Goal: Task Accomplishment & Management: Complete application form

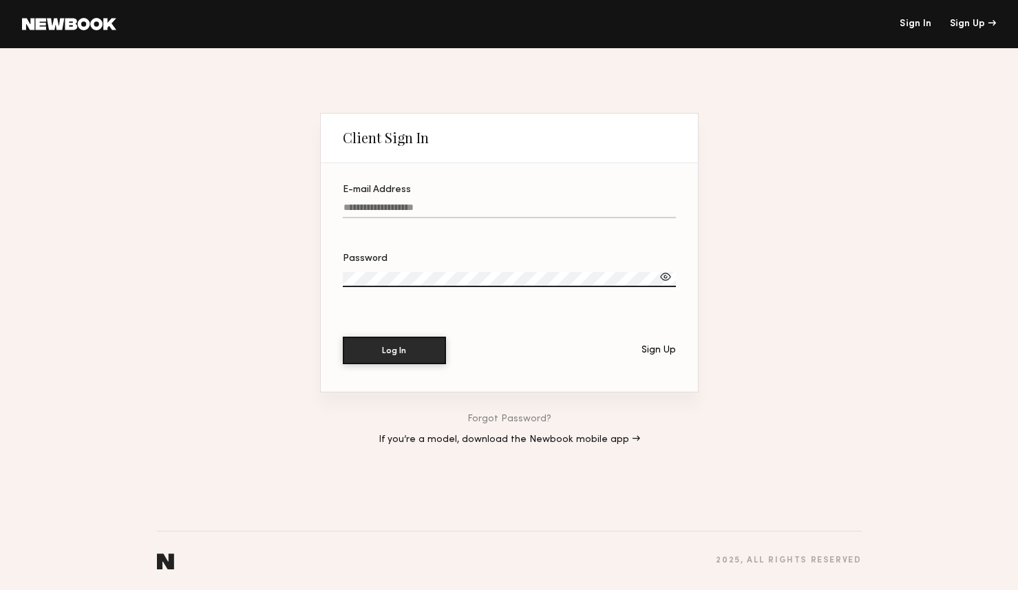
click at [458, 217] on input "E-mail Address" at bounding box center [509, 210] width 333 height 16
type input "**********"
click at [412, 339] on button "Log In" at bounding box center [394, 350] width 103 height 28
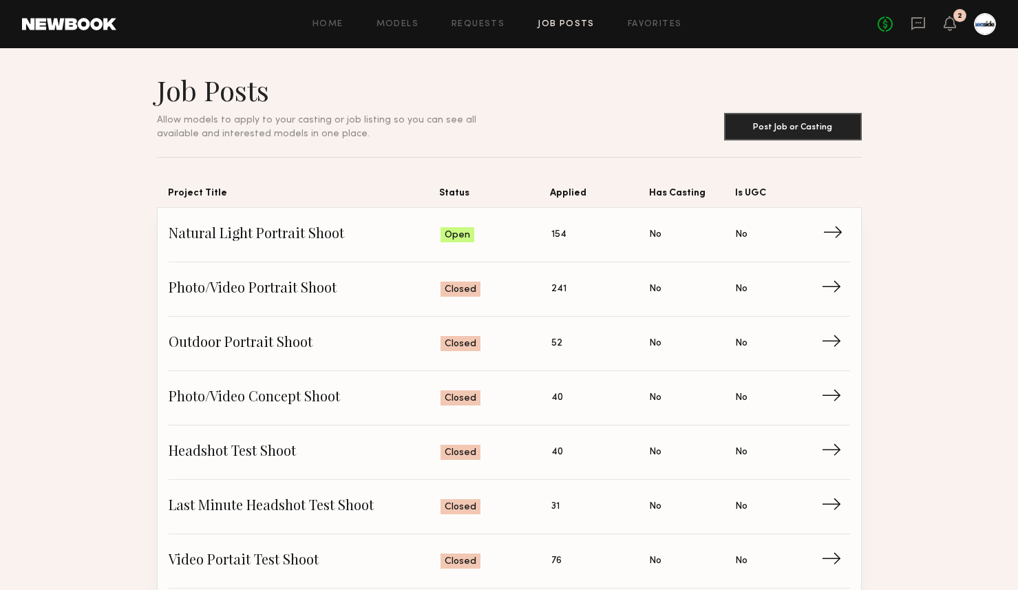
click at [300, 229] on span "Natural Light Portrait Shoot" at bounding box center [305, 234] width 272 height 21
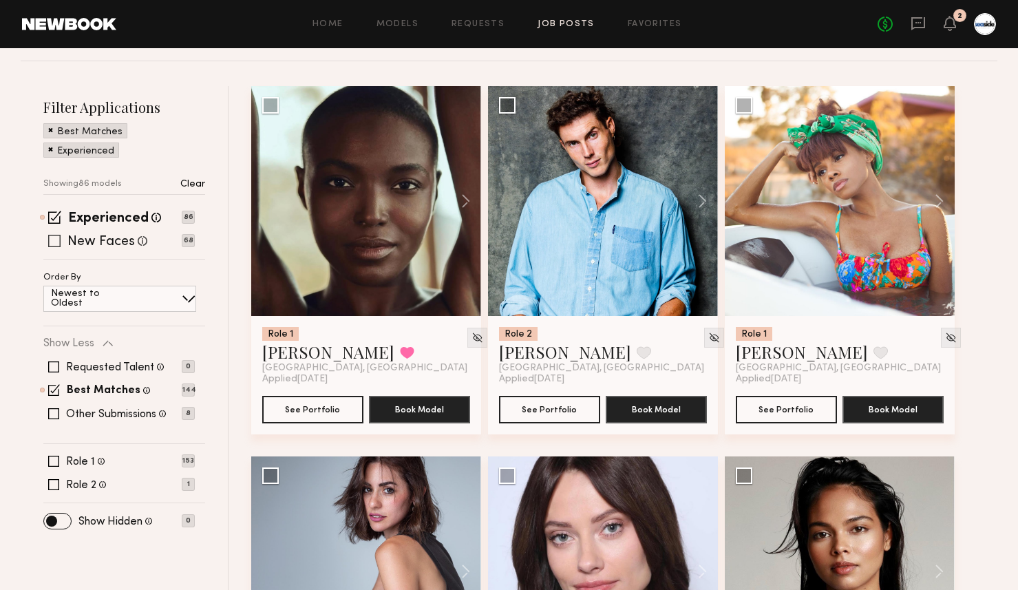
scroll to position [142, 0]
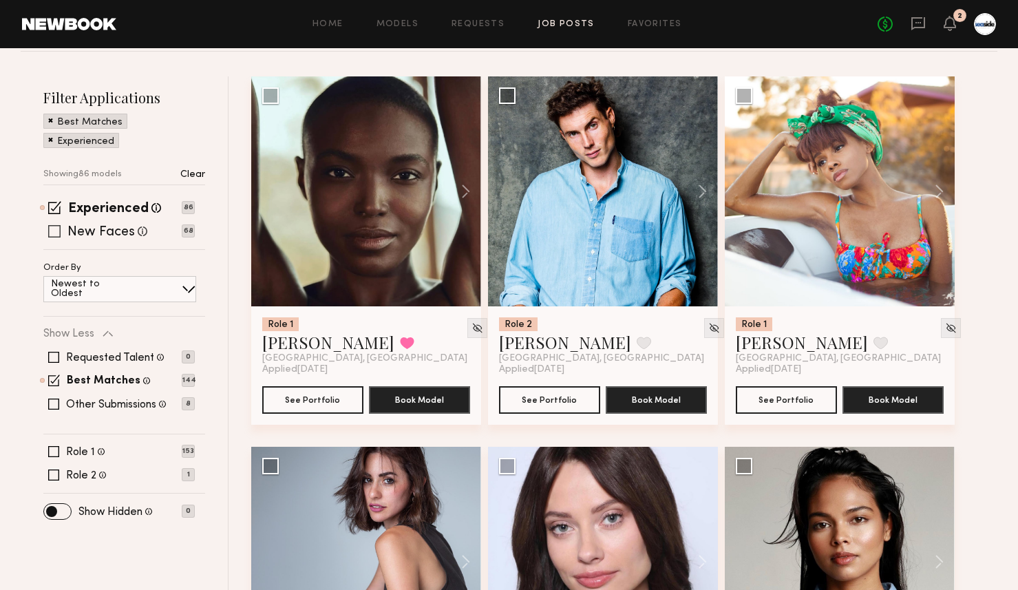
click at [56, 231] on span at bounding box center [54, 231] width 12 height 12
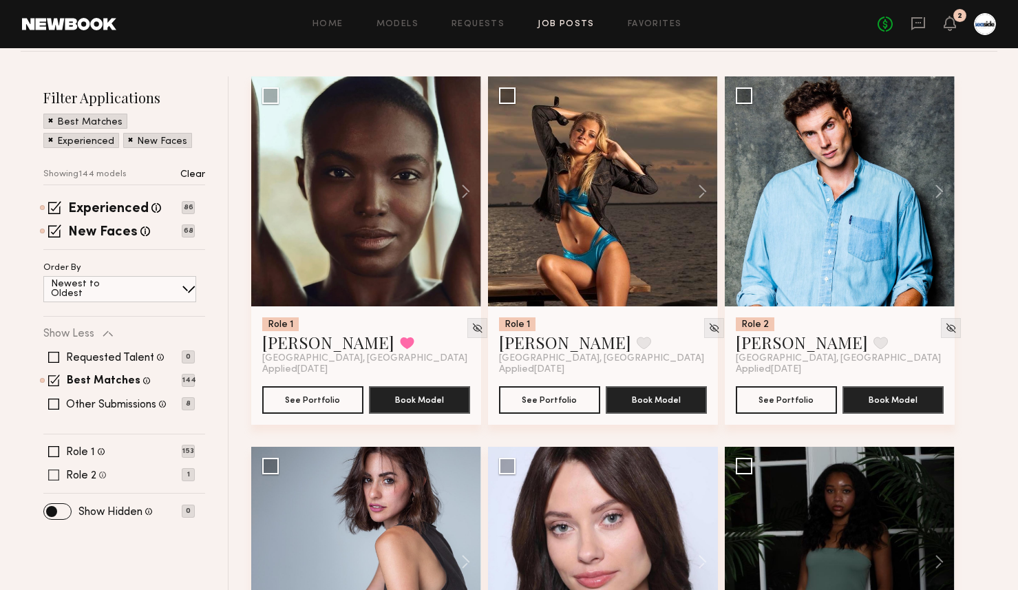
click at [58, 473] on span at bounding box center [53, 474] width 11 height 11
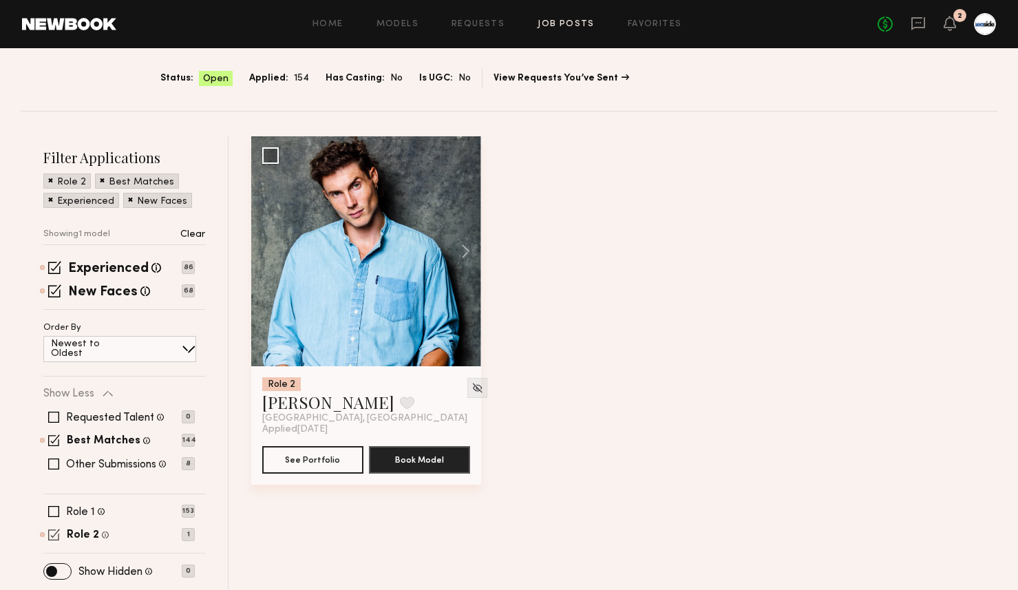
scroll to position [83, 0]
click at [58, 473] on div "Requested Talent Models you have reached out to with requests 0 Best Matches Mo…" at bounding box center [118, 440] width 151 height 83
click at [58, 531] on span at bounding box center [54, 534] width 12 height 12
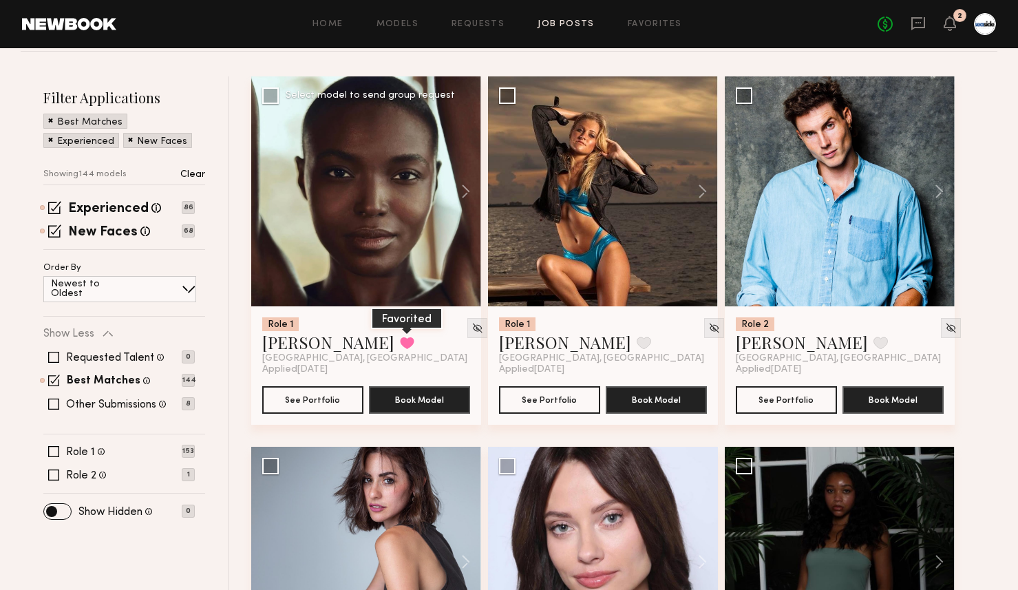
click at [400, 344] on button at bounding box center [407, 342] width 14 height 12
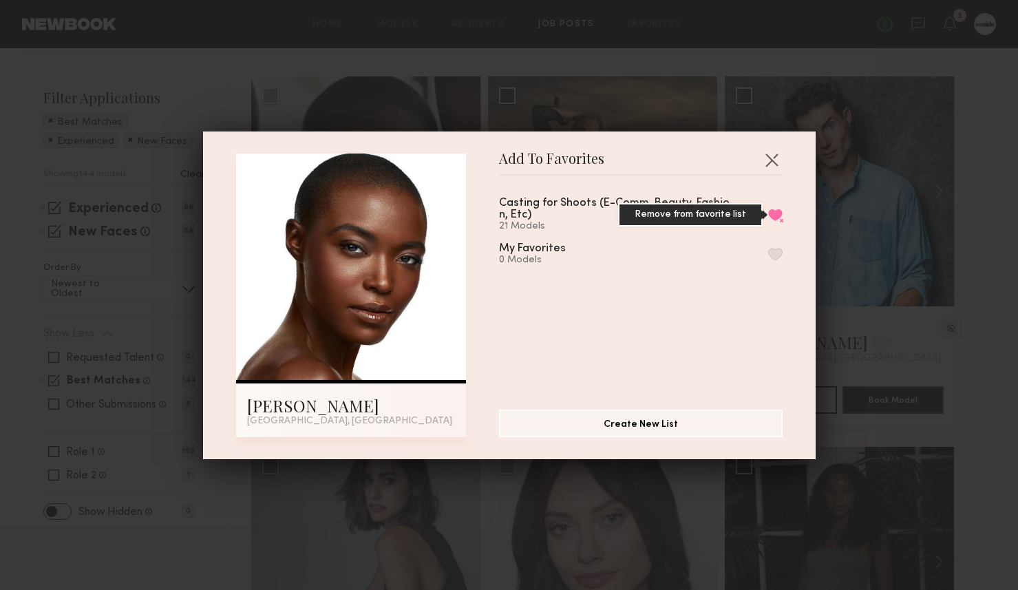
click at [774, 214] on button "Remove from favorite list" at bounding box center [775, 215] width 14 height 12
click at [774, 163] on button "button" at bounding box center [771, 160] width 22 height 22
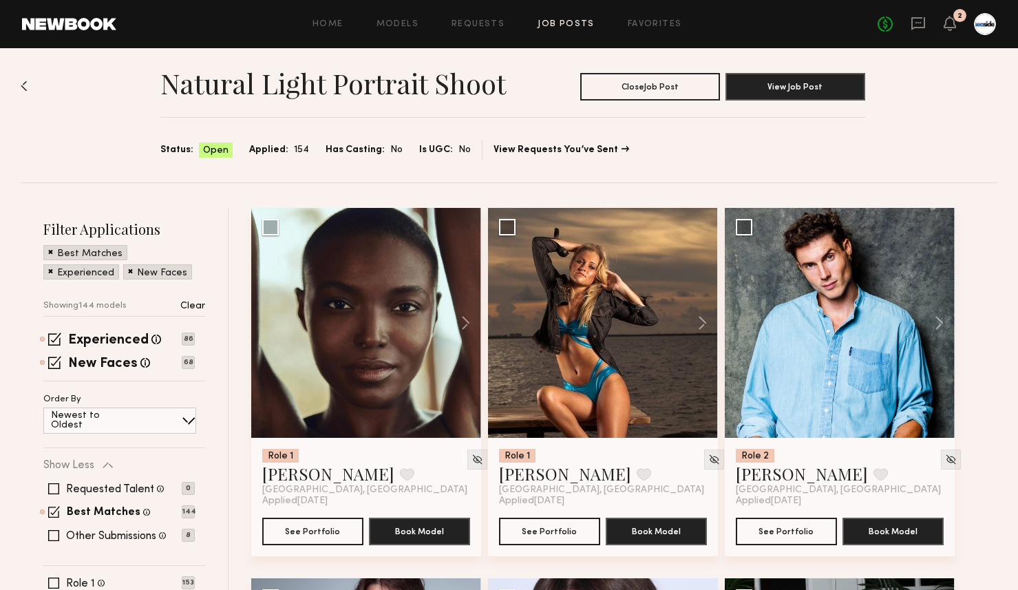
scroll to position [0, 0]
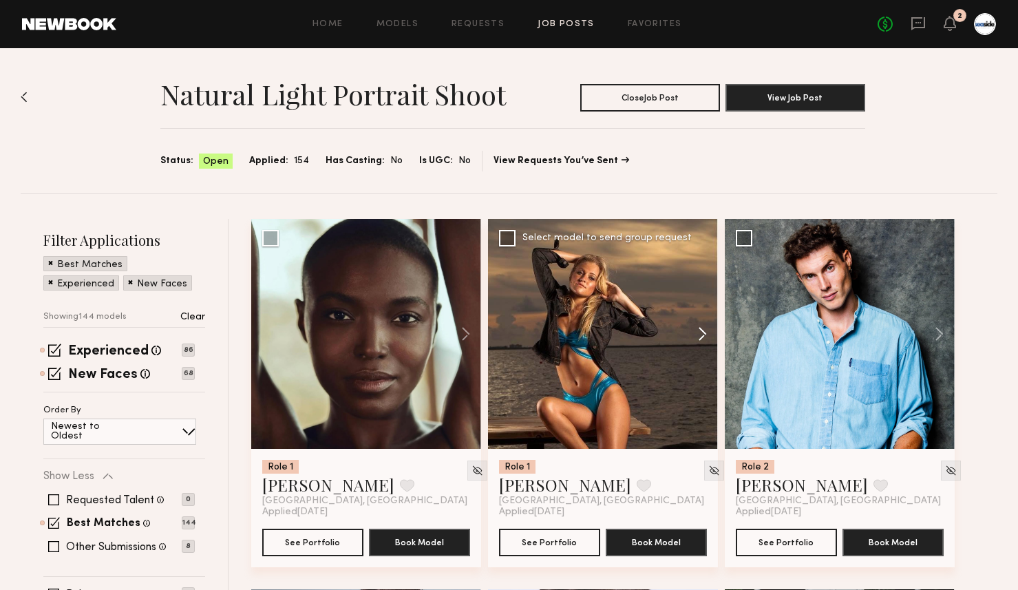
click at [709, 336] on button at bounding box center [696, 334] width 44 height 230
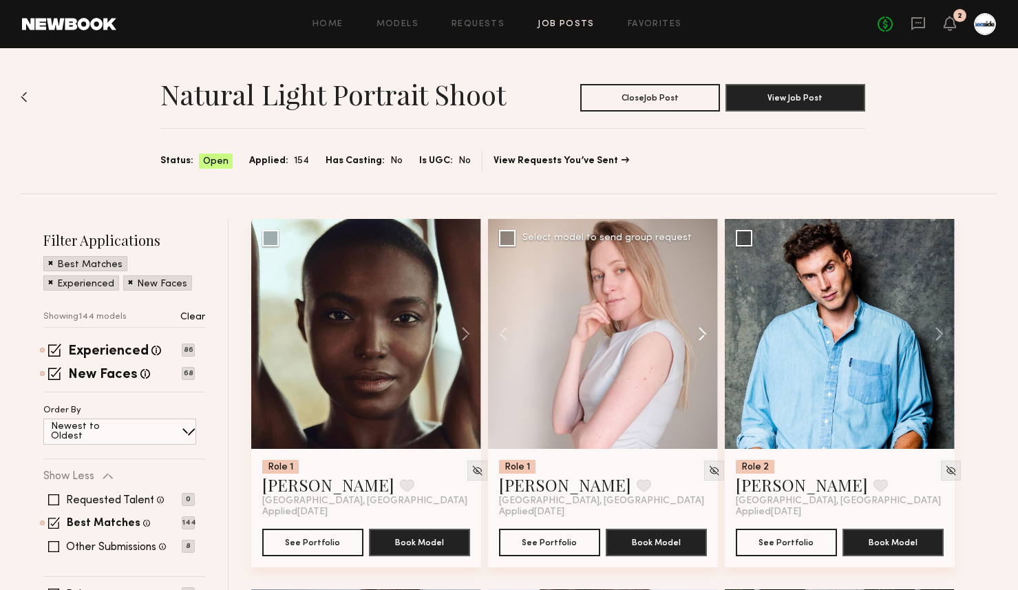
click at [709, 336] on button at bounding box center [696, 334] width 44 height 230
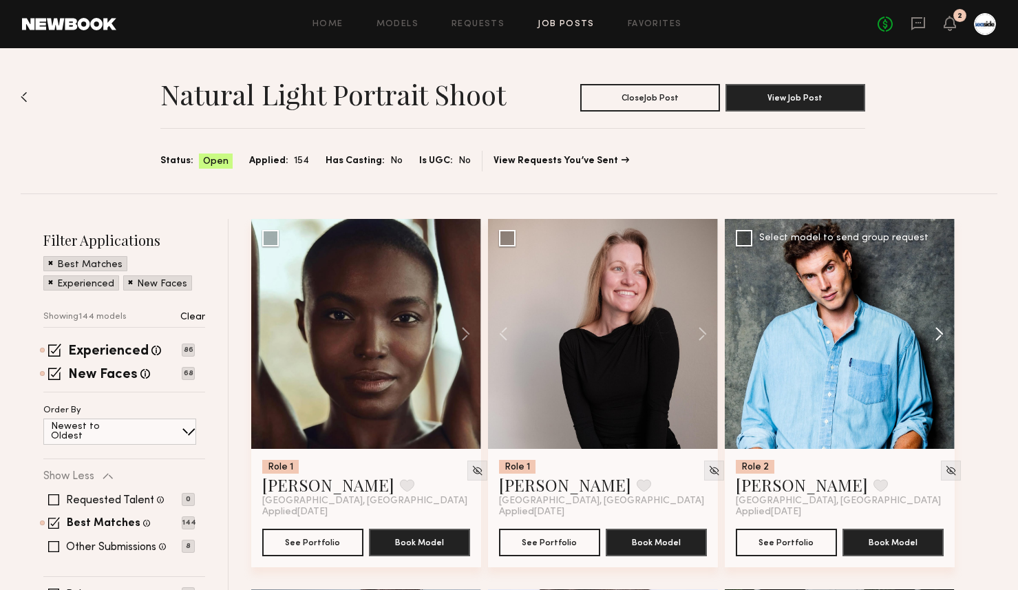
click at [935, 336] on button at bounding box center [932, 334] width 44 height 230
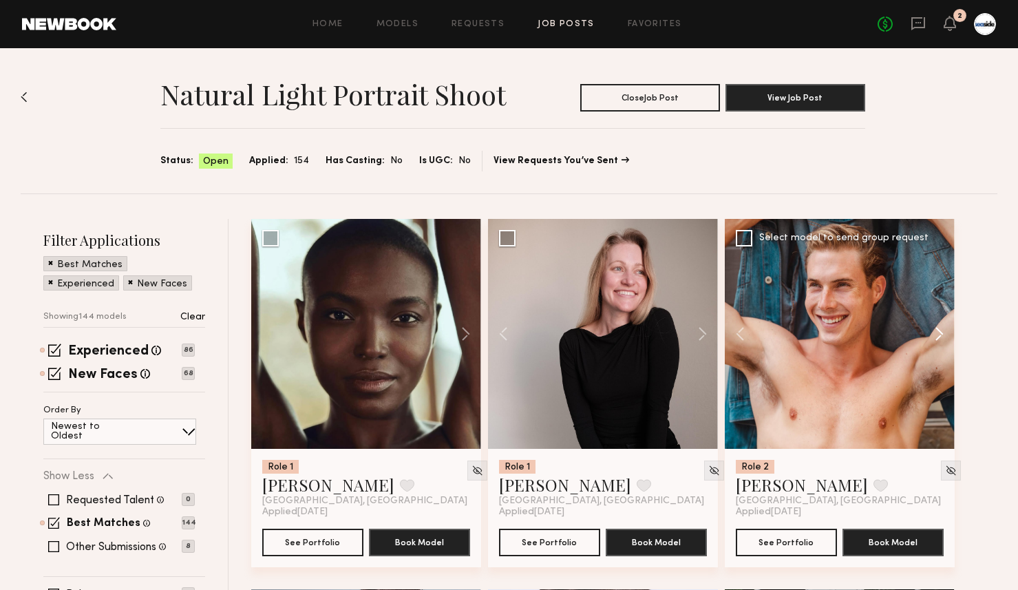
click at [935, 336] on button at bounding box center [932, 334] width 44 height 230
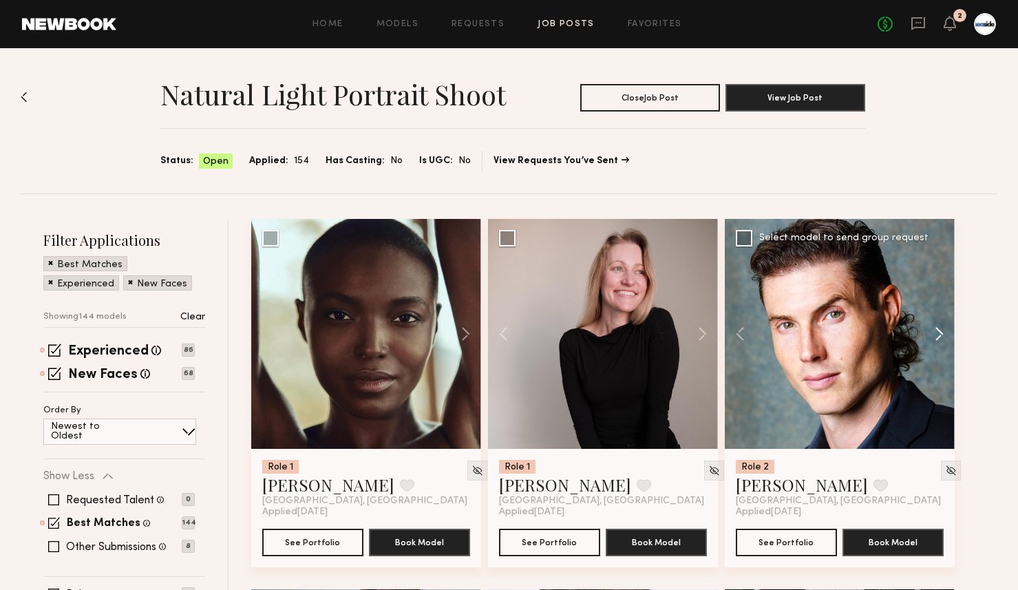
click at [935, 336] on button at bounding box center [932, 334] width 44 height 230
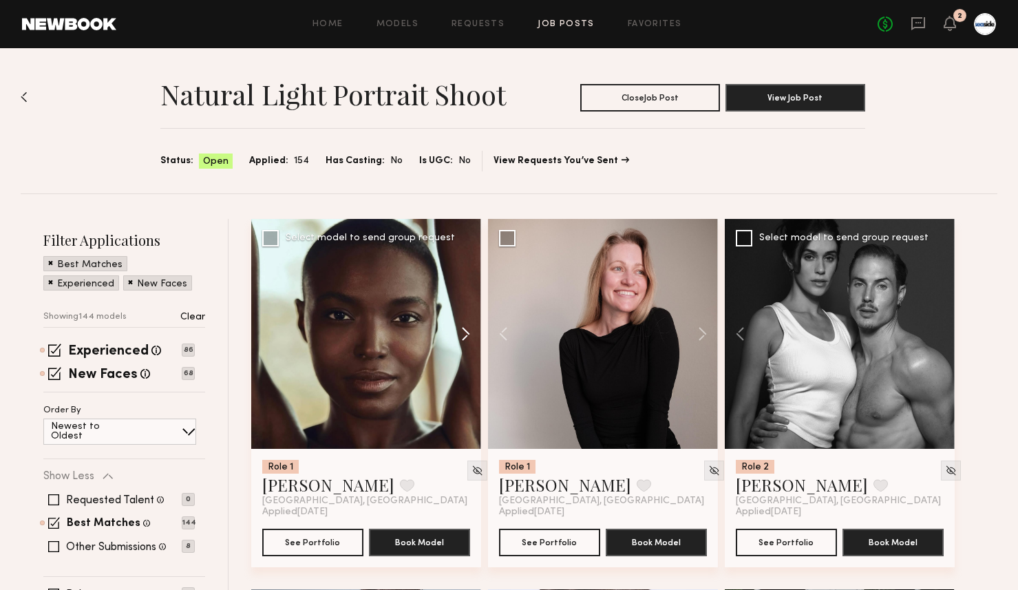
click at [458, 323] on button at bounding box center [459, 334] width 44 height 230
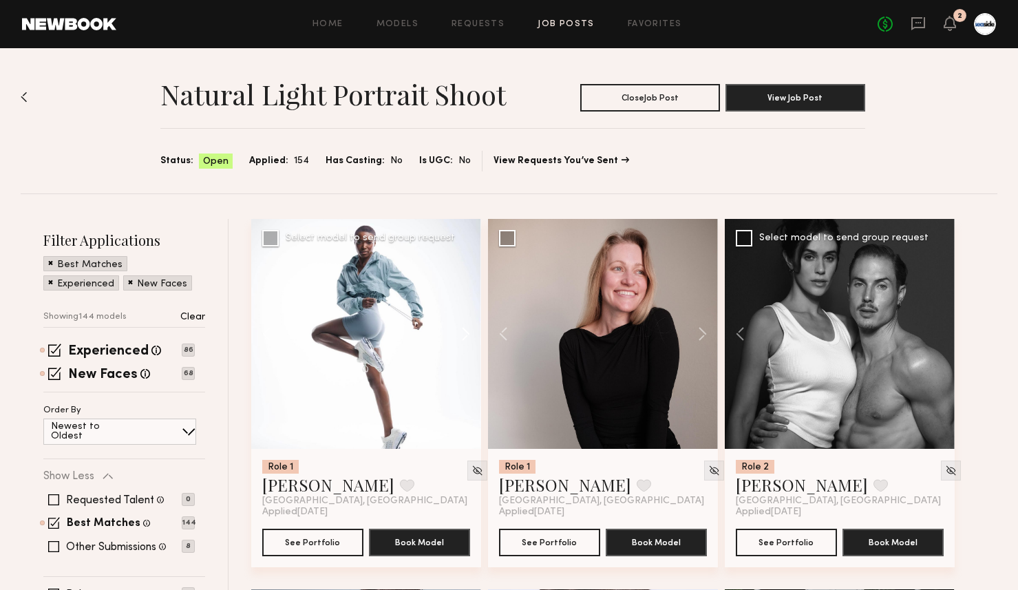
click at [458, 323] on button at bounding box center [459, 334] width 44 height 230
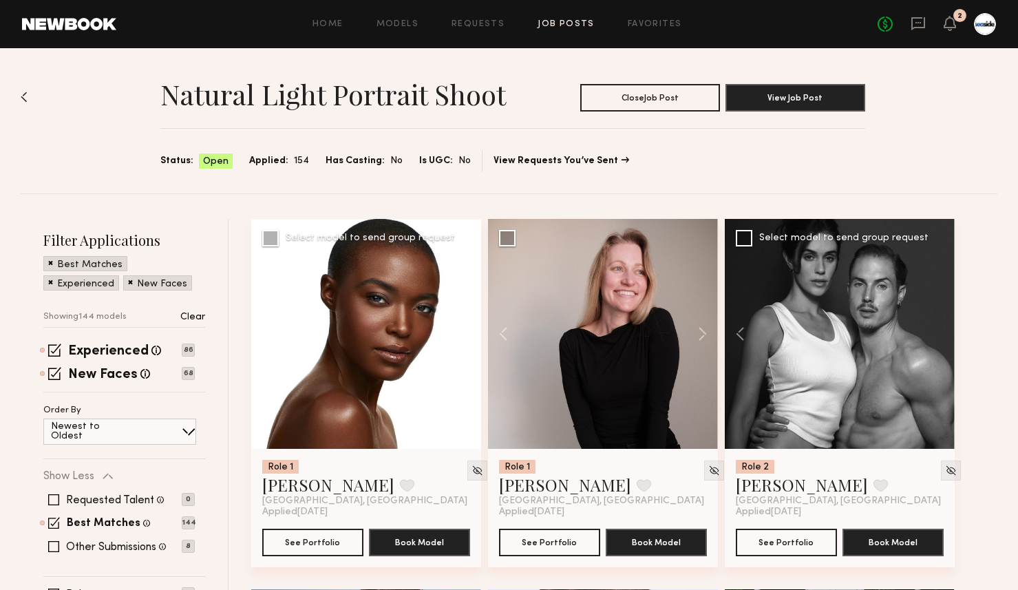
click at [458, 323] on button at bounding box center [459, 334] width 44 height 230
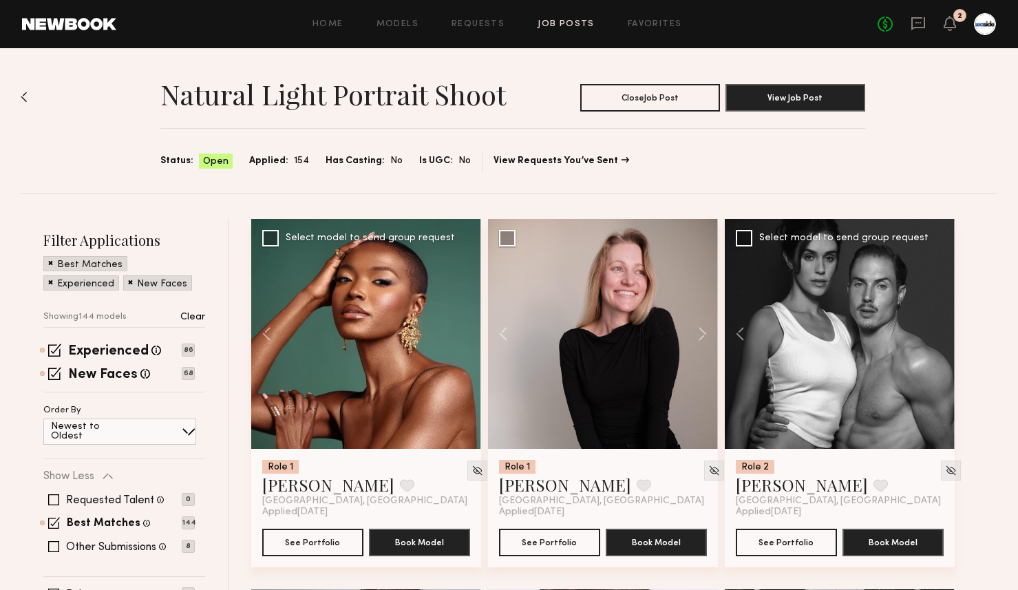
click at [458, 323] on div at bounding box center [366, 334] width 230 height 230
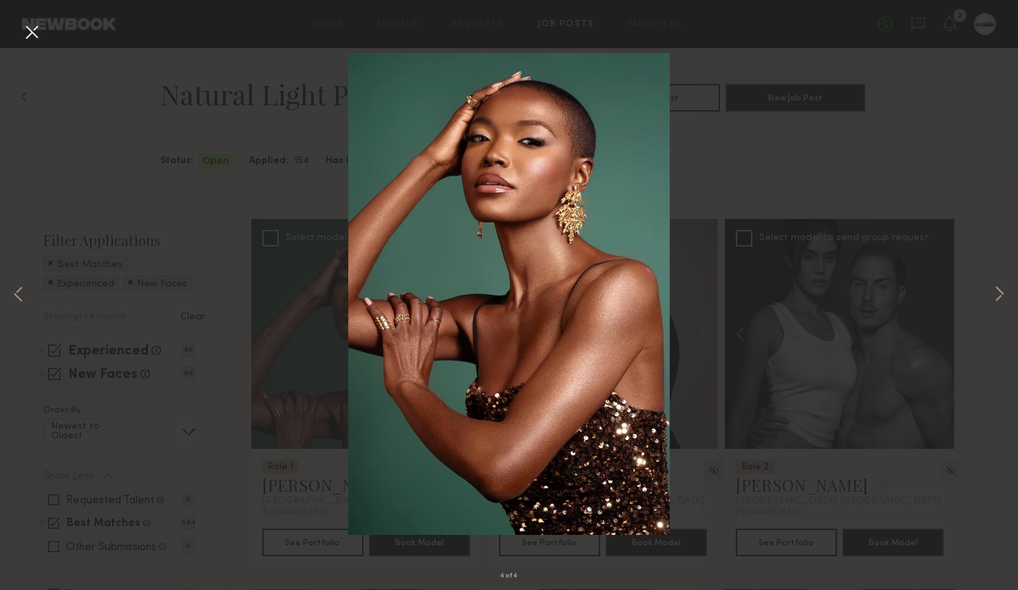
click at [25, 36] on button at bounding box center [32, 33] width 22 height 25
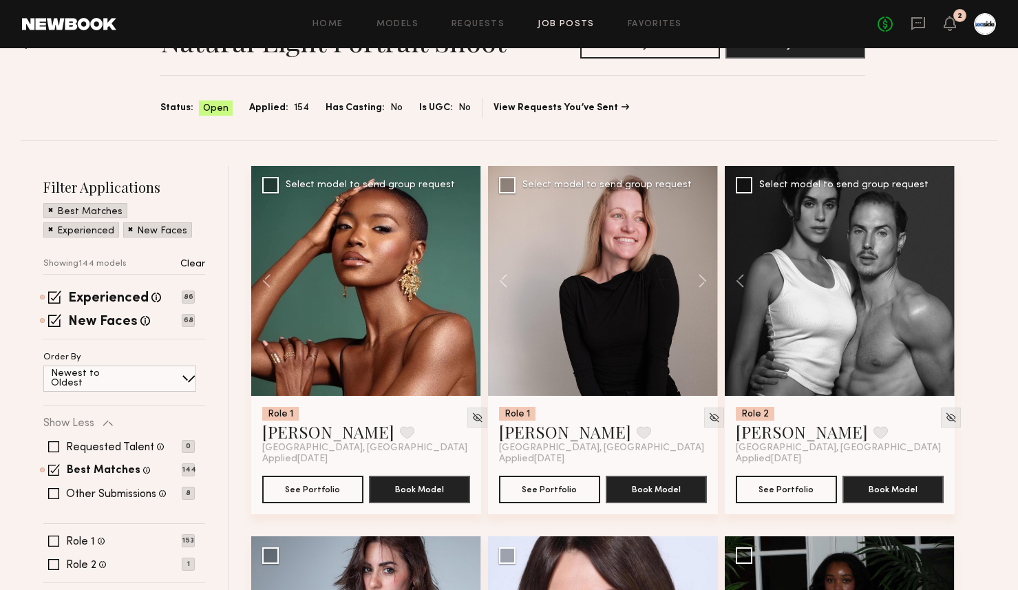
scroll to position [404, 0]
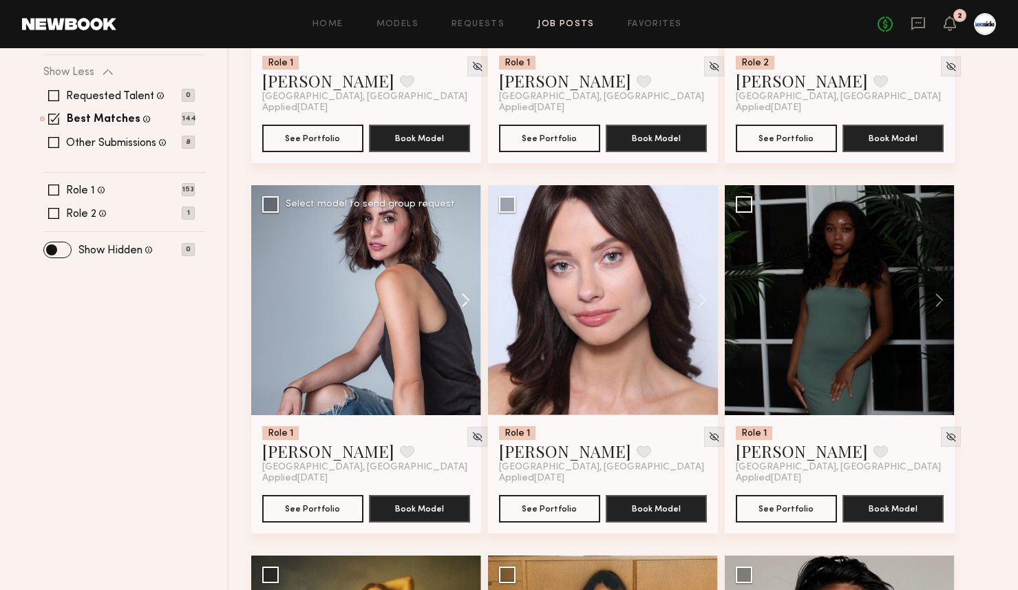
click at [470, 292] on button at bounding box center [459, 300] width 44 height 230
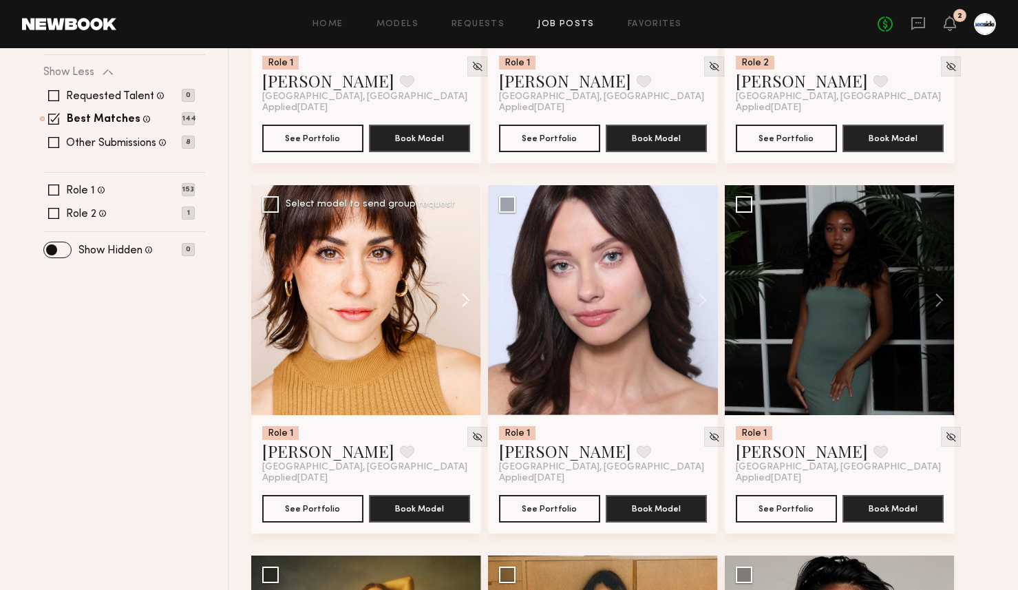
click at [470, 292] on button at bounding box center [459, 300] width 44 height 230
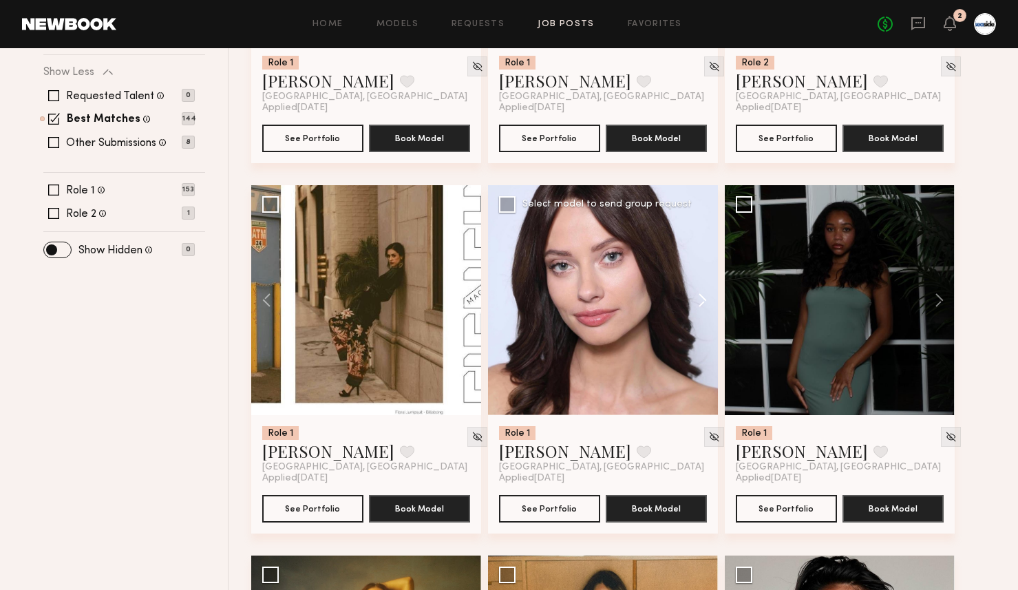
click at [699, 293] on button at bounding box center [696, 300] width 44 height 230
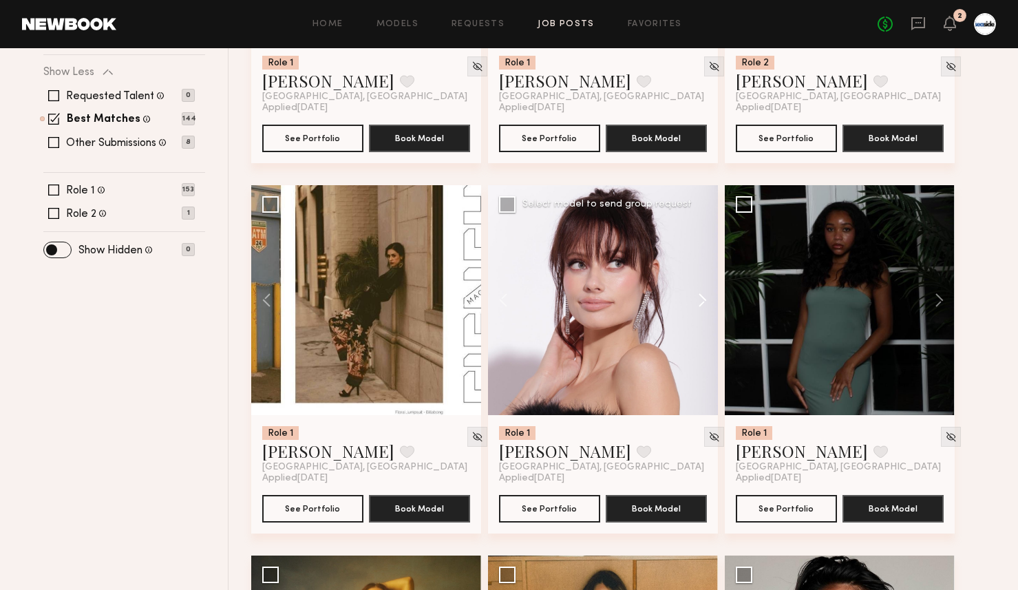
click at [699, 293] on button at bounding box center [696, 300] width 44 height 230
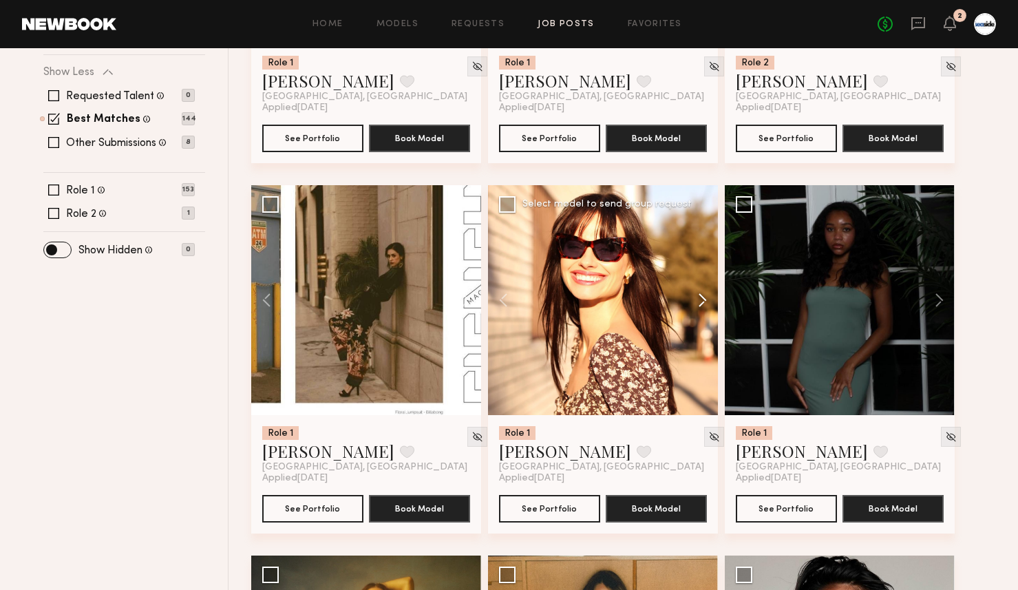
click at [699, 293] on button at bounding box center [696, 300] width 44 height 230
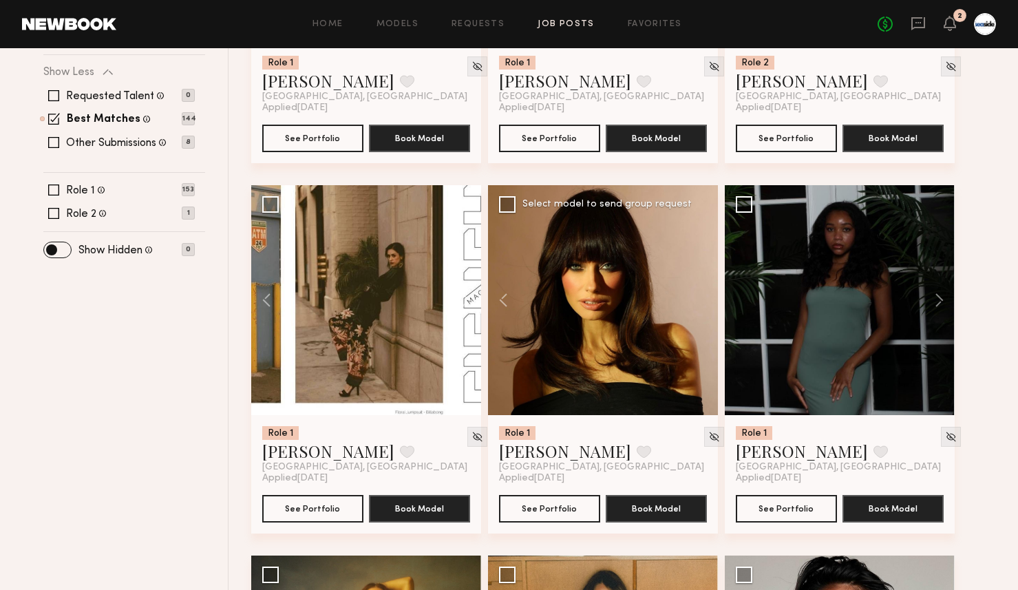
click at [699, 293] on div at bounding box center [603, 300] width 230 height 230
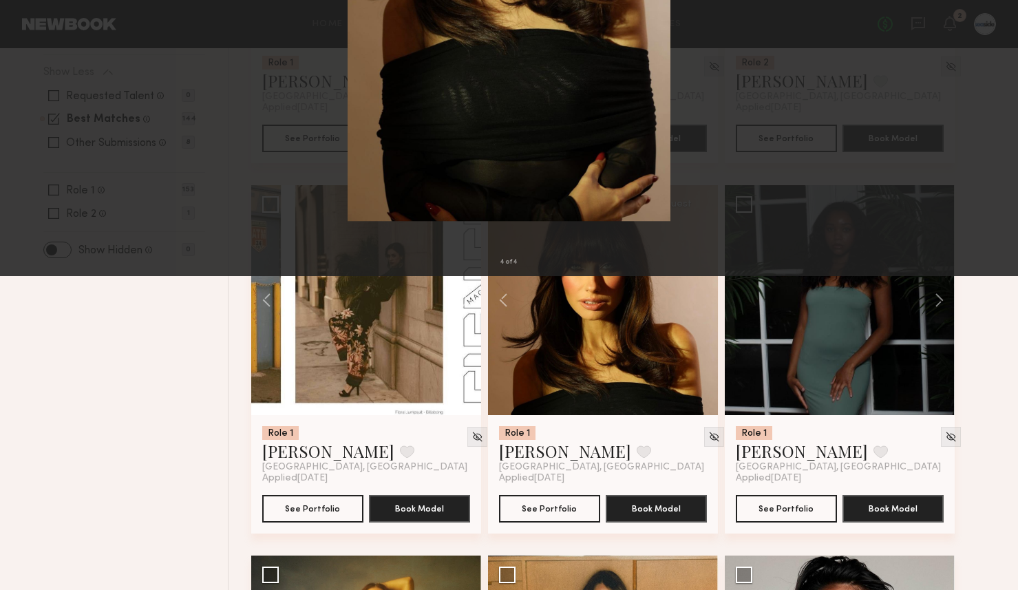
click at [30, 28] on button at bounding box center [32, 33] width 22 height 25
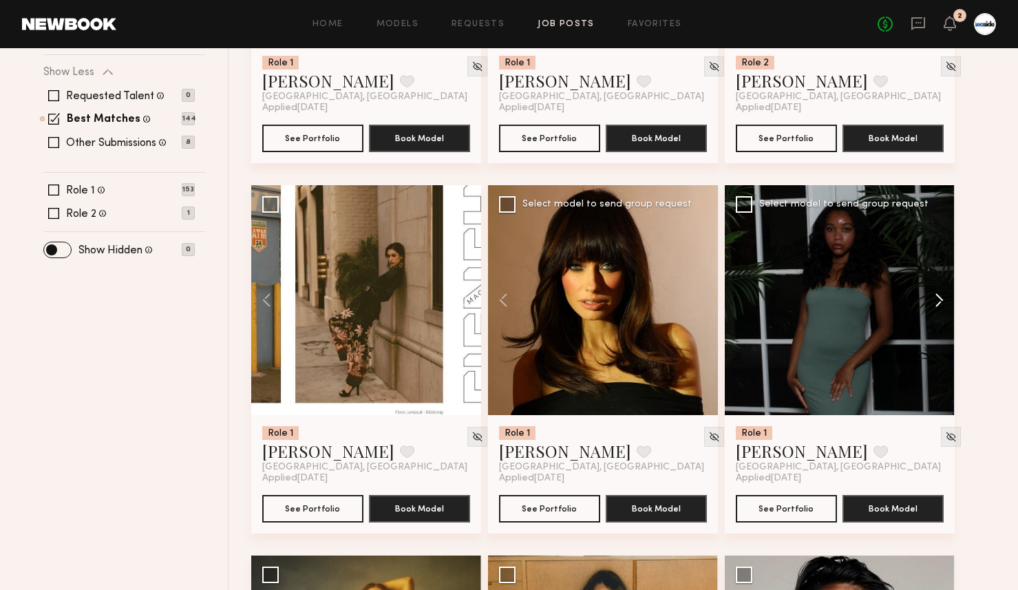
click at [944, 303] on button at bounding box center [932, 300] width 44 height 230
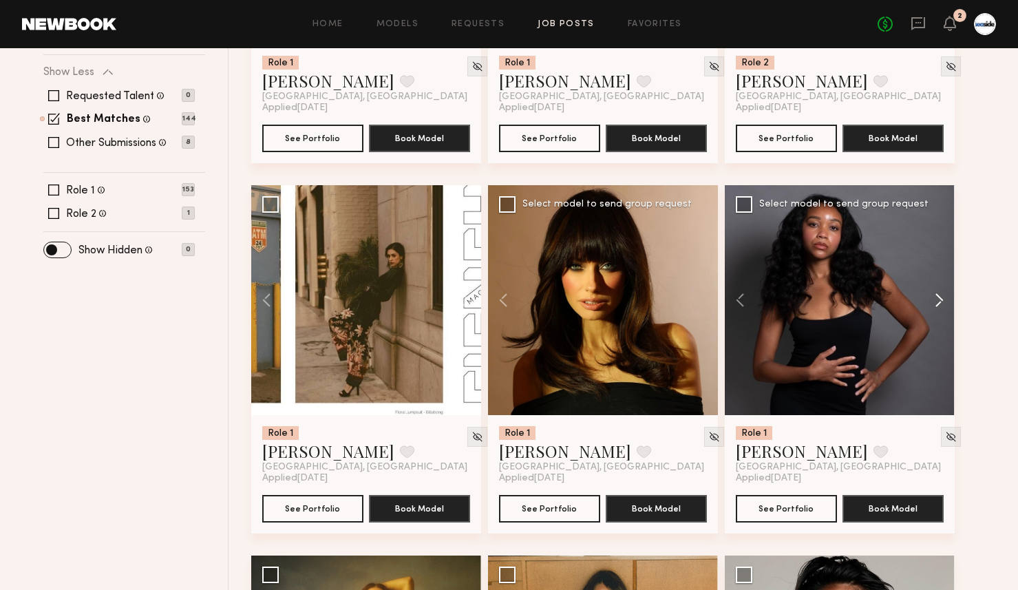
click at [944, 303] on button at bounding box center [932, 300] width 44 height 230
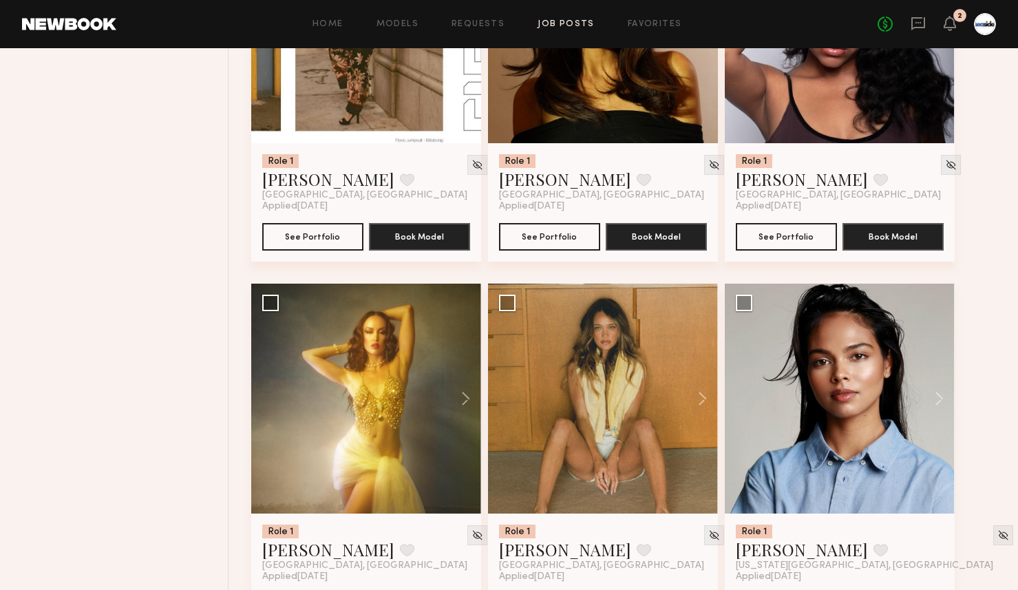
scroll to position [745, 0]
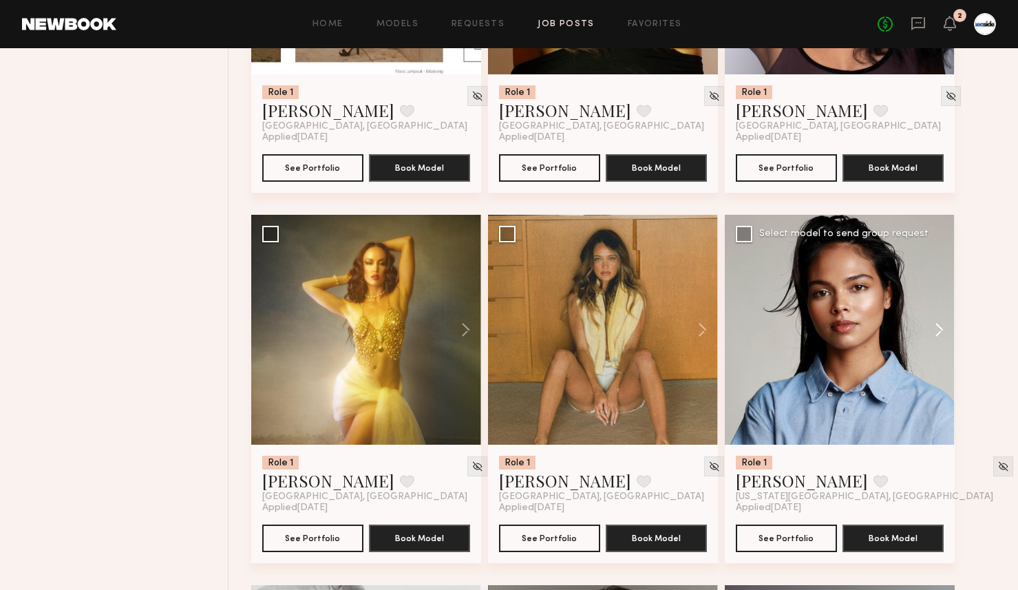
click at [941, 333] on button at bounding box center [932, 330] width 44 height 230
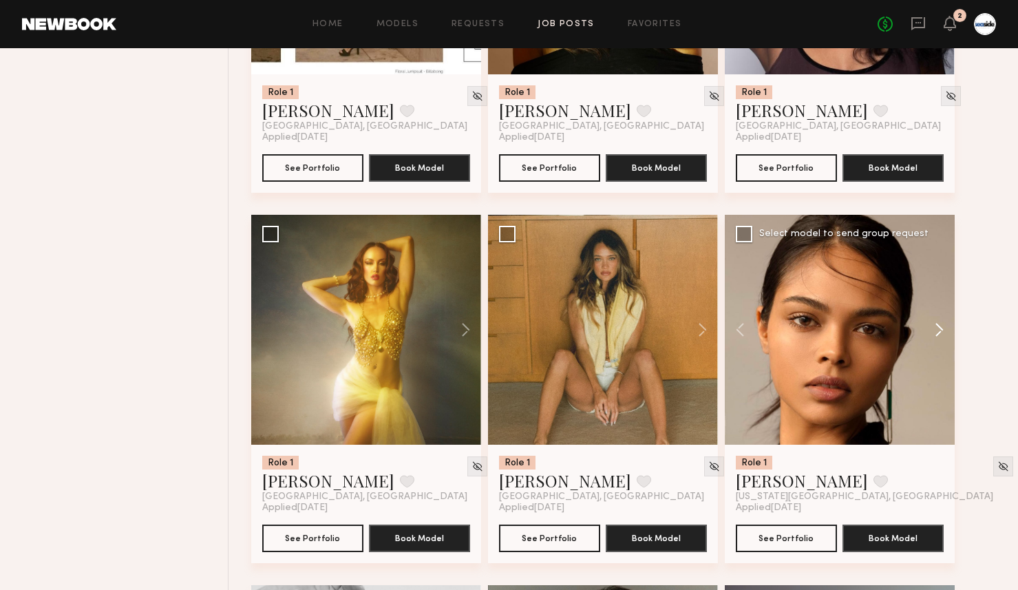
click at [941, 333] on button at bounding box center [932, 330] width 44 height 230
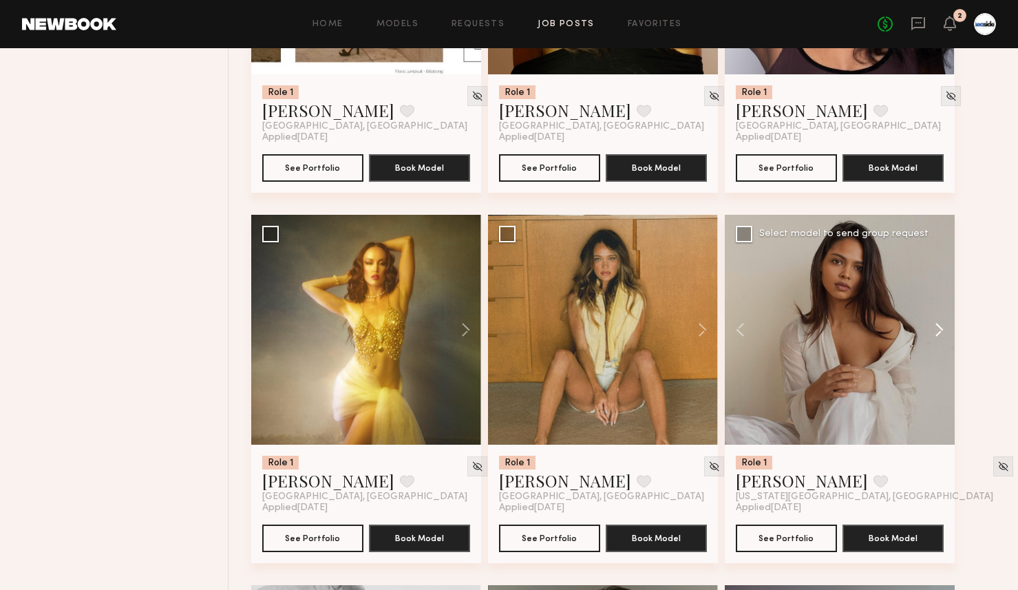
click at [941, 333] on button at bounding box center [932, 330] width 44 height 230
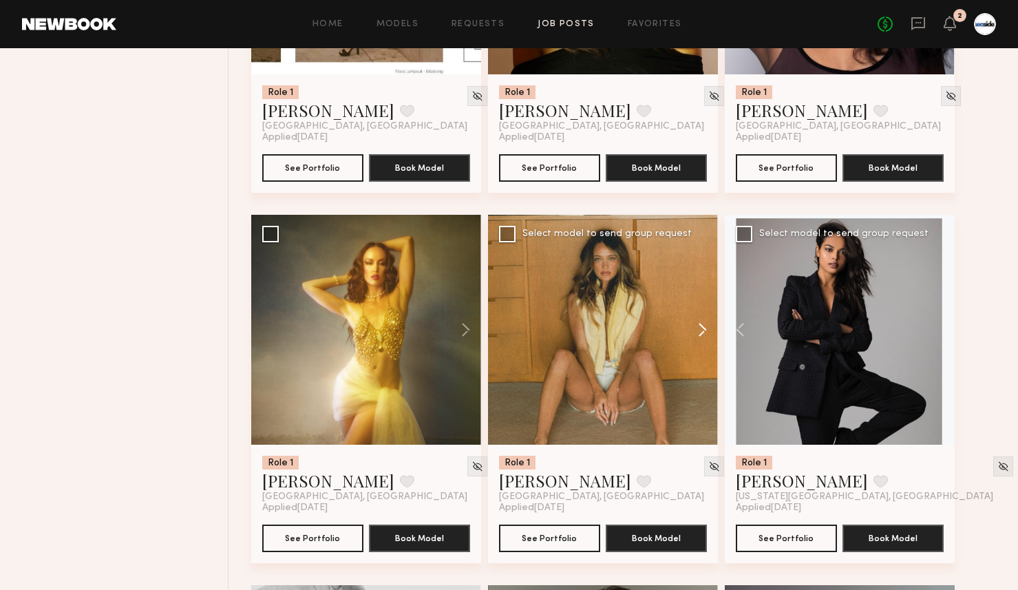
click at [707, 323] on button at bounding box center [696, 330] width 44 height 230
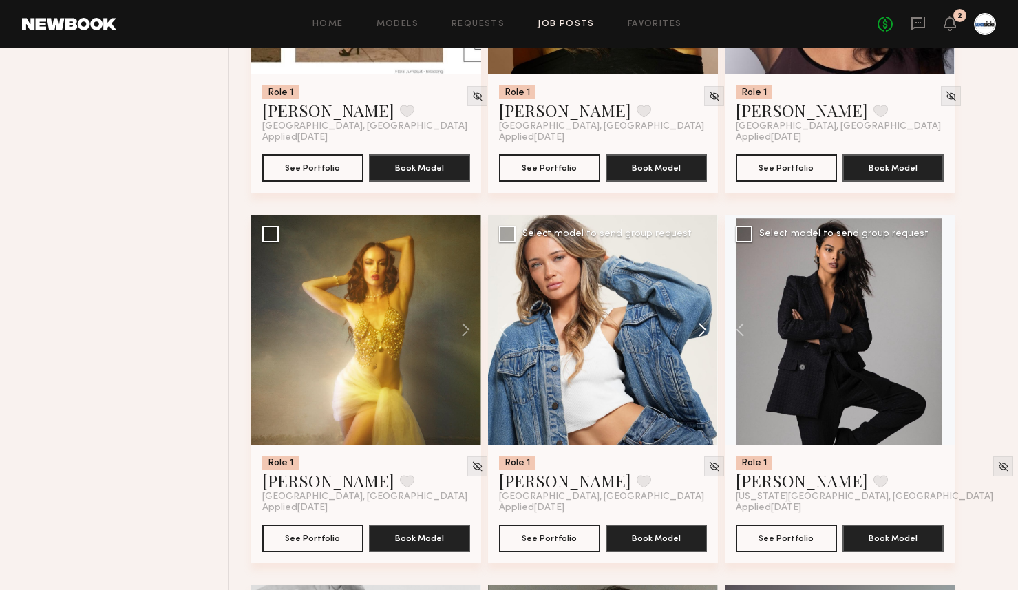
click at [707, 323] on button at bounding box center [696, 330] width 44 height 230
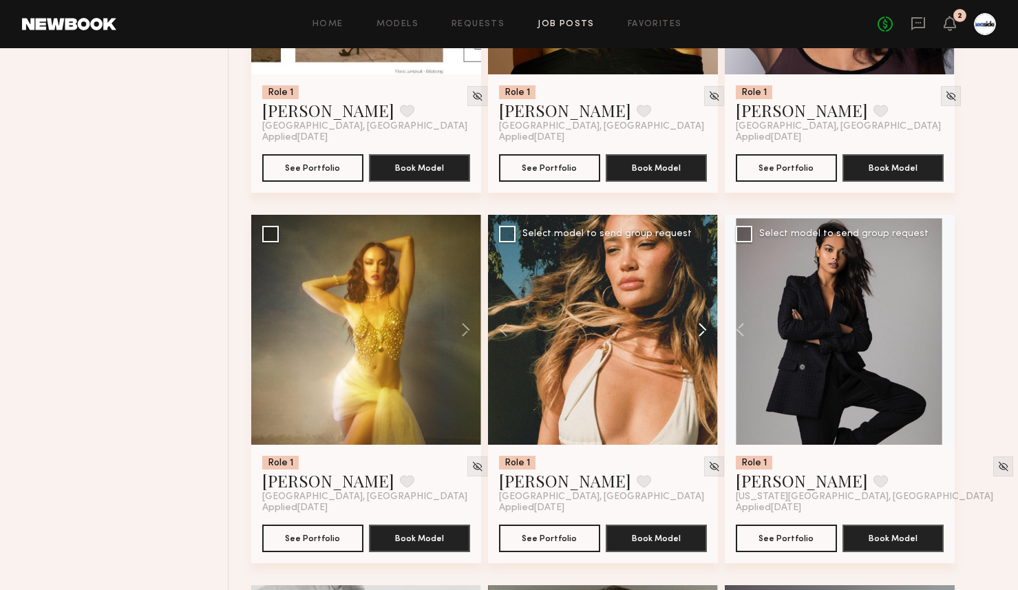
click at [707, 323] on button at bounding box center [696, 330] width 44 height 230
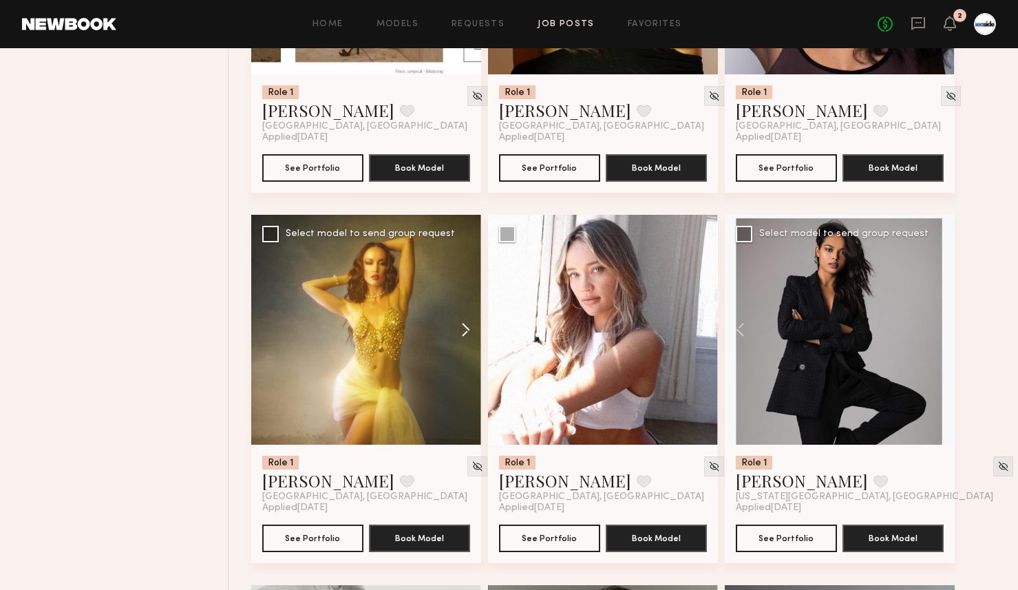
click at [470, 333] on button at bounding box center [459, 330] width 44 height 230
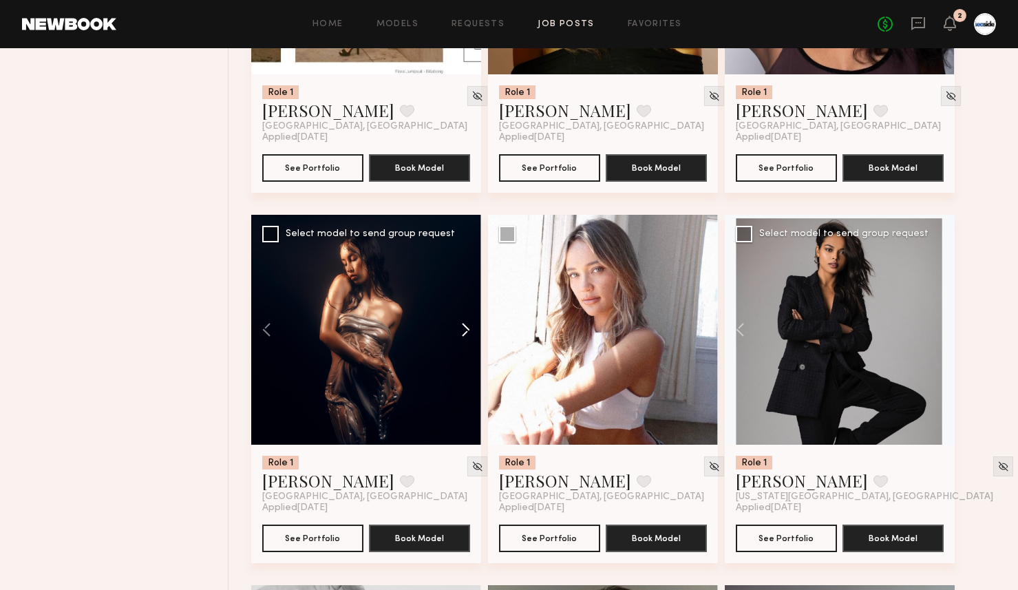
click at [470, 333] on button at bounding box center [459, 330] width 44 height 230
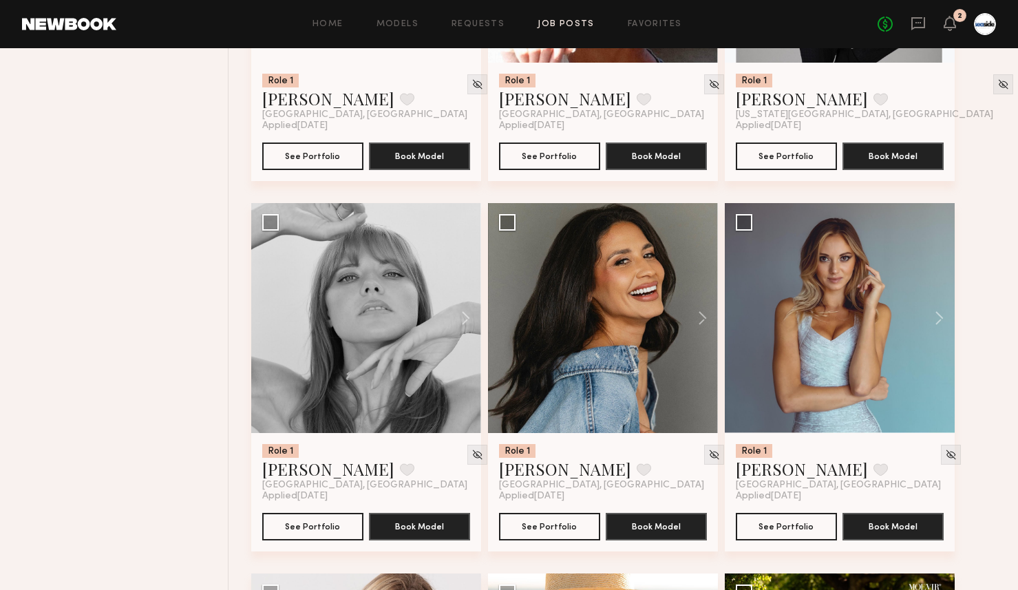
scroll to position [1135, 0]
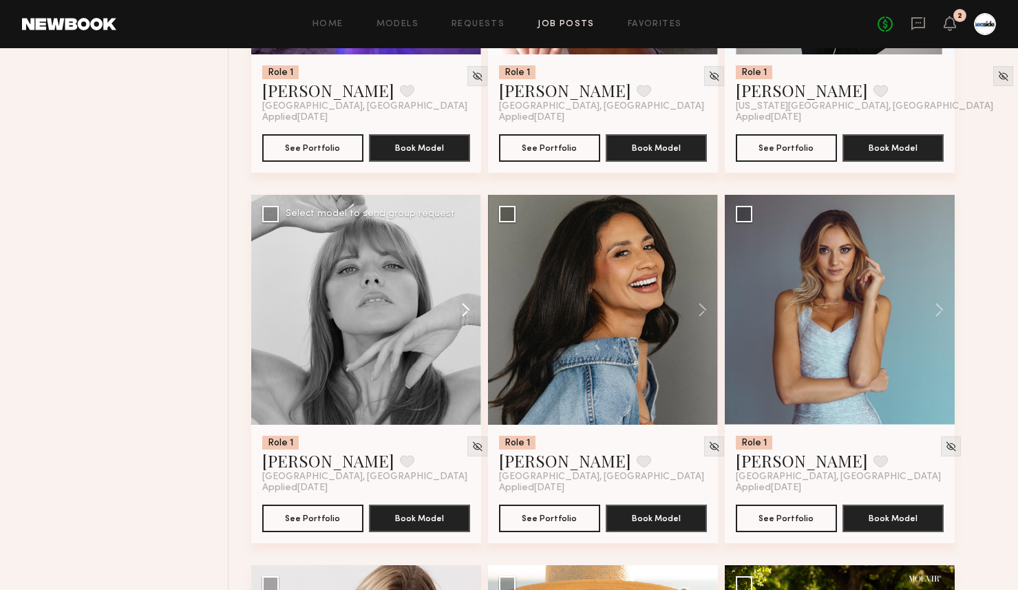
click at [462, 310] on button at bounding box center [459, 310] width 44 height 230
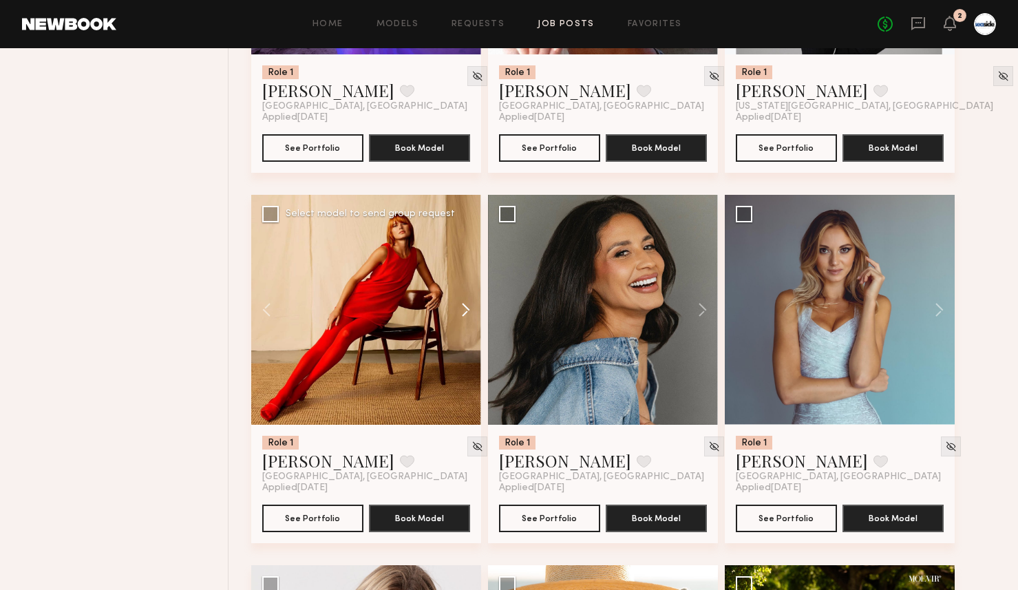
click at [462, 310] on button at bounding box center [459, 310] width 44 height 230
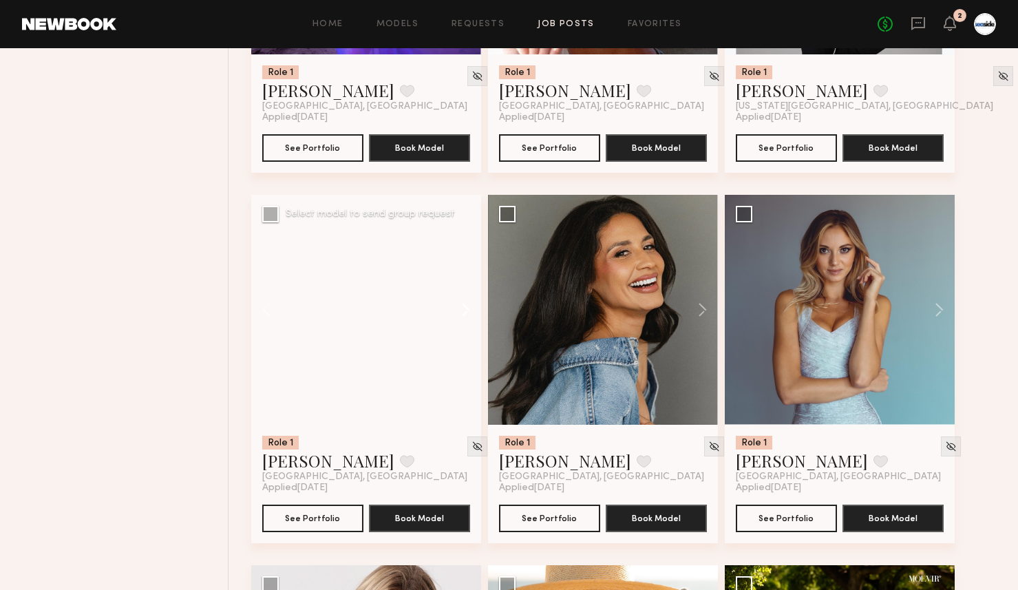
click at [462, 310] on button at bounding box center [459, 310] width 44 height 230
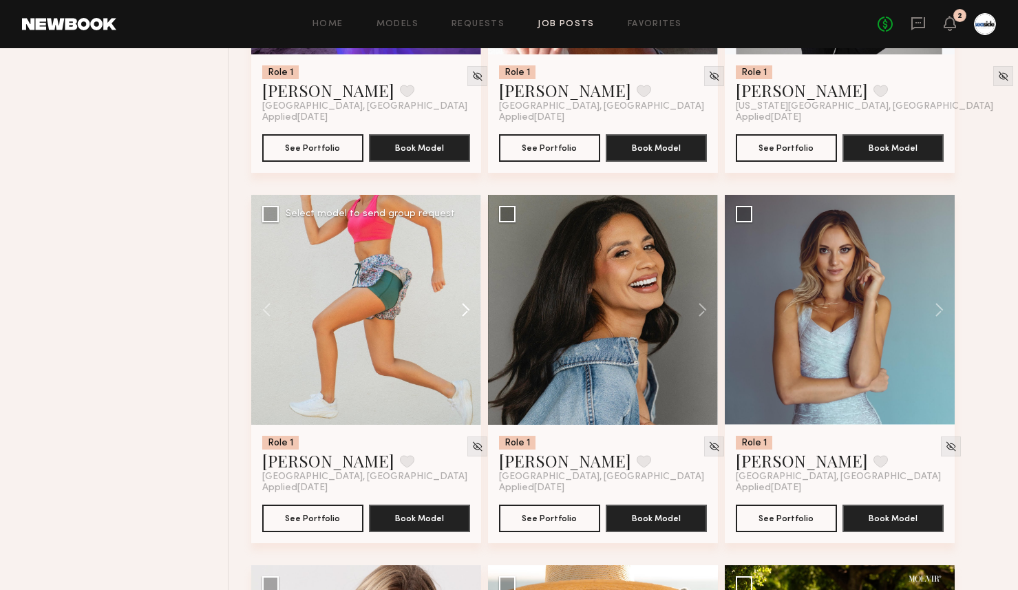
click at [462, 310] on button at bounding box center [459, 310] width 44 height 230
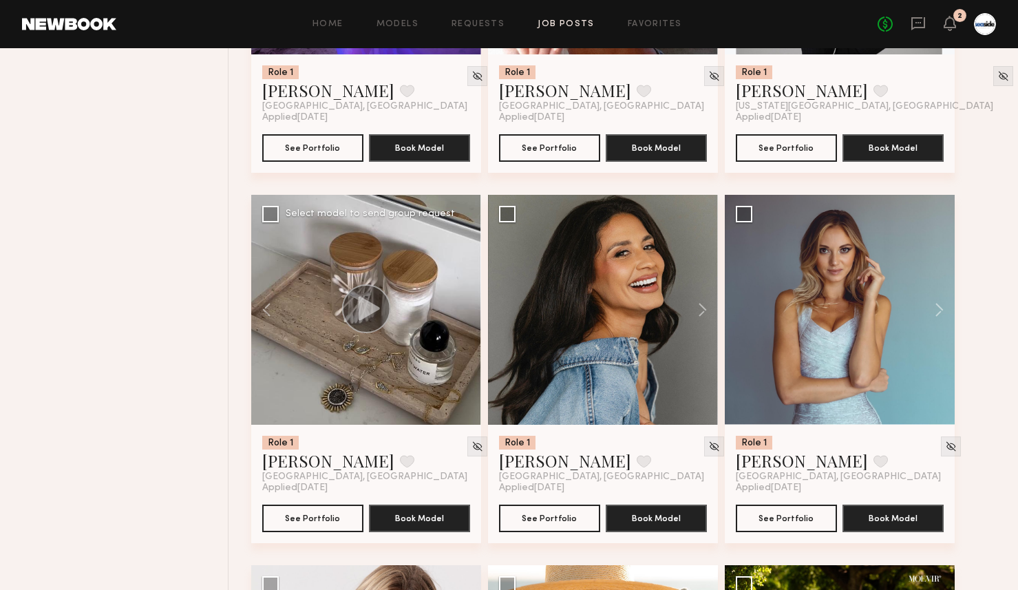
click at [462, 310] on div at bounding box center [366, 310] width 230 height 230
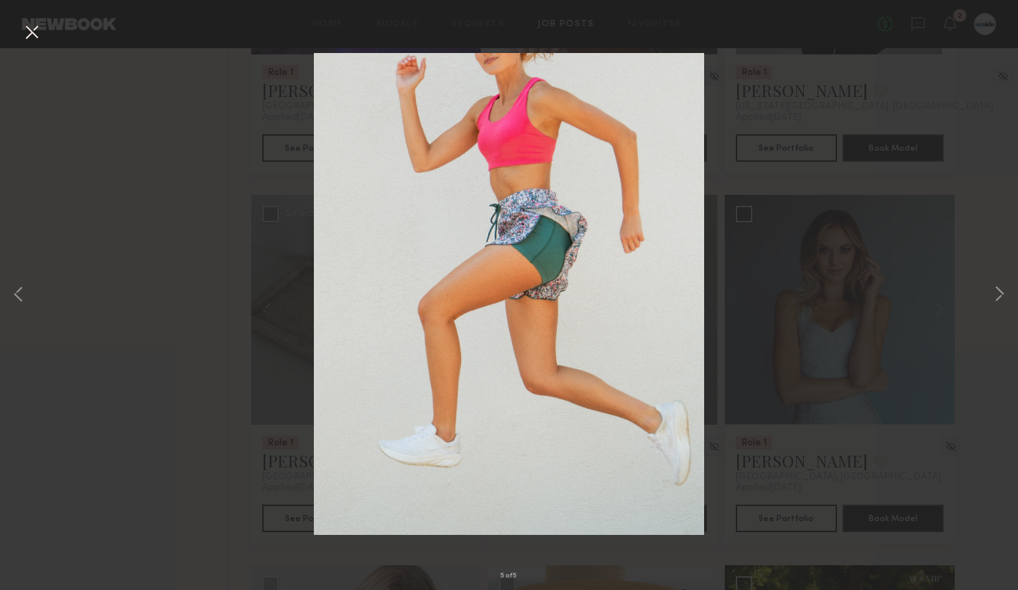
click at [30, 33] on button at bounding box center [32, 33] width 22 height 25
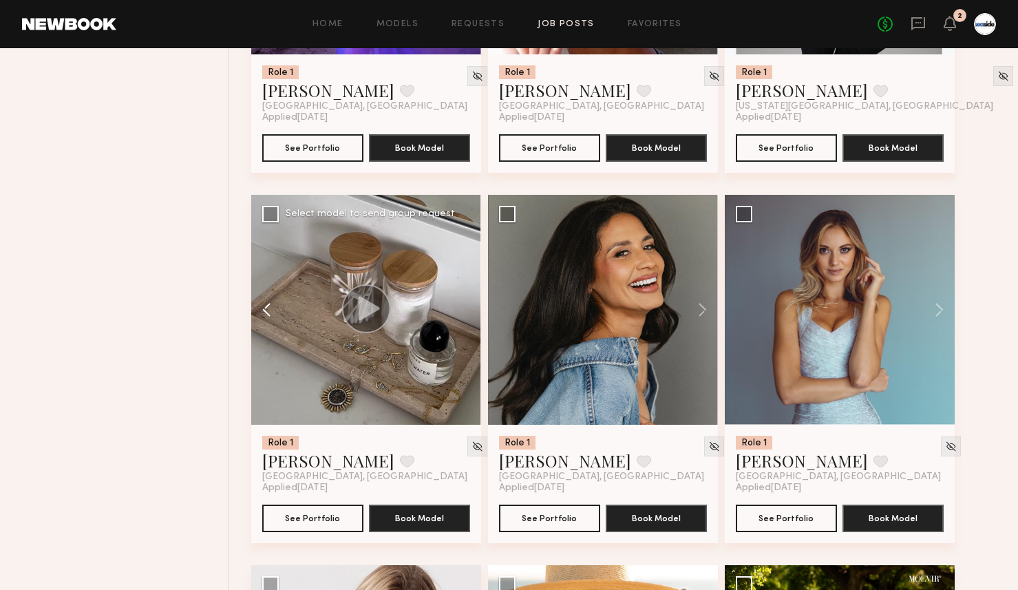
click at [268, 310] on button at bounding box center [273, 310] width 44 height 230
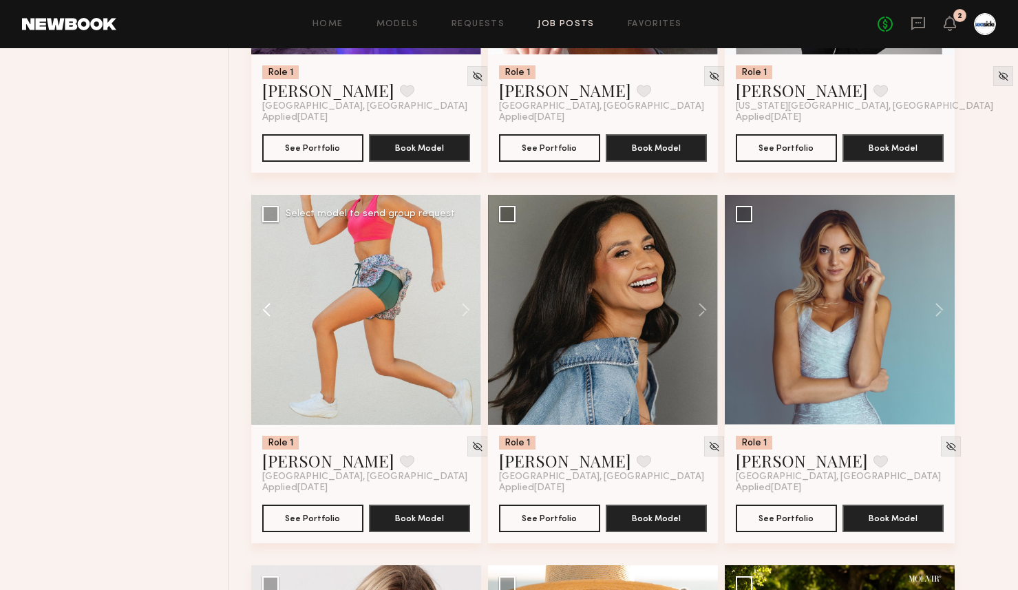
click at [268, 310] on button at bounding box center [273, 310] width 44 height 230
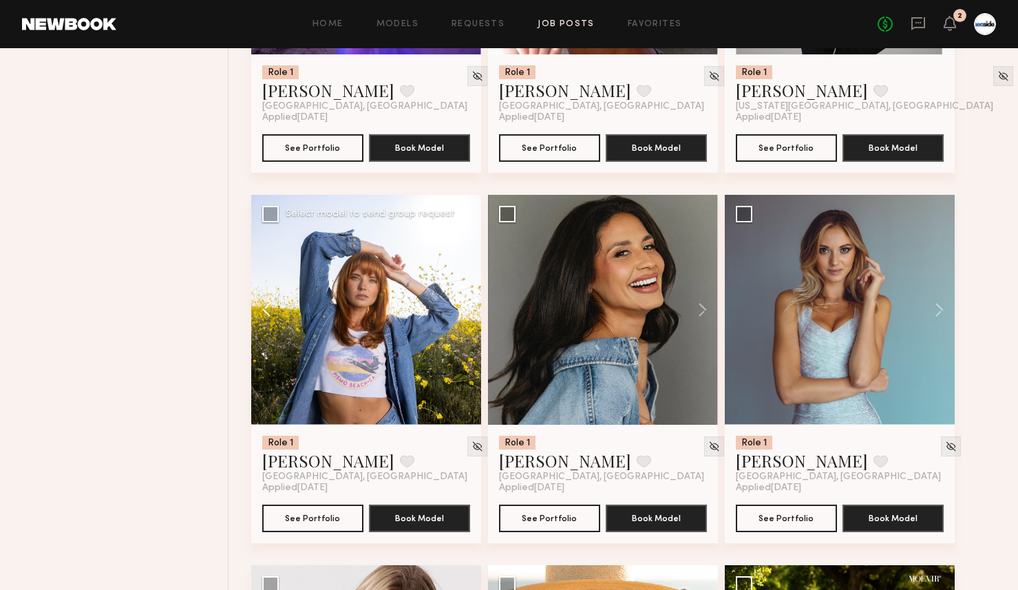
click at [268, 310] on button at bounding box center [273, 310] width 44 height 230
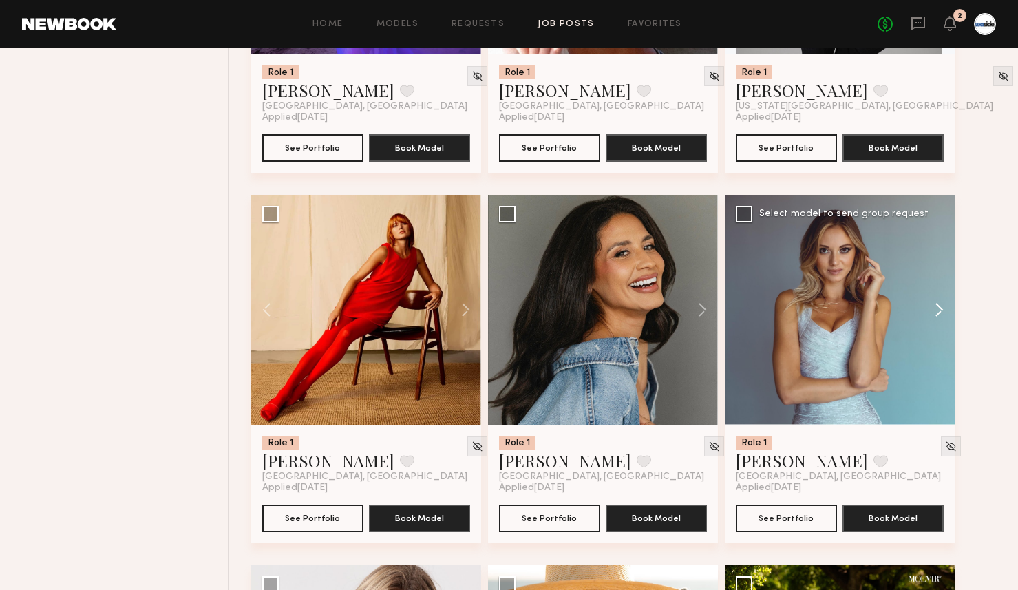
click at [943, 308] on button at bounding box center [932, 310] width 44 height 230
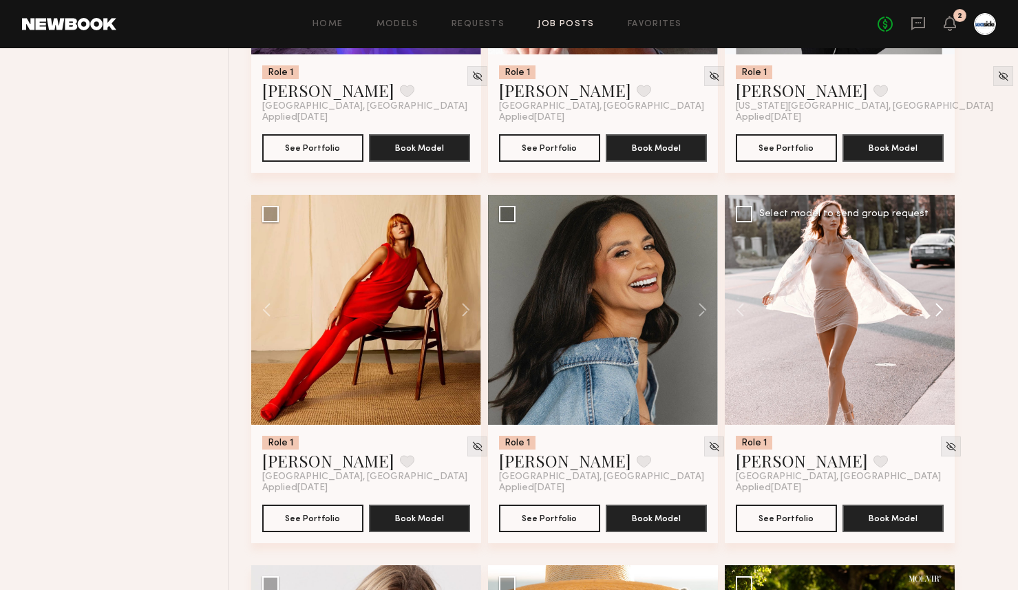
click at [943, 308] on button at bounding box center [932, 310] width 44 height 230
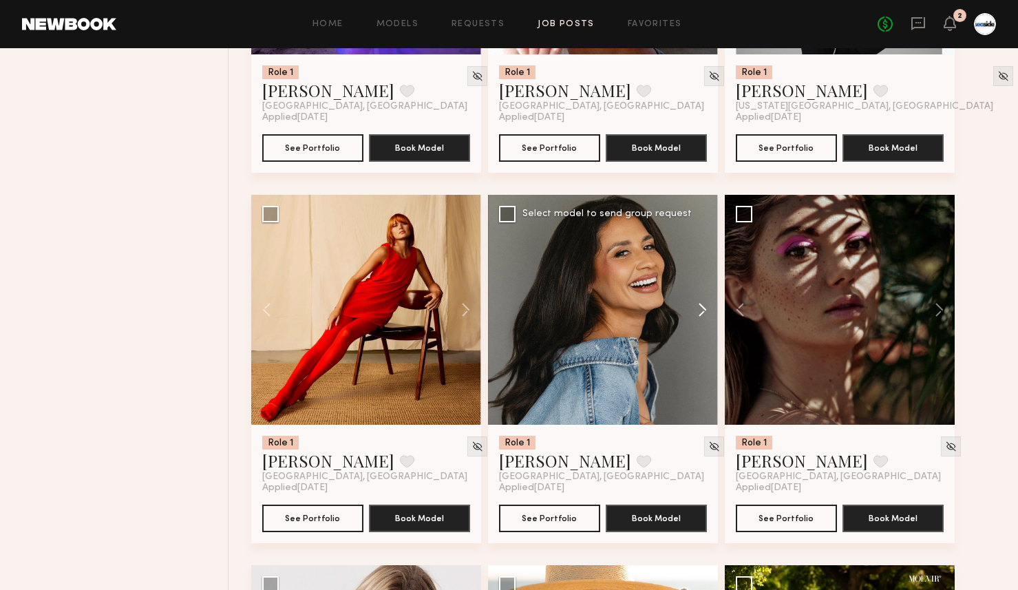
click at [705, 309] on button at bounding box center [696, 310] width 44 height 230
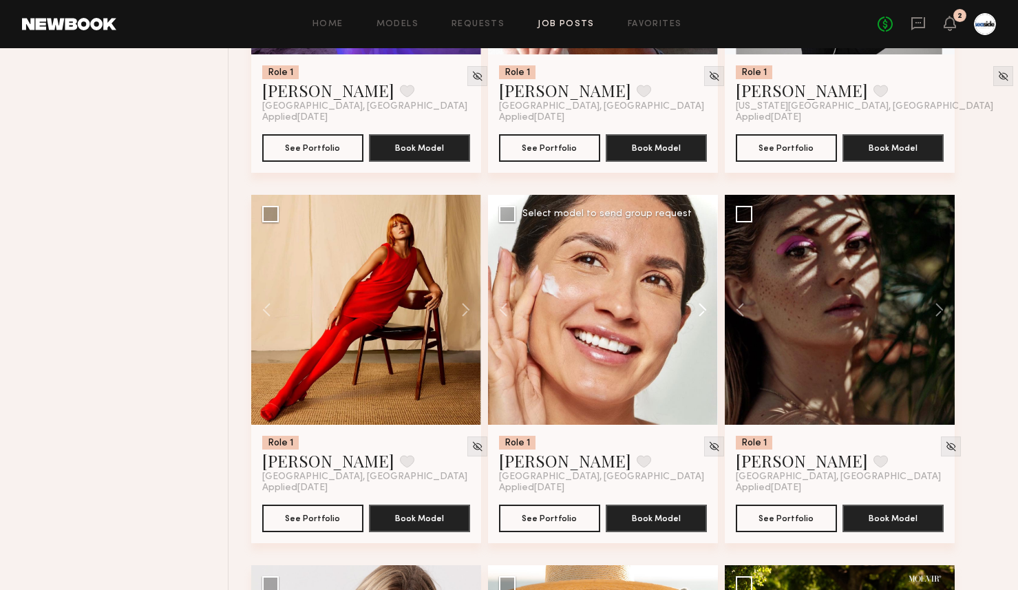
click at [705, 309] on button at bounding box center [696, 310] width 44 height 230
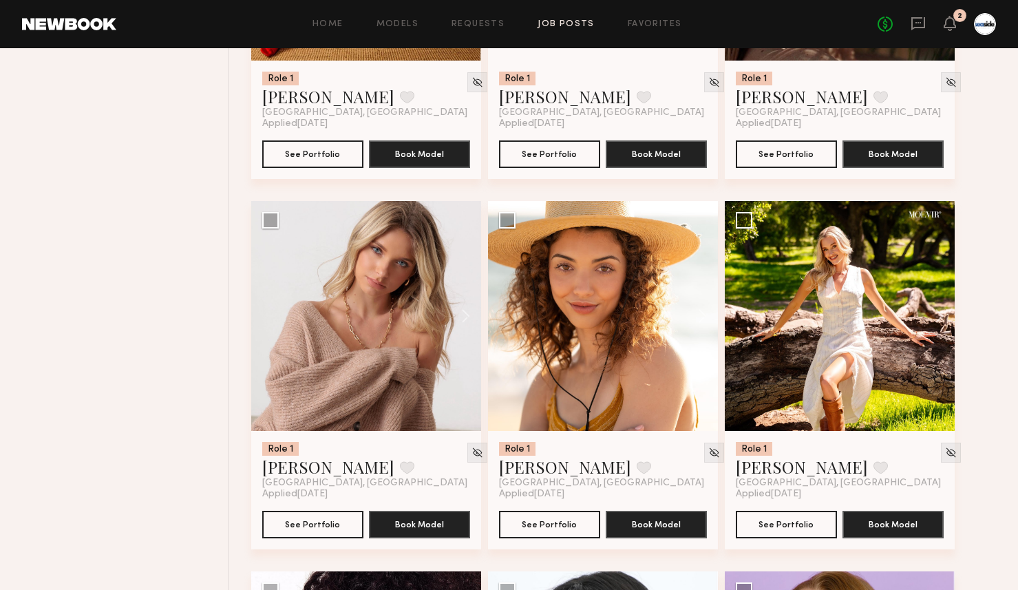
scroll to position [1501, 0]
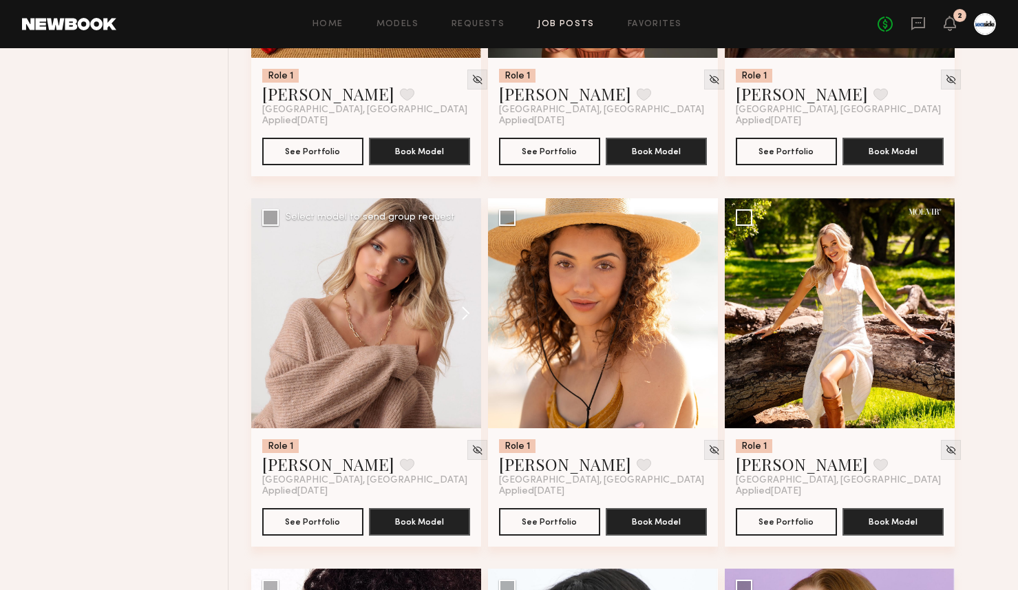
click at [470, 314] on button at bounding box center [459, 313] width 44 height 230
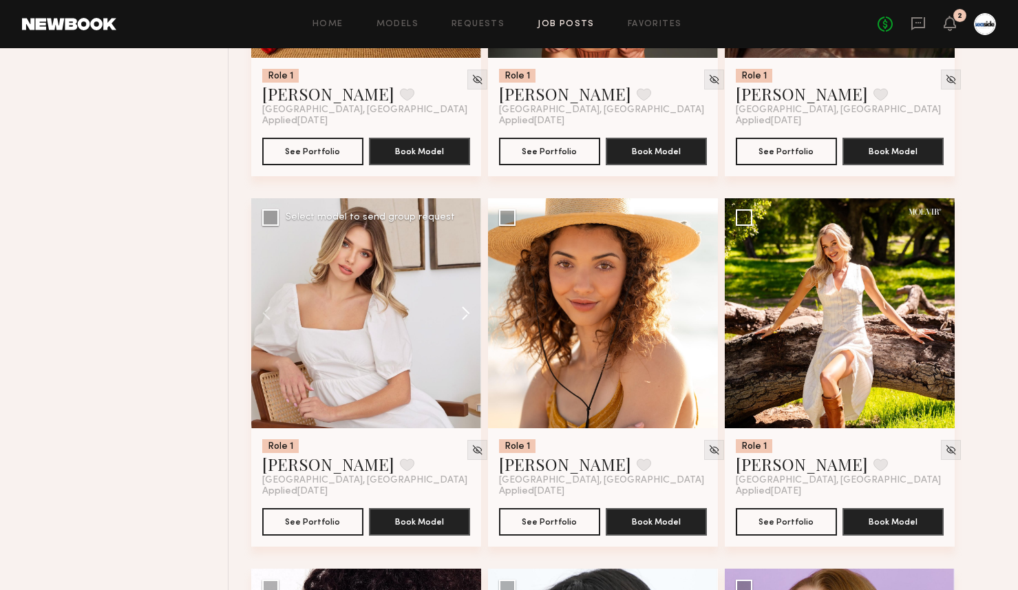
click at [470, 314] on button at bounding box center [459, 313] width 44 height 230
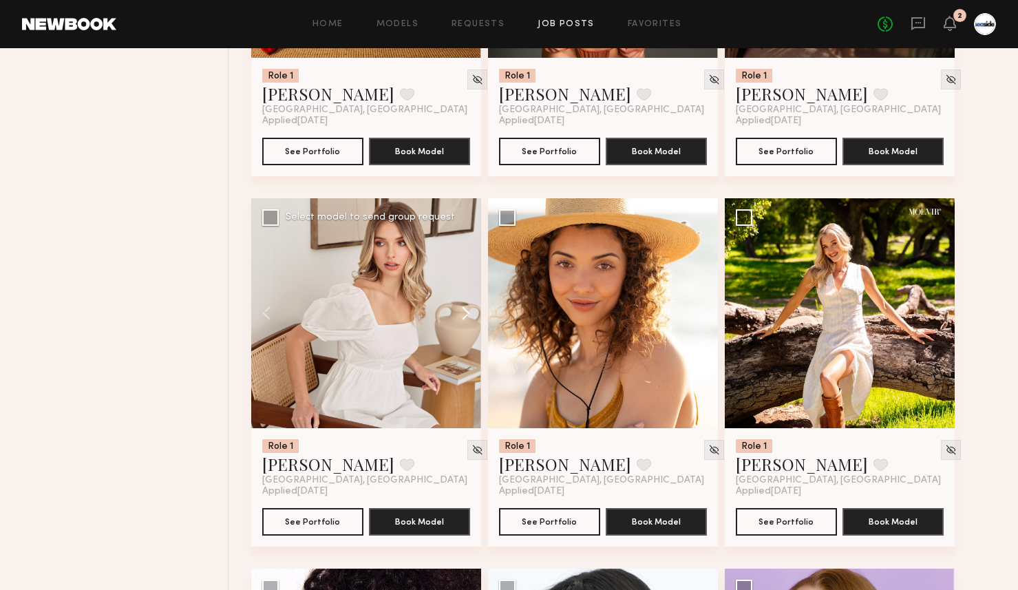
click at [470, 314] on button at bounding box center [459, 313] width 44 height 230
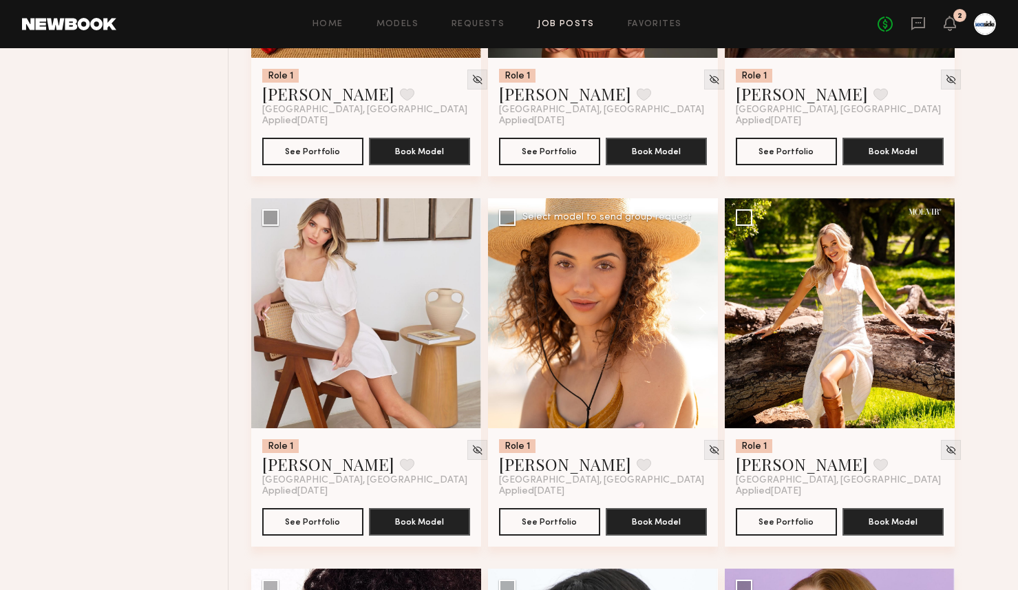
click at [705, 316] on button at bounding box center [696, 313] width 44 height 230
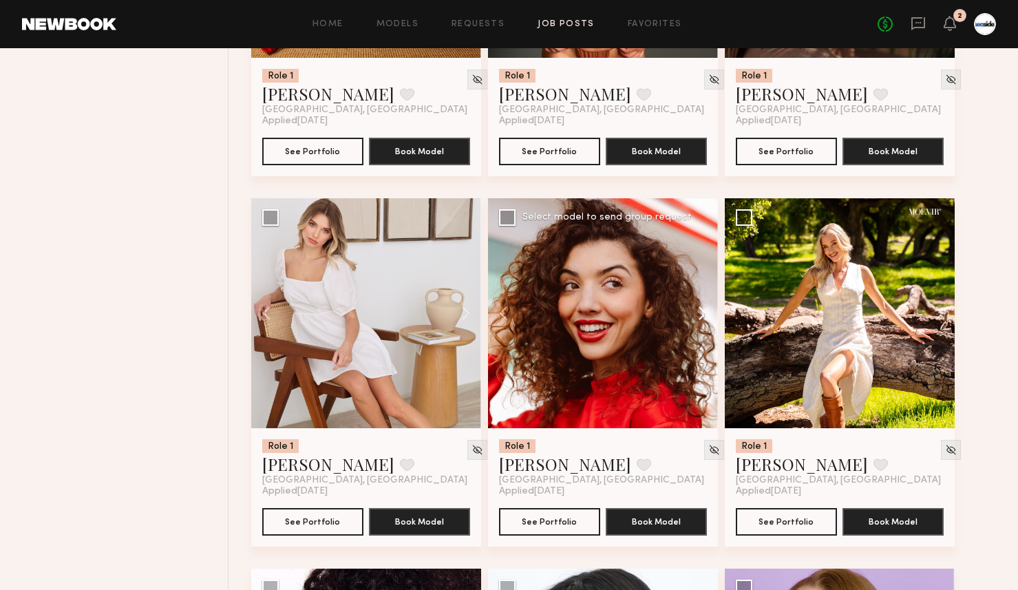
click at [705, 316] on button at bounding box center [696, 313] width 44 height 230
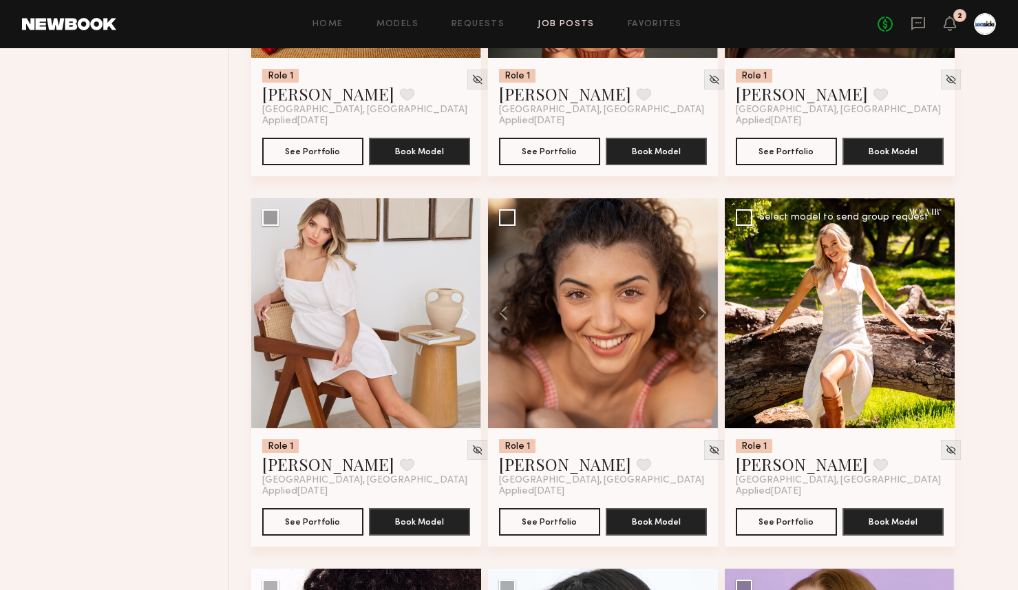
click at [941, 323] on button at bounding box center [932, 313] width 44 height 230
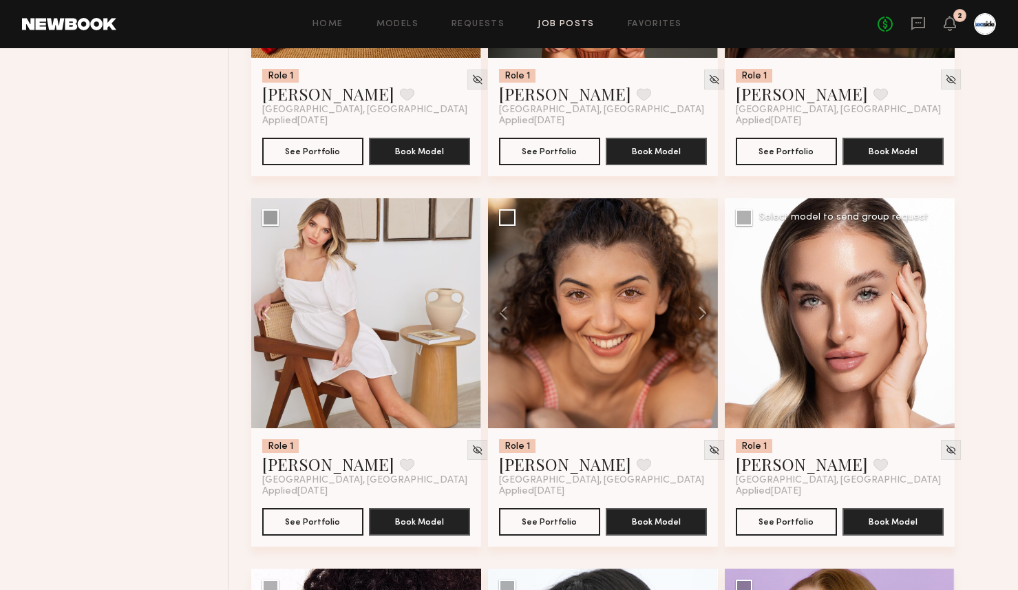
click at [941, 323] on button at bounding box center [932, 313] width 44 height 230
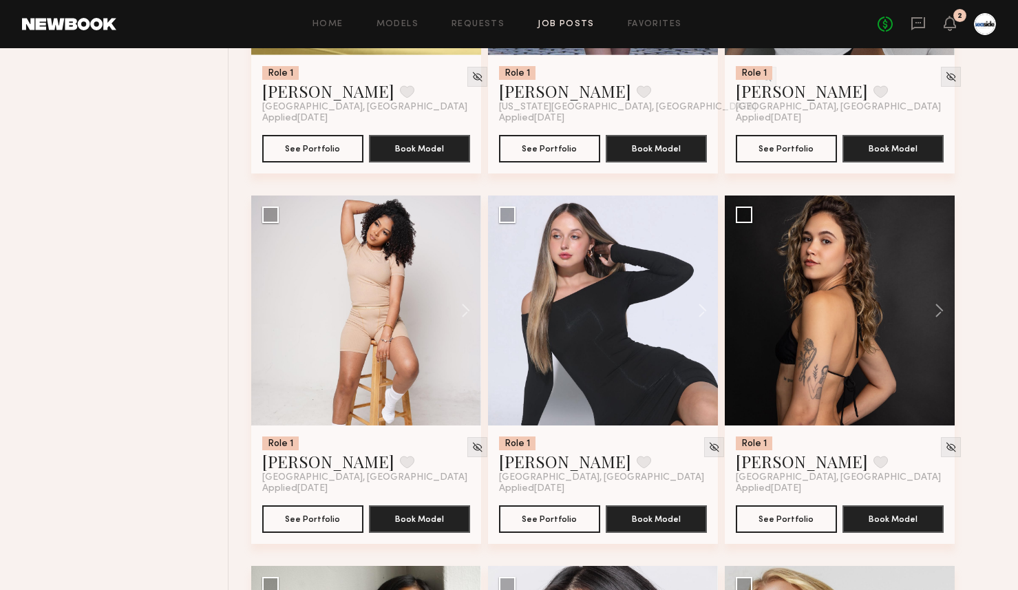
scroll to position [3011, 0]
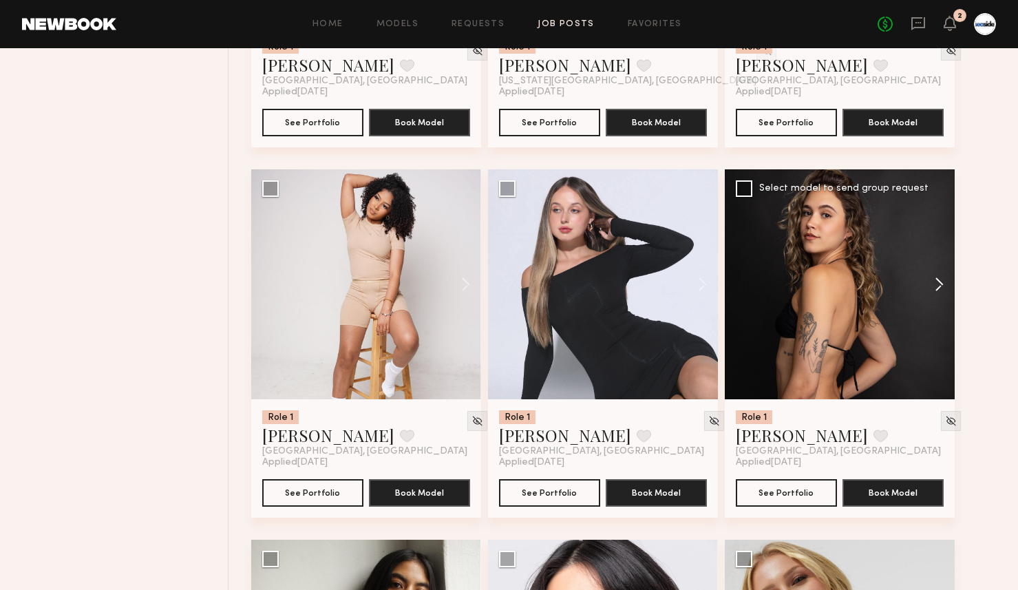
click at [939, 288] on button at bounding box center [932, 284] width 44 height 230
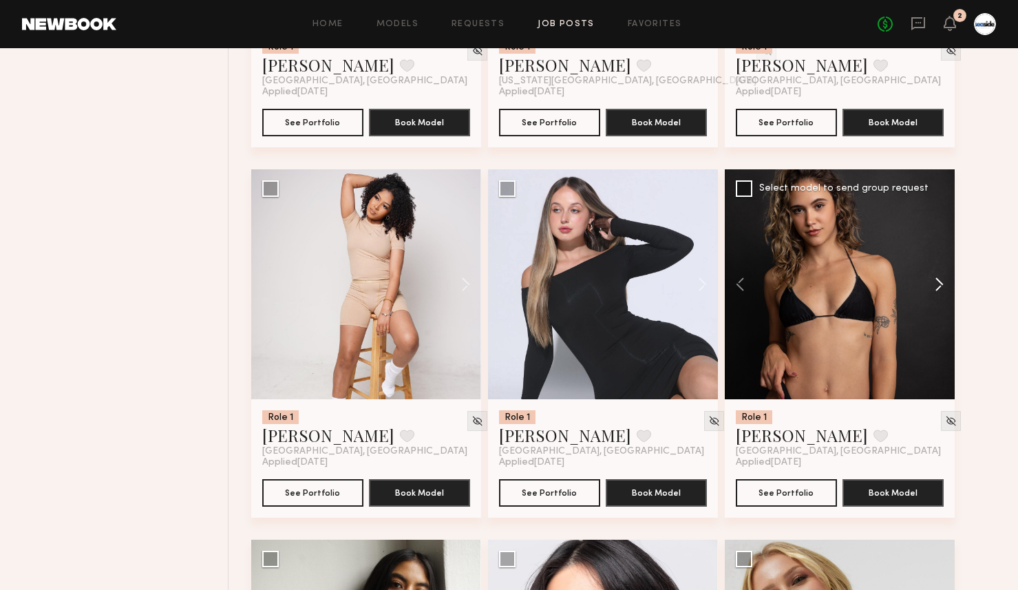
click at [939, 288] on button at bounding box center [932, 284] width 44 height 230
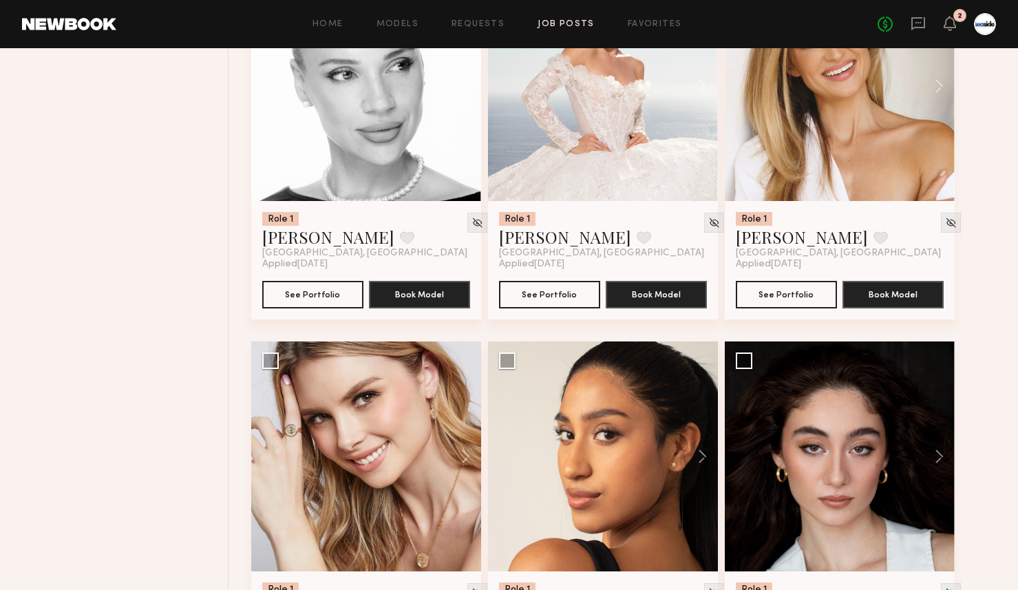
scroll to position [4840, 0]
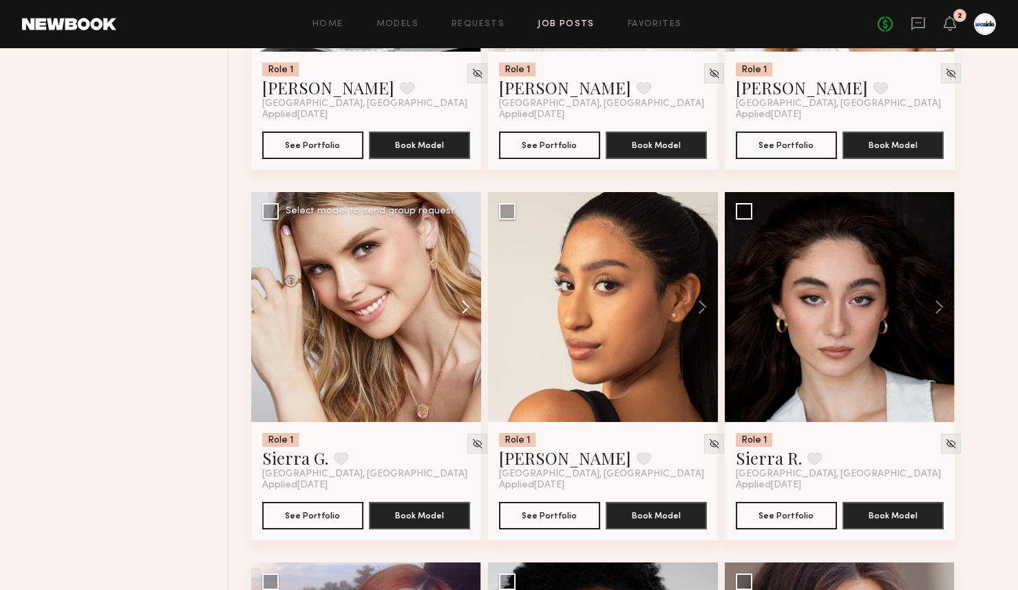
click at [464, 304] on button at bounding box center [459, 307] width 44 height 230
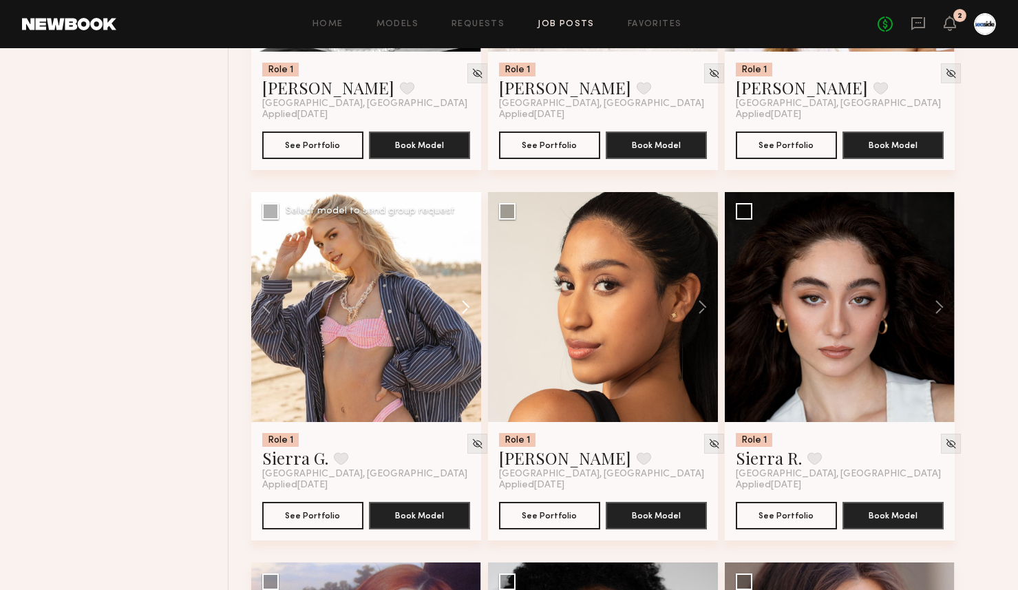
click at [464, 304] on button at bounding box center [459, 307] width 44 height 230
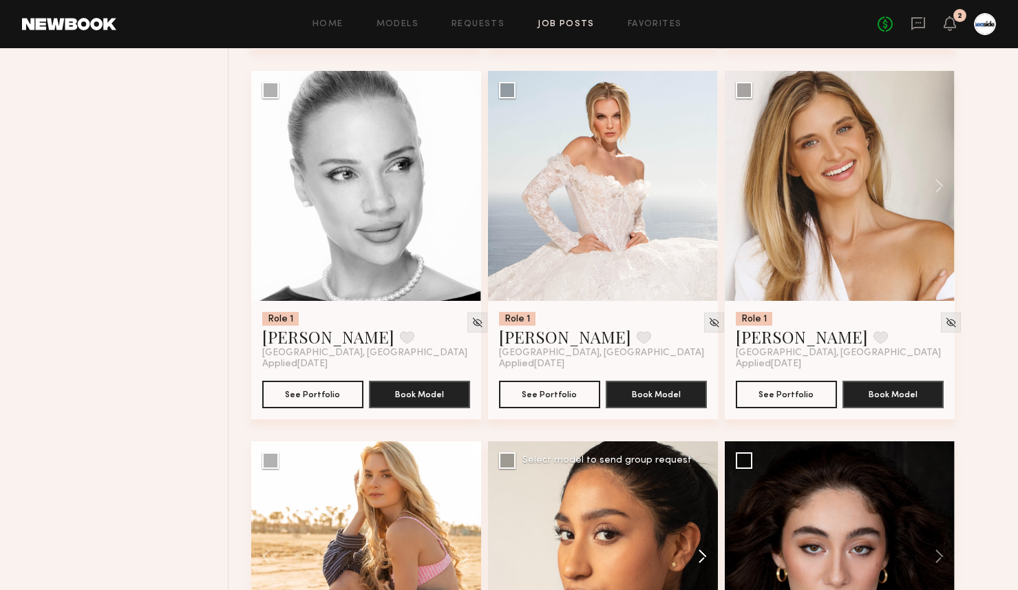
scroll to position [4584, 0]
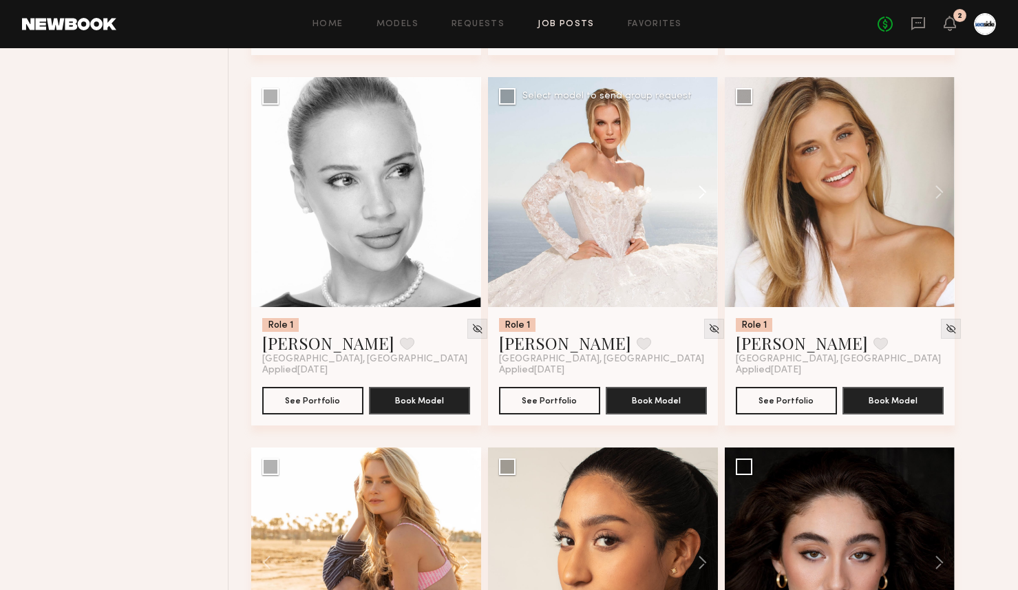
click at [707, 189] on button at bounding box center [696, 192] width 44 height 230
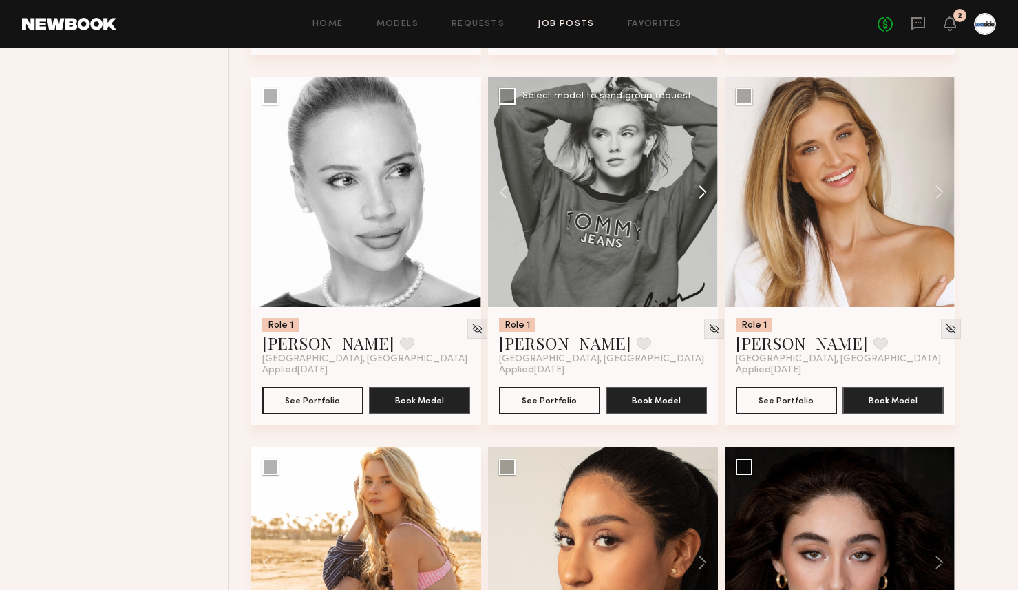
click at [707, 189] on button at bounding box center [696, 192] width 44 height 230
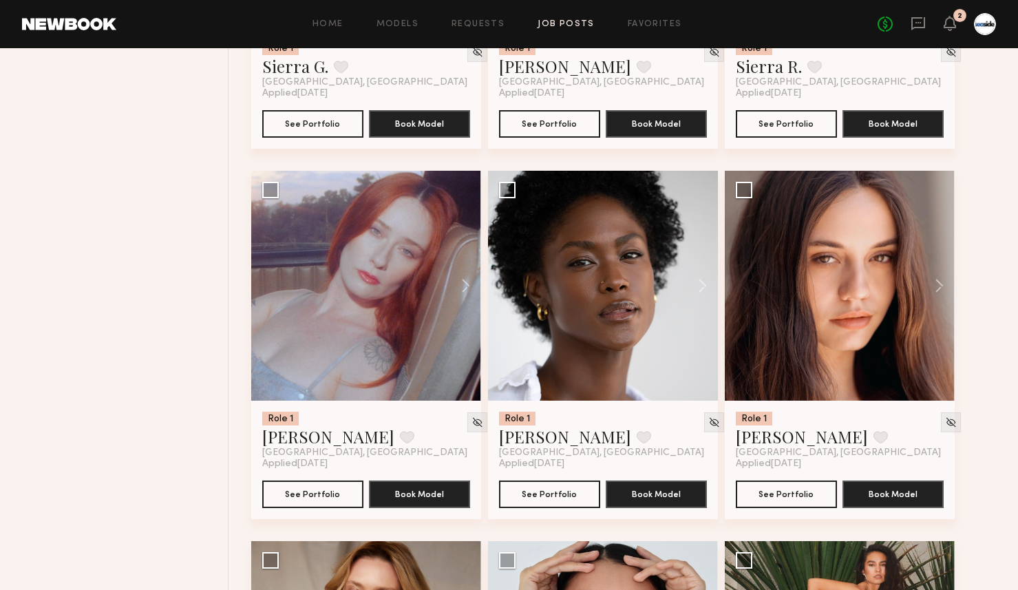
scroll to position [5239, 0]
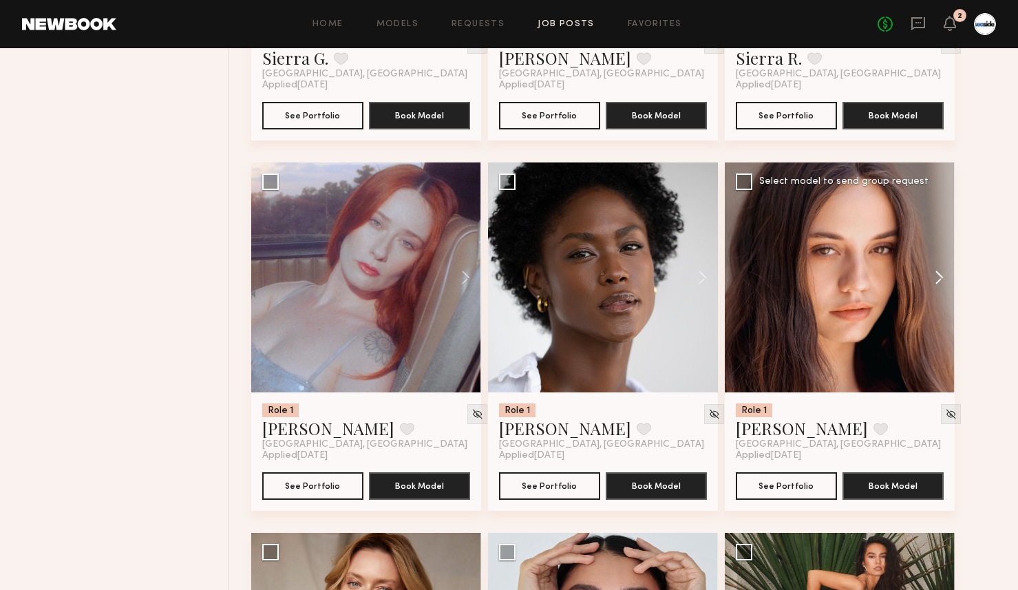
click at [940, 280] on button at bounding box center [932, 277] width 44 height 230
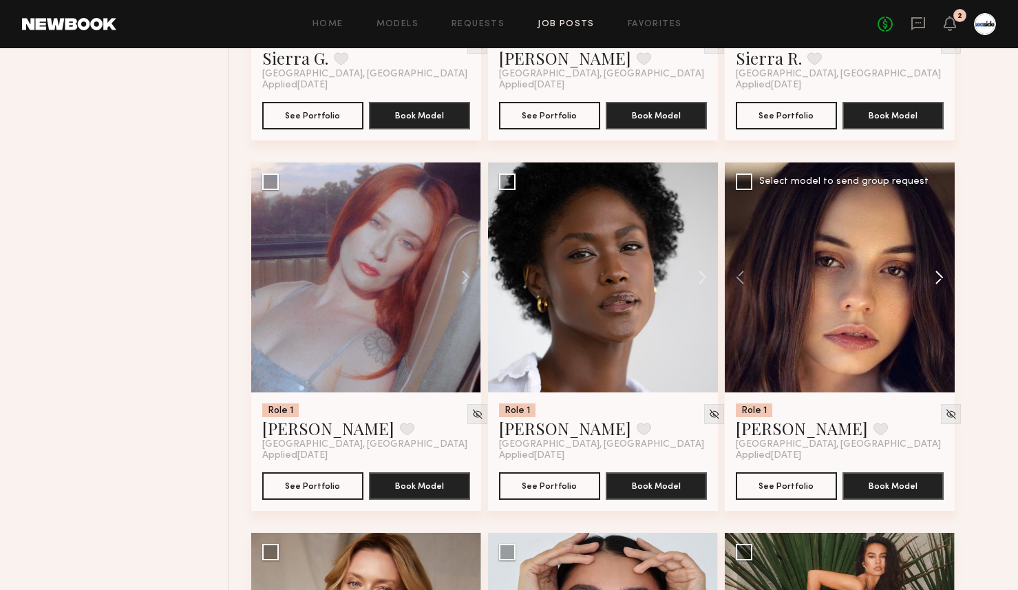
click at [940, 280] on button at bounding box center [932, 277] width 44 height 230
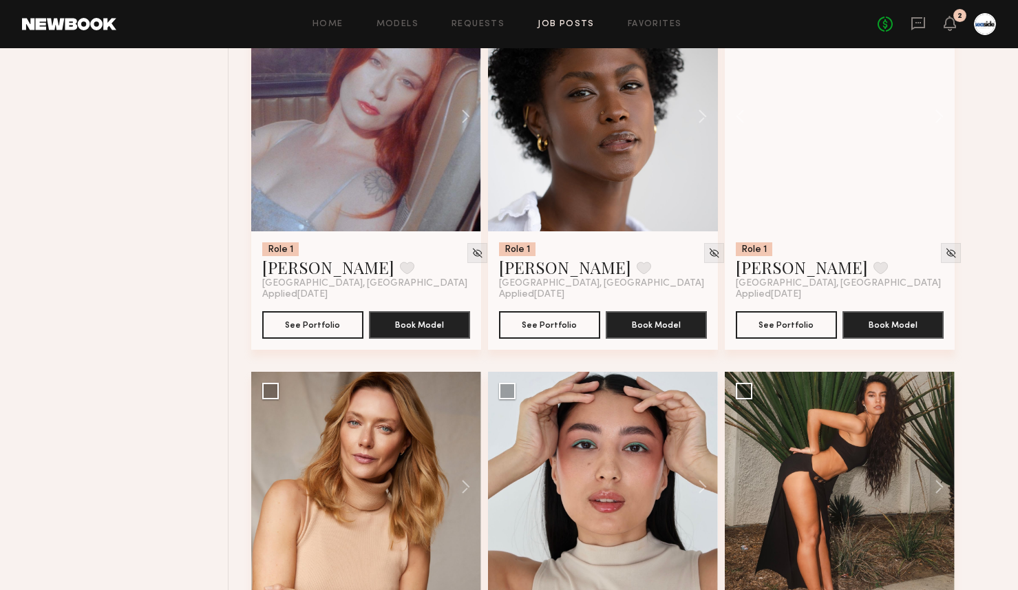
scroll to position [5578, 0]
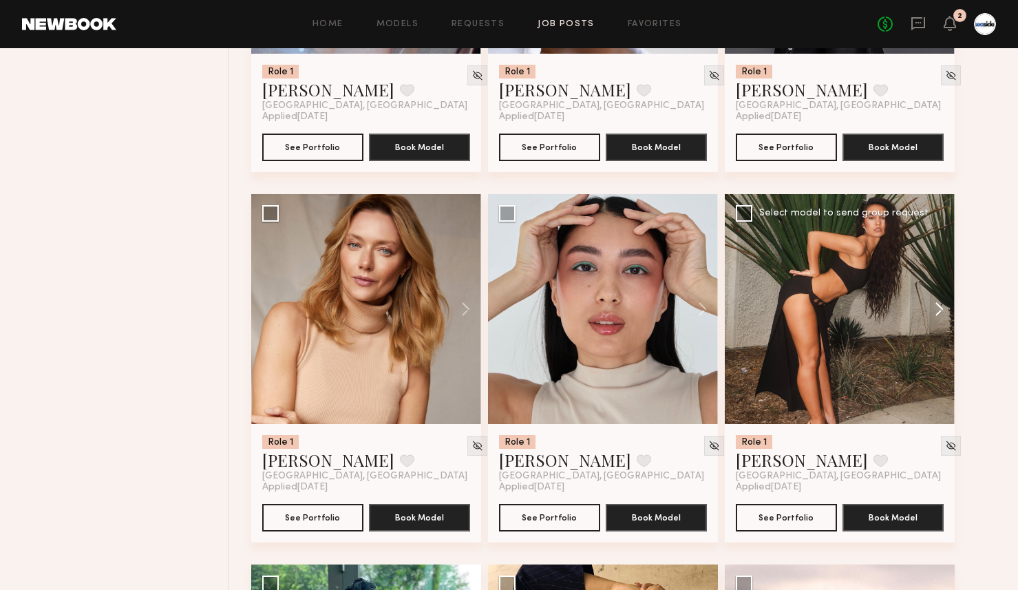
click at [945, 318] on button at bounding box center [932, 309] width 44 height 230
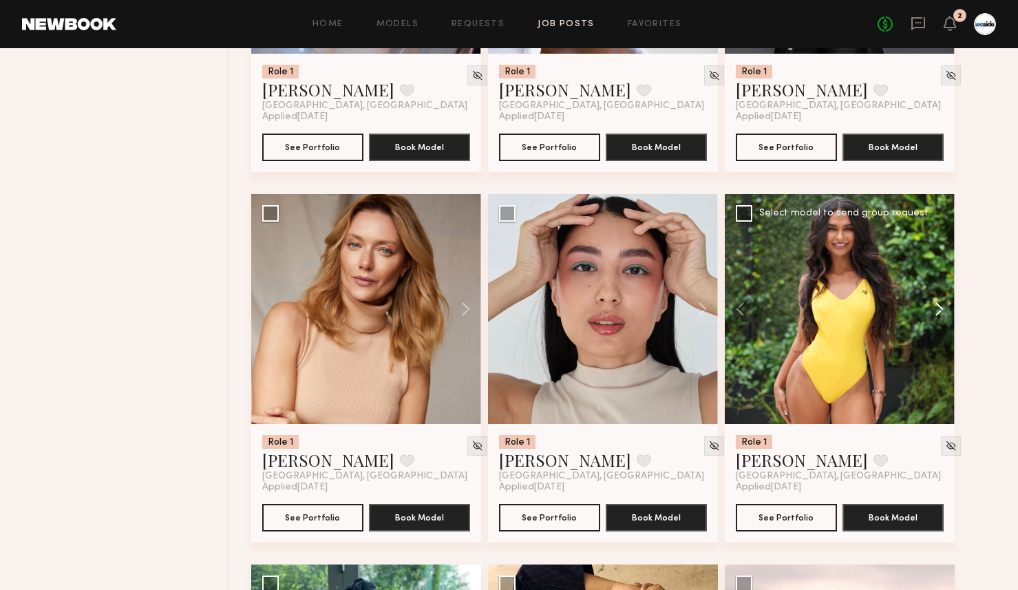
click at [945, 318] on button at bounding box center [932, 309] width 44 height 230
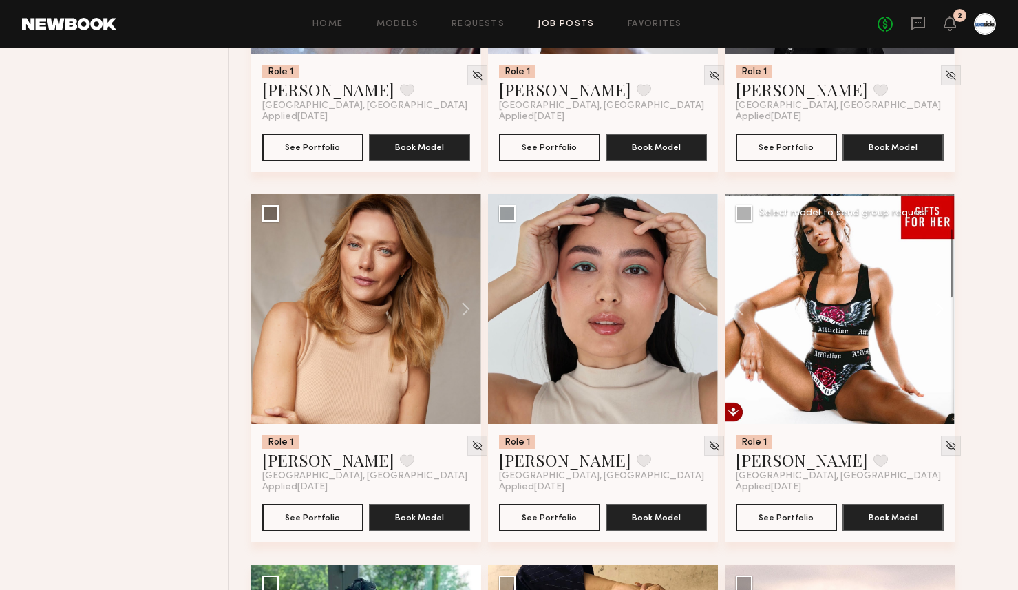
click at [945, 315] on button at bounding box center [932, 309] width 44 height 230
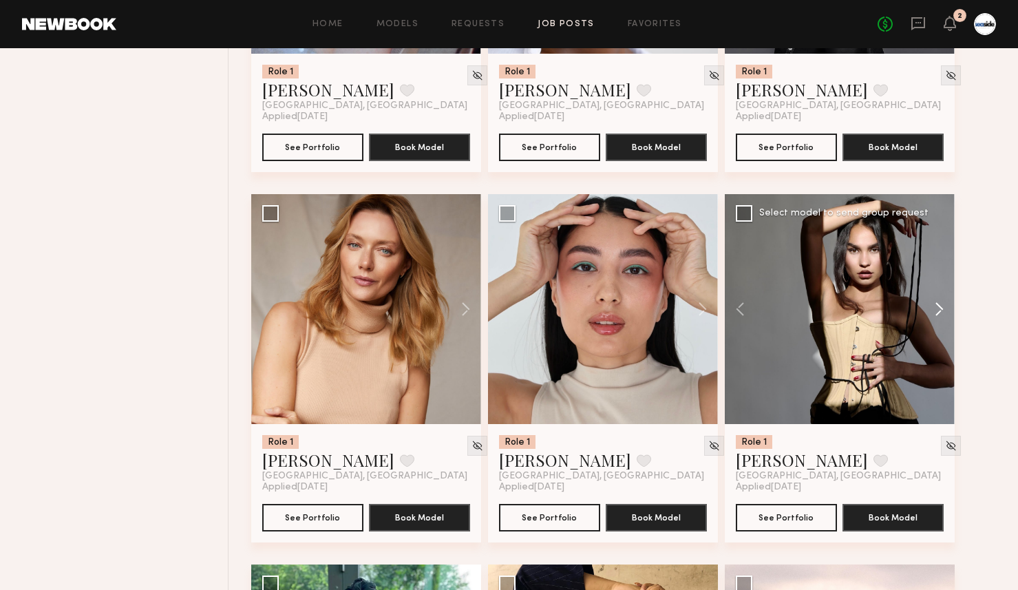
click at [945, 315] on button at bounding box center [932, 309] width 44 height 230
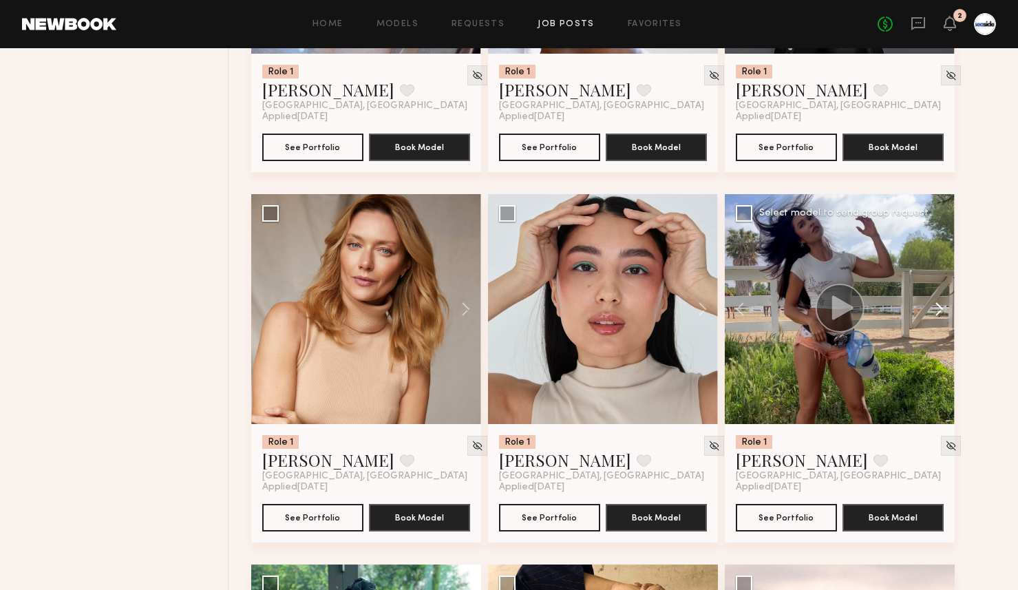
click at [945, 315] on button at bounding box center [932, 309] width 44 height 230
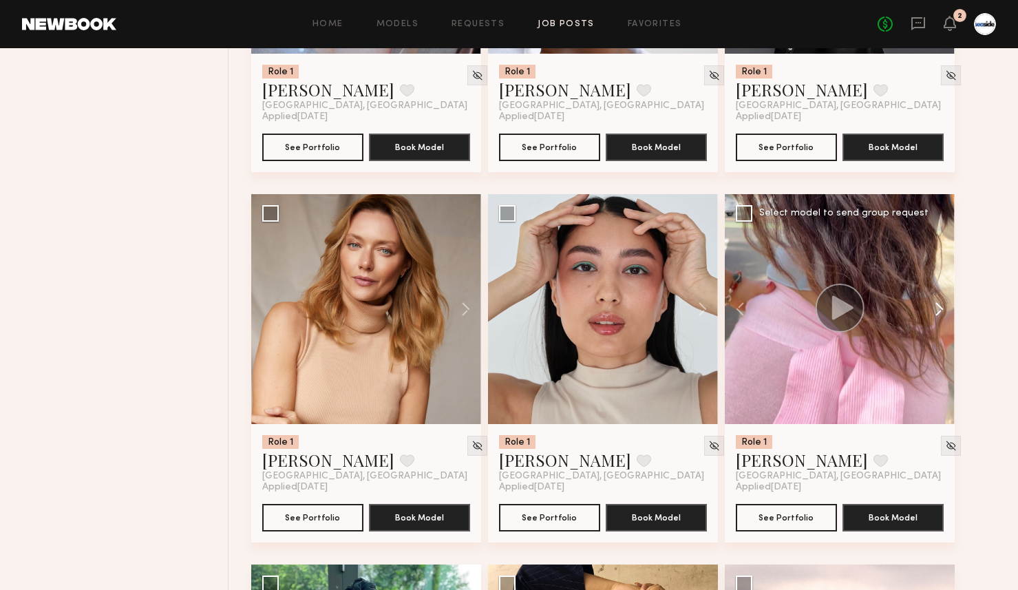
click at [945, 315] on button at bounding box center [932, 309] width 44 height 230
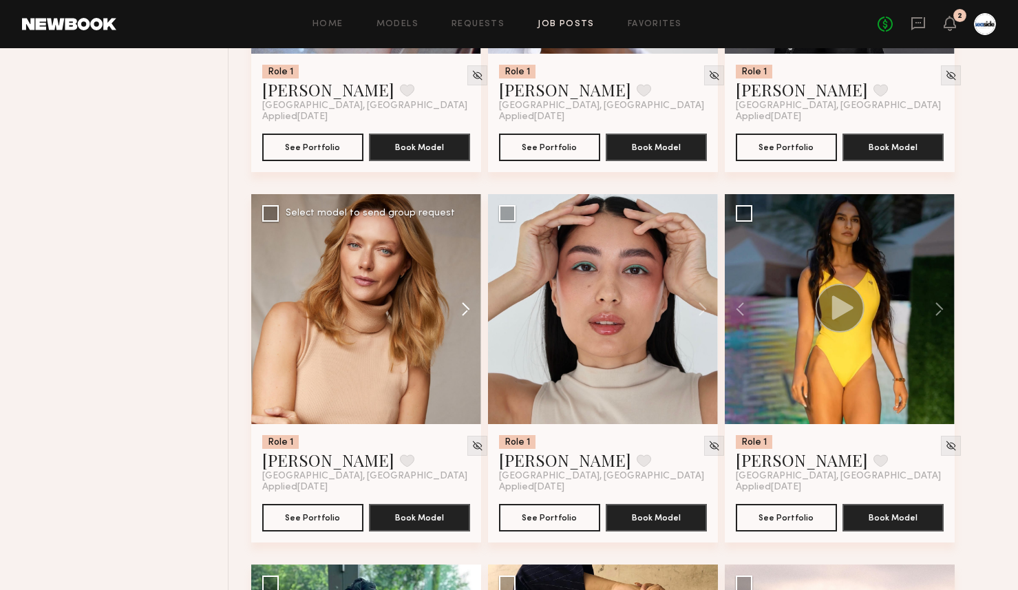
click at [456, 302] on button at bounding box center [459, 309] width 44 height 230
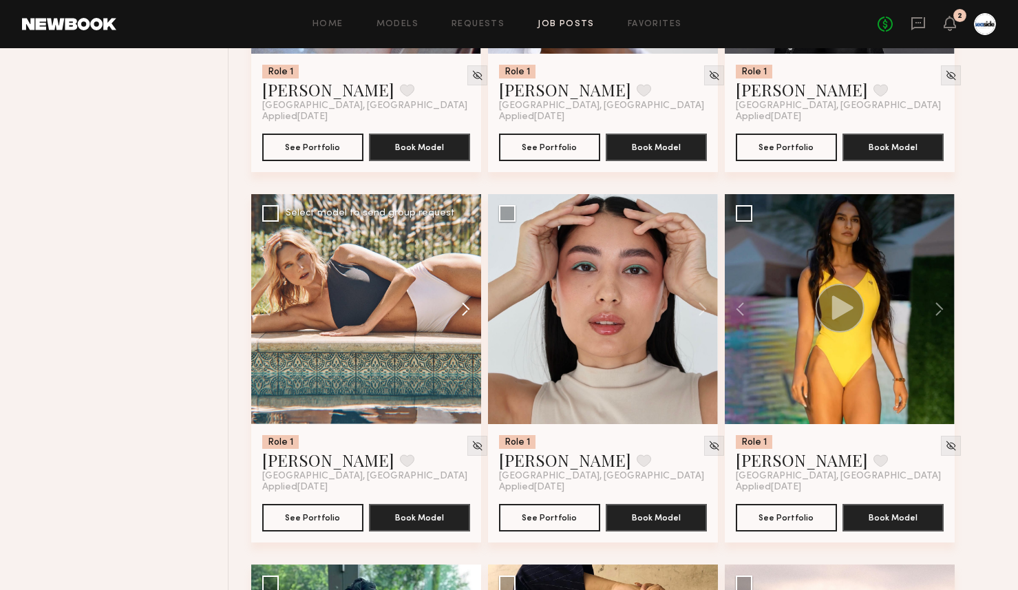
click at [461, 303] on button at bounding box center [459, 309] width 44 height 230
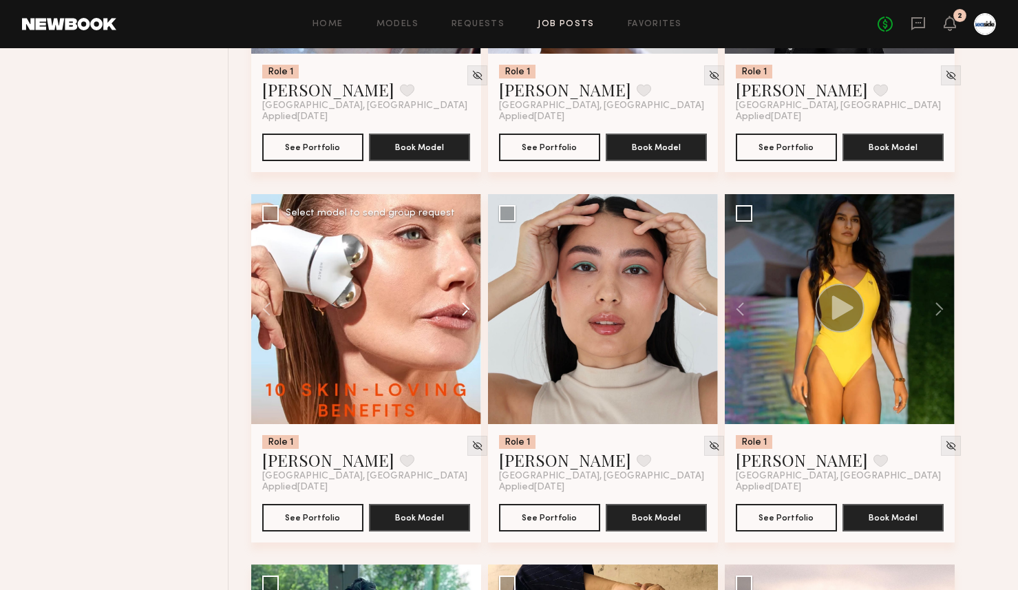
click at [462, 303] on button at bounding box center [459, 309] width 44 height 230
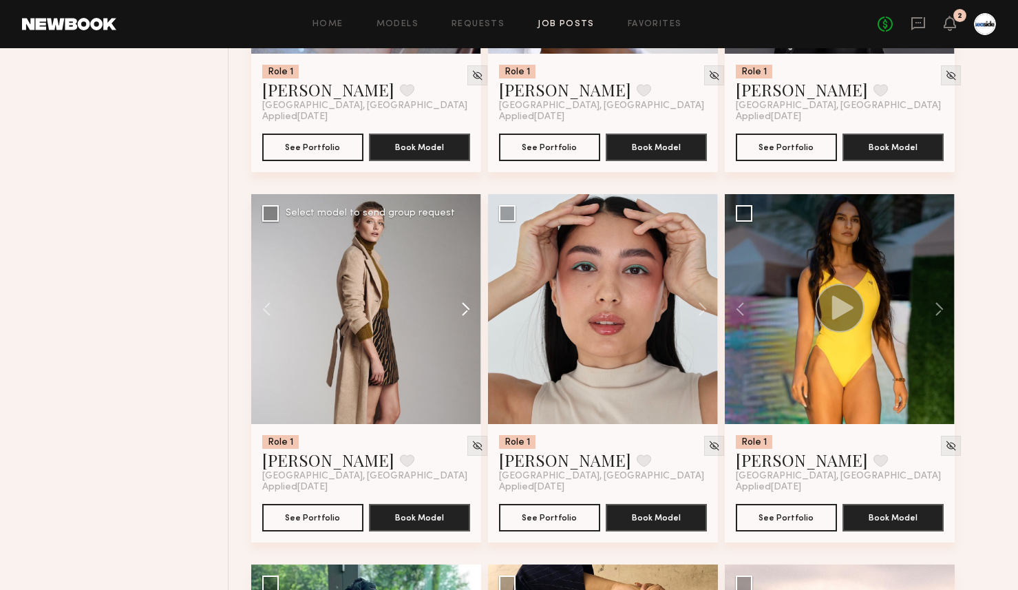
click at [462, 303] on button at bounding box center [459, 309] width 44 height 230
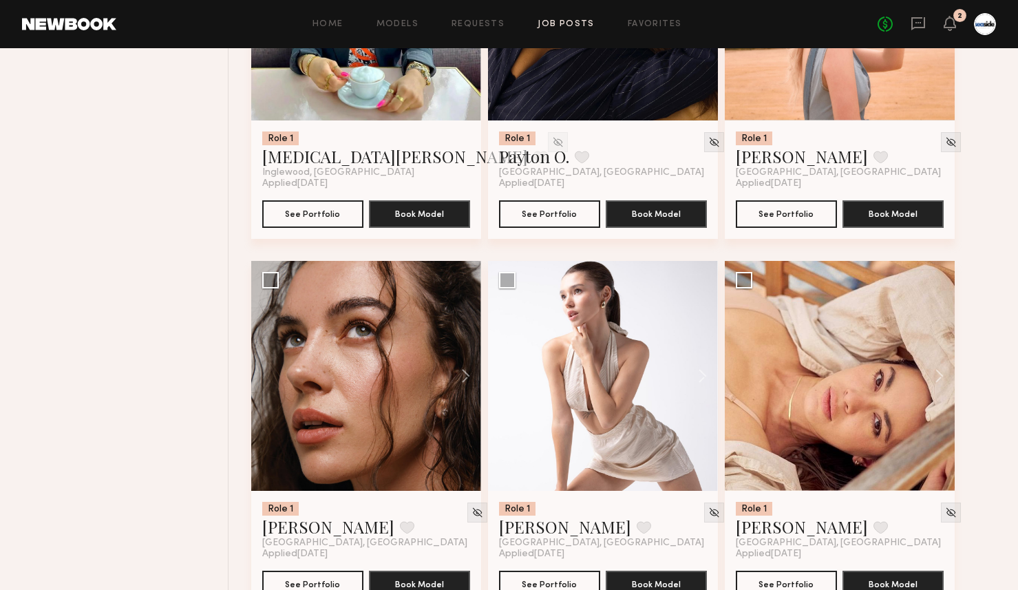
scroll to position [6331, 0]
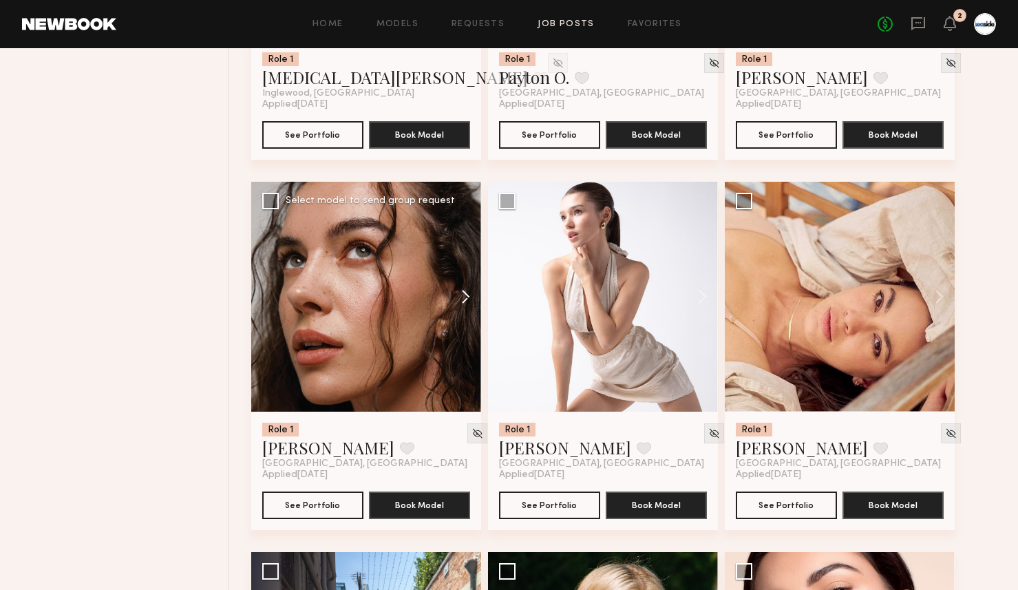
click at [467, 299] on button at bounding box center [459, 297] width 44 height 230
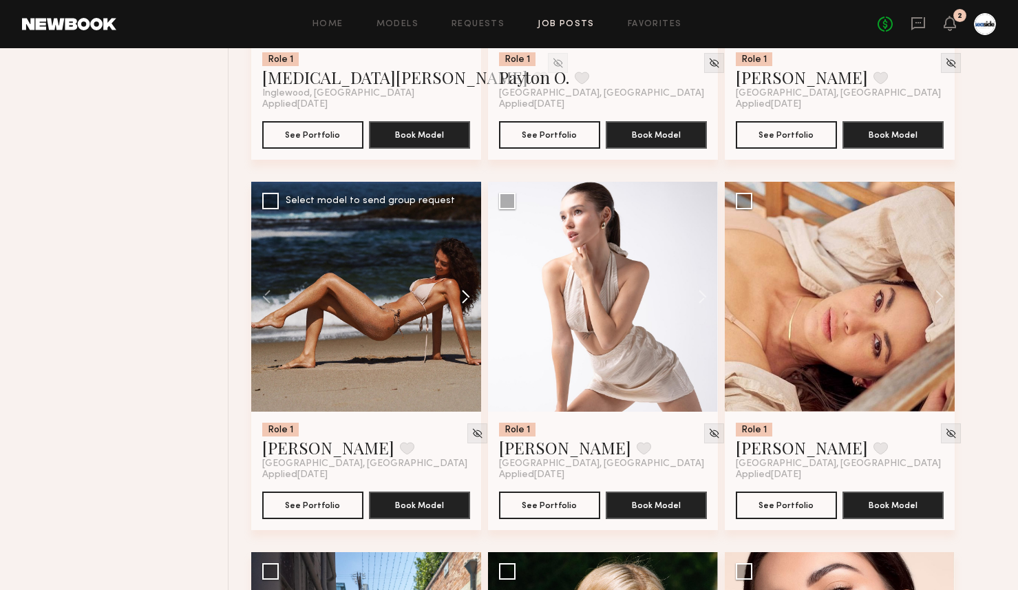
click at [467, 299] on button at bounding box center [459, 297] width 44 height 230
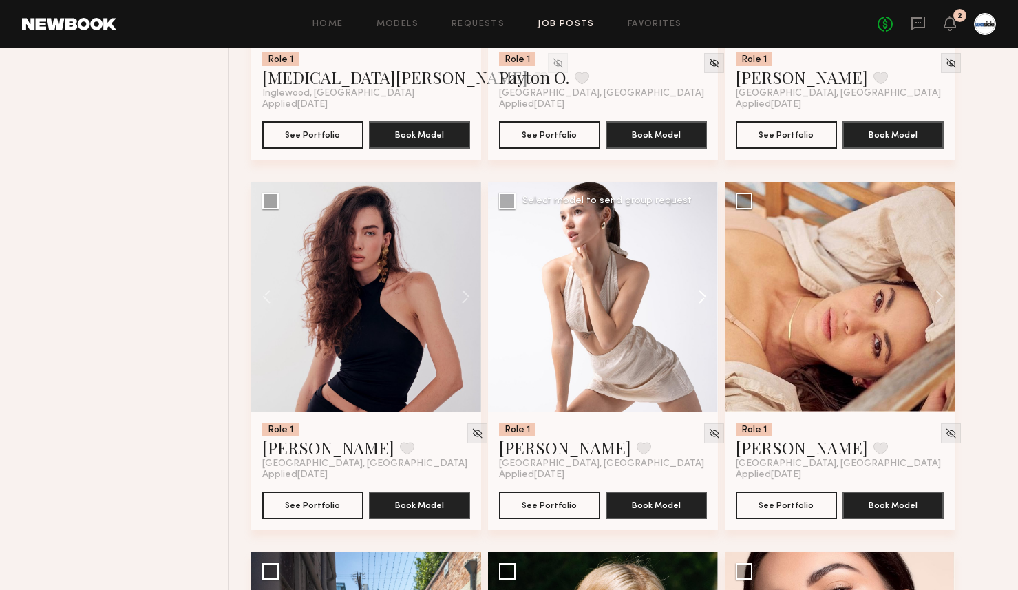
click at [690, 310] on button at bounding box center [696, 297] width 44 height 230
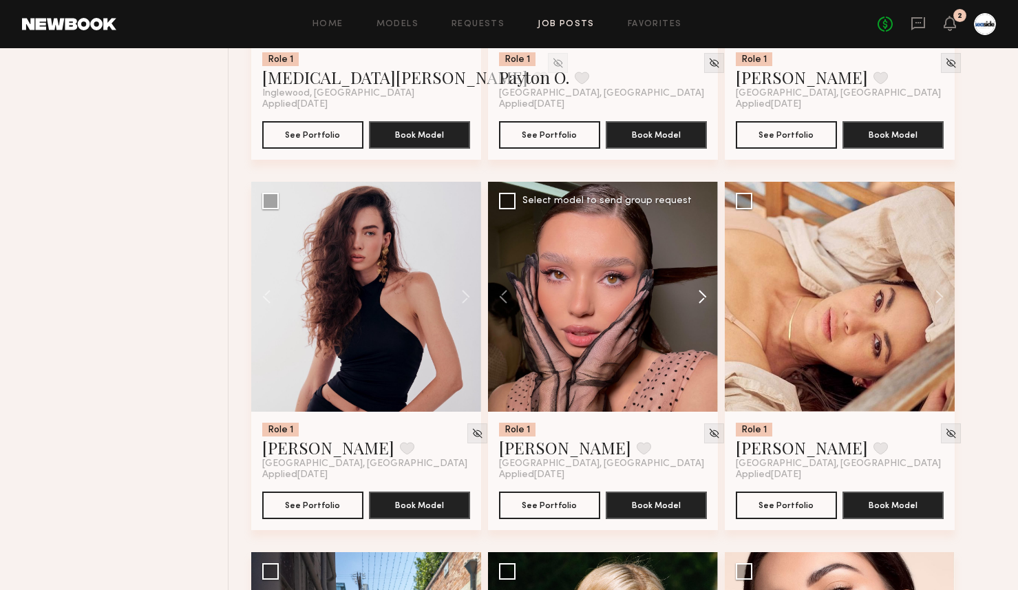
click at [693, 310] on button at bounding box center [696, 297] width 44 height 230
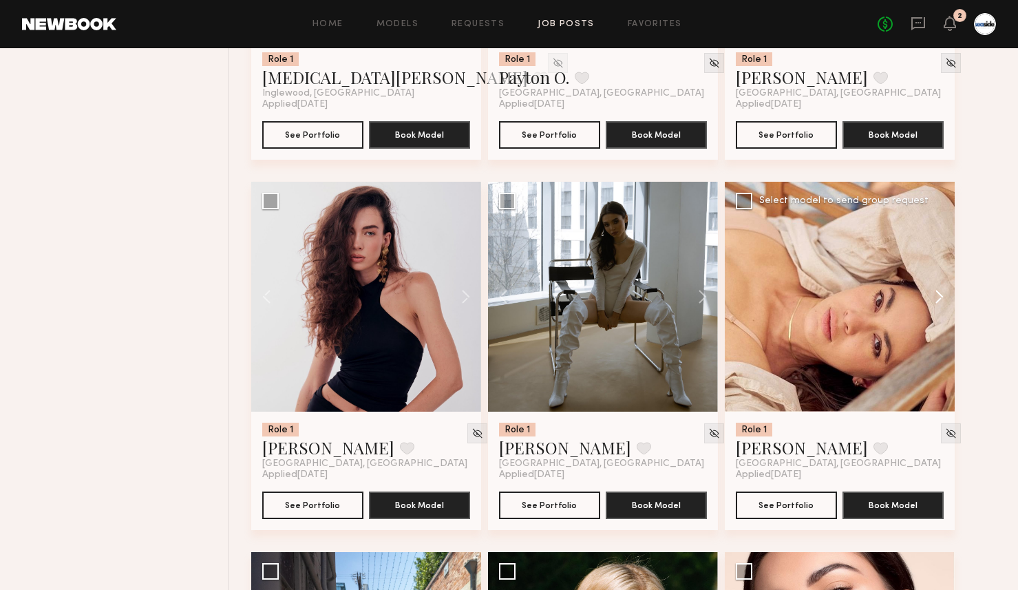
click at [937, 302] on button at bounding box center [932, 297] width 44 height 230
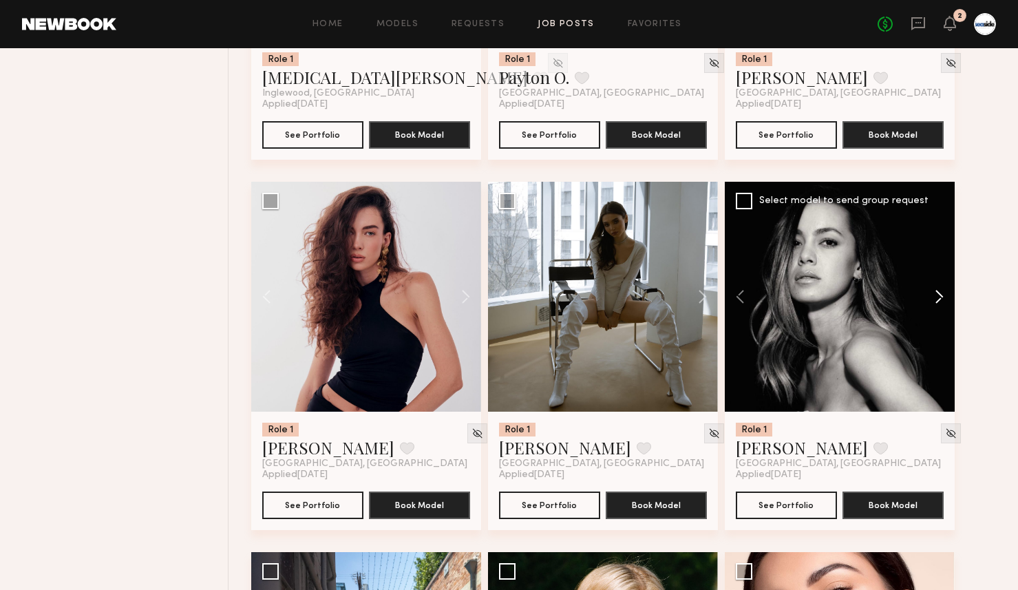
click at [937, 302] on button at bounding box center [932, 297] width 44 height 230
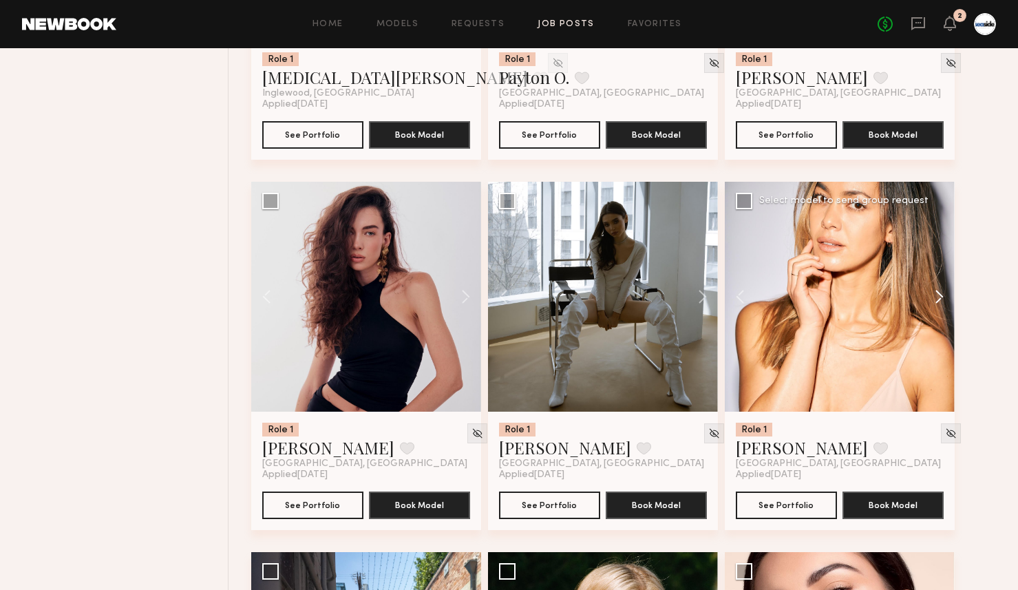
click at [937, 302] on button at bounding box center [932, 297] width 44 height 230
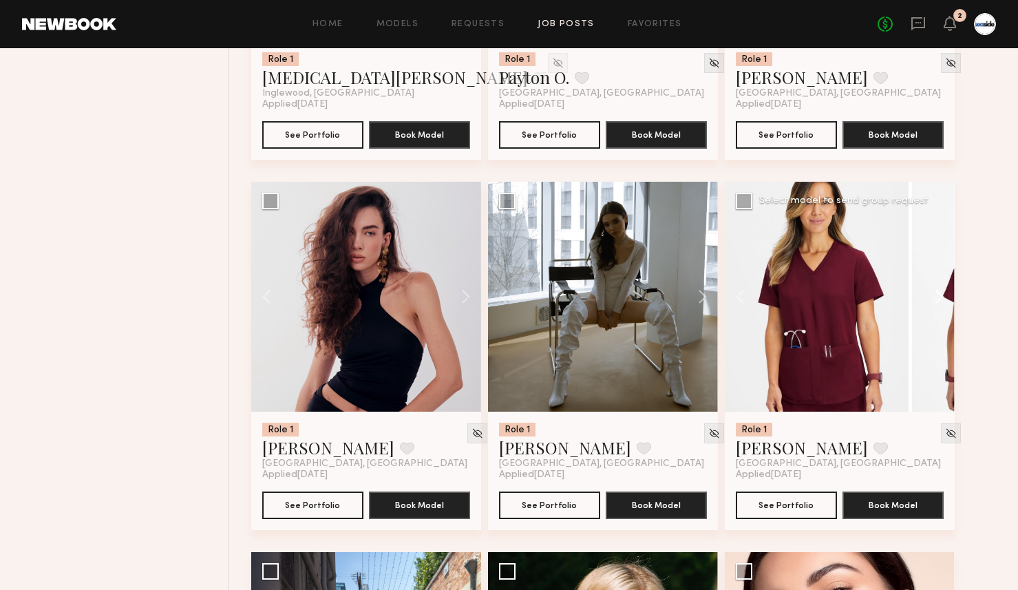
click at [937, 302] on button at bounding box center [932, 297] width 44 height 230
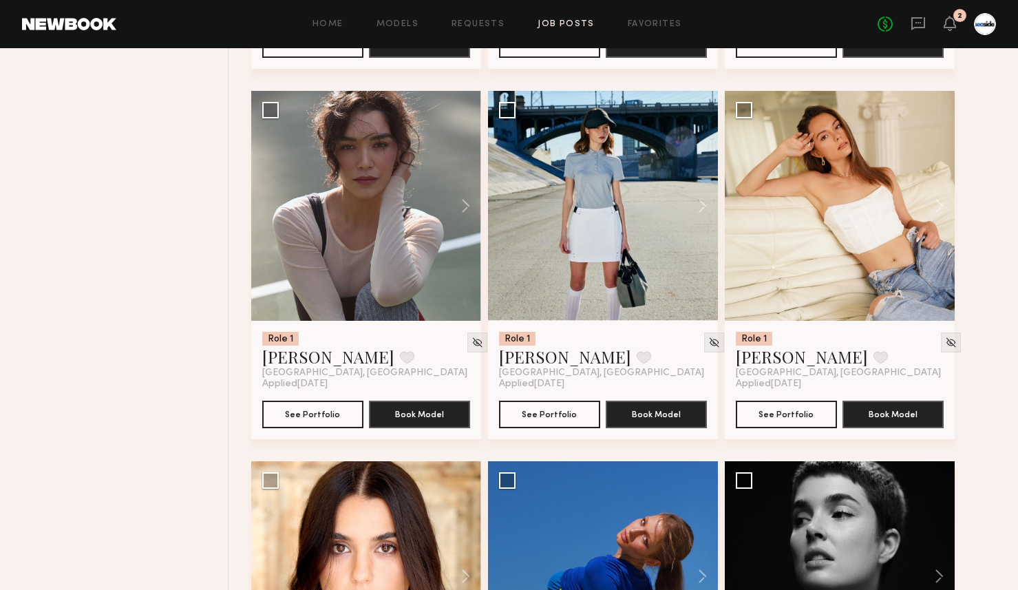
scroll to position [7163, 0]
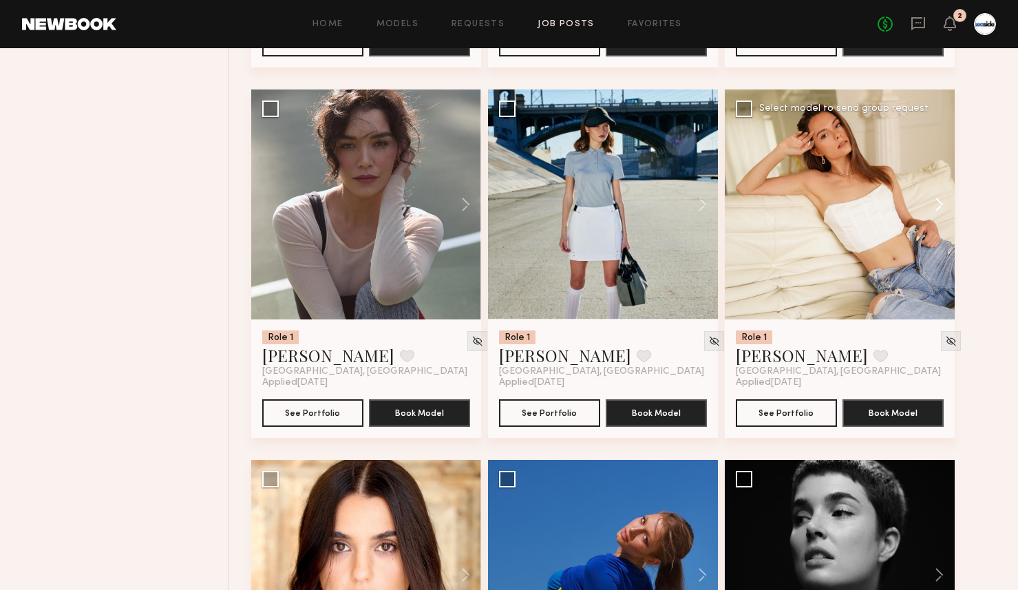
click at [941, 229] on button at bounding box center [932, 204] width 44 height 230
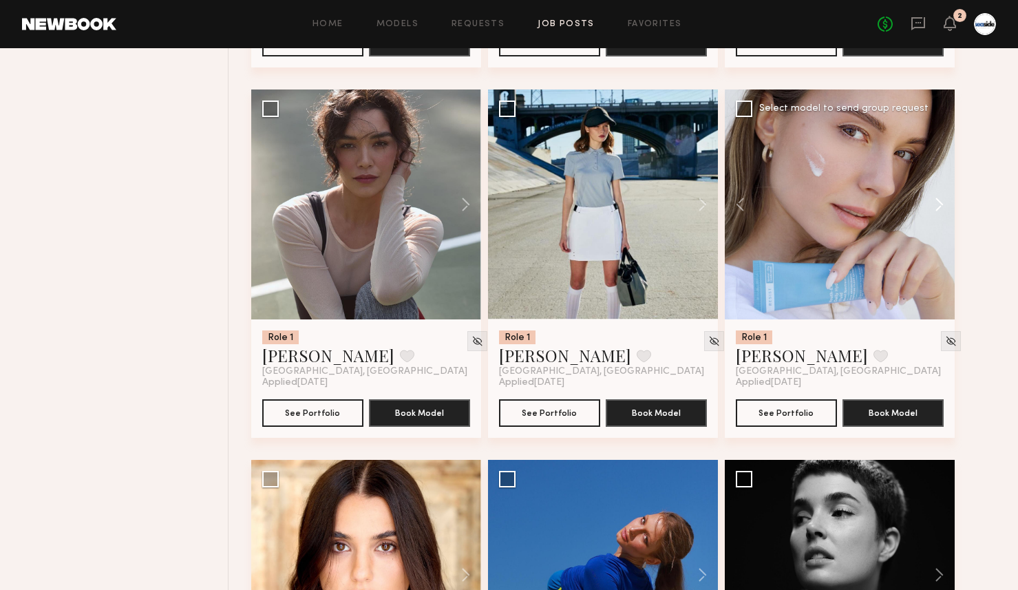
click at [941, 229] on button at bounding box center [932, 204] width 44 height 230
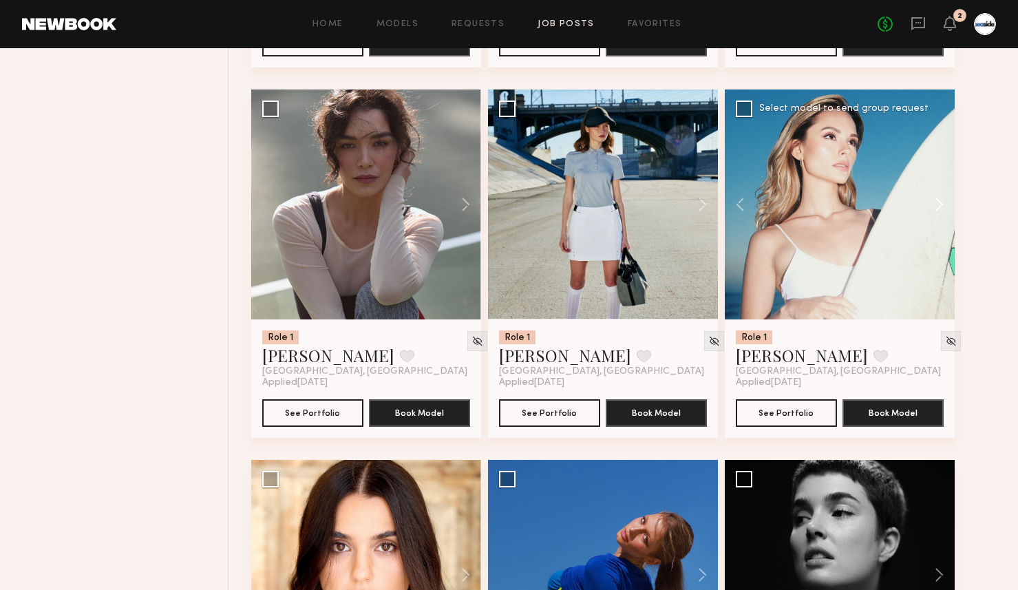
click at [941, 229] on button at bounding box center [932, 204] width 44 height 230
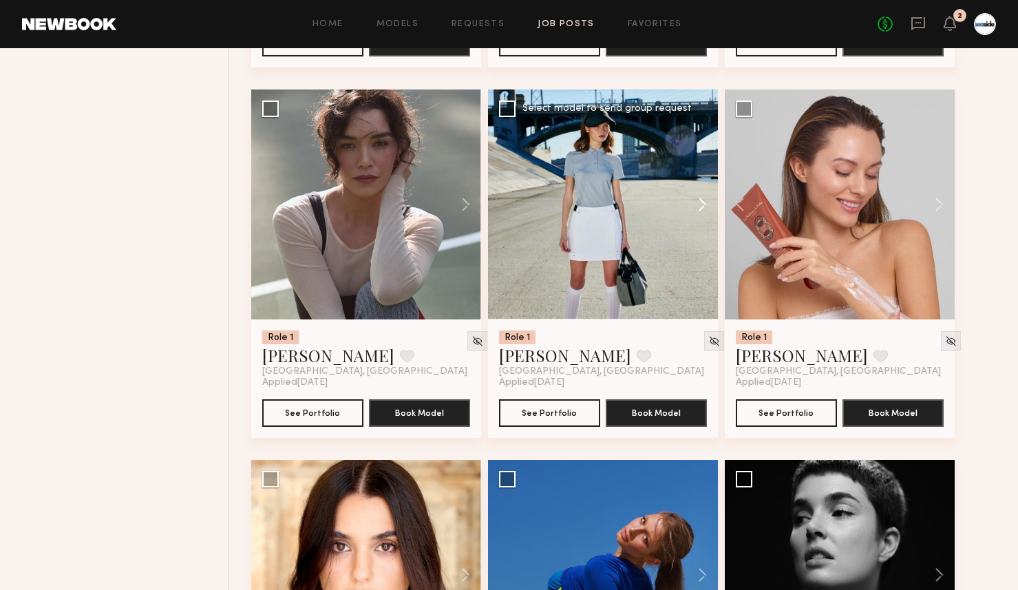
click at [707, 217] on button at bounding box center [696, 204] width 44 height 230
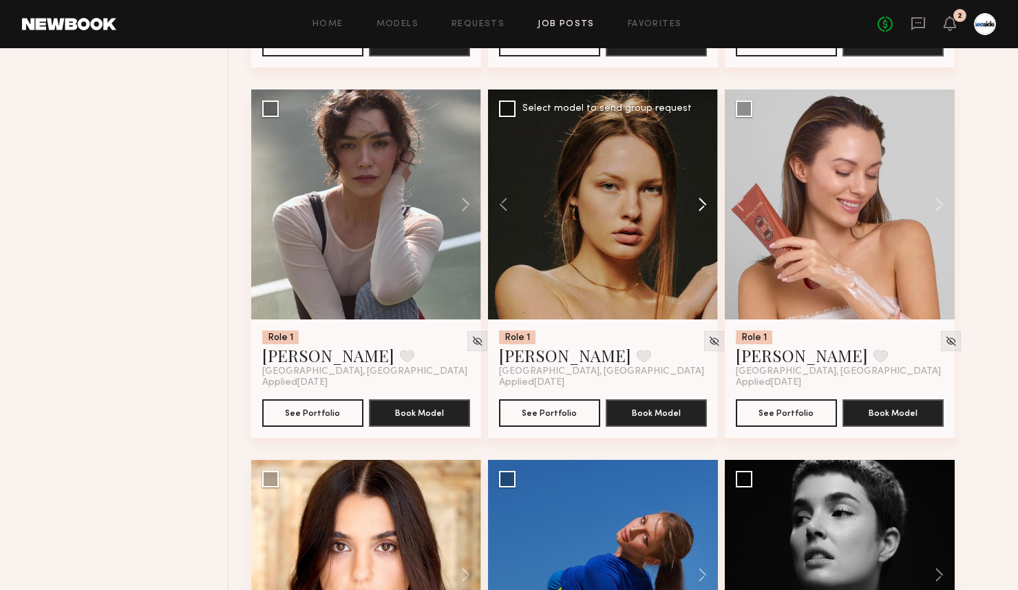
click at [707, 217] on button at bounding box center [696, 204] width 44 height 230
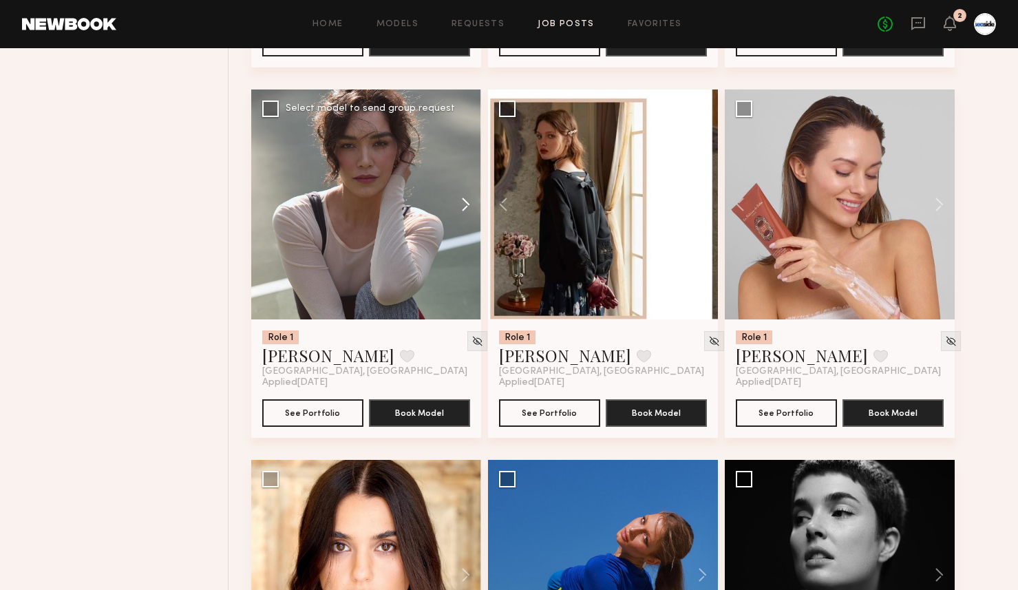
click at [467, 210] on button at bounding box center [459, 204] width 44 height 230
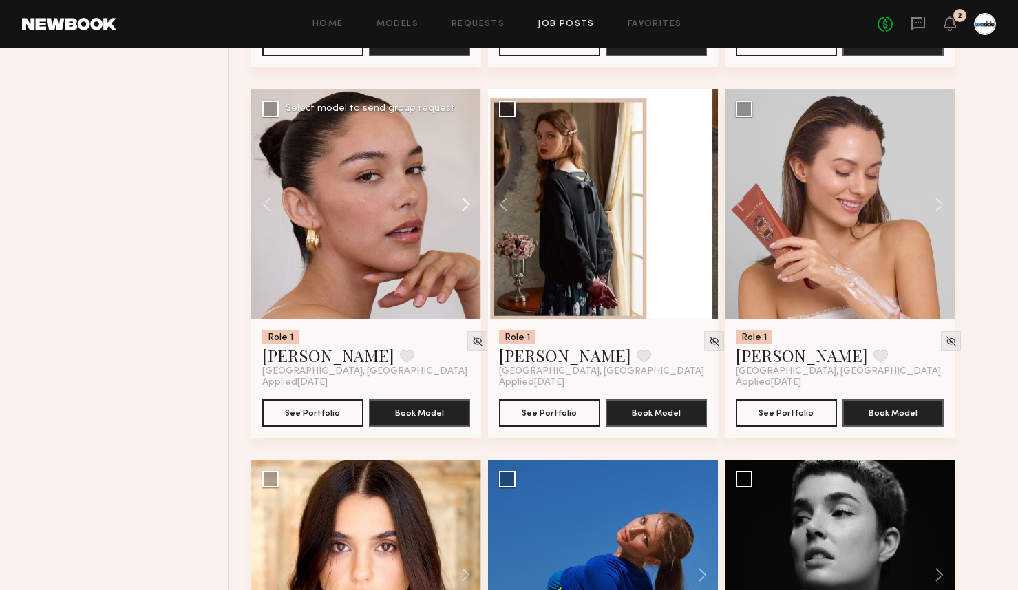
click at [467, 210] on button at bounding box center [459, 204] width 44 height 230
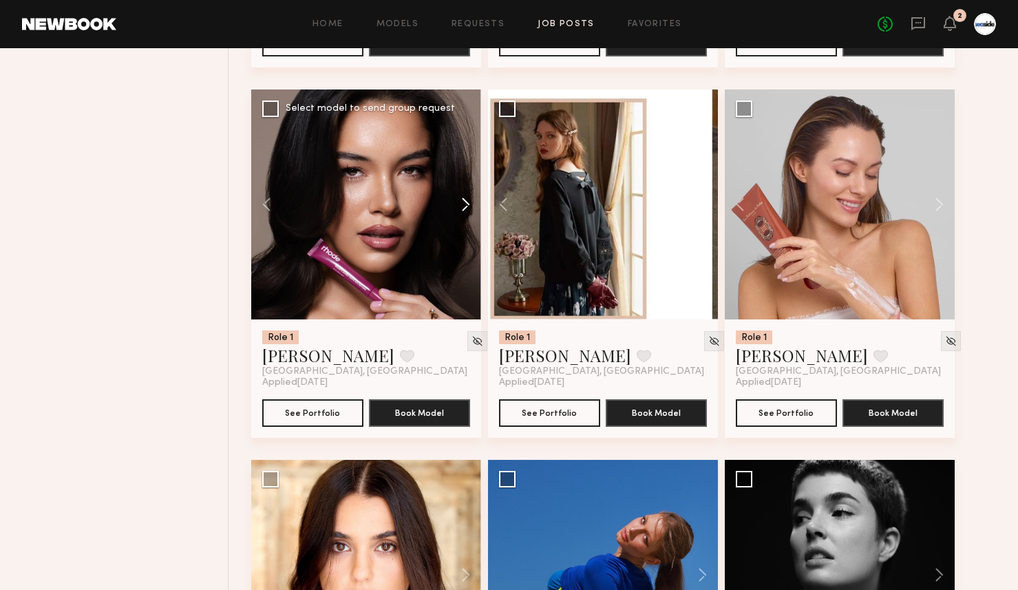
click at [467, 210] on button at bounding box center [459, 204] width 44 height 230
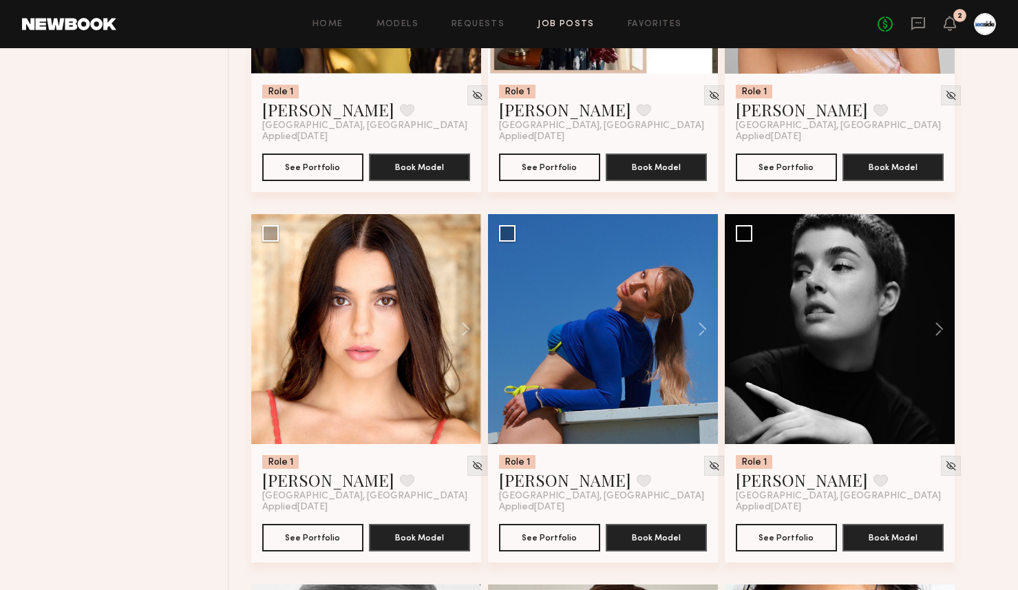
scroll to position [7497, 0]
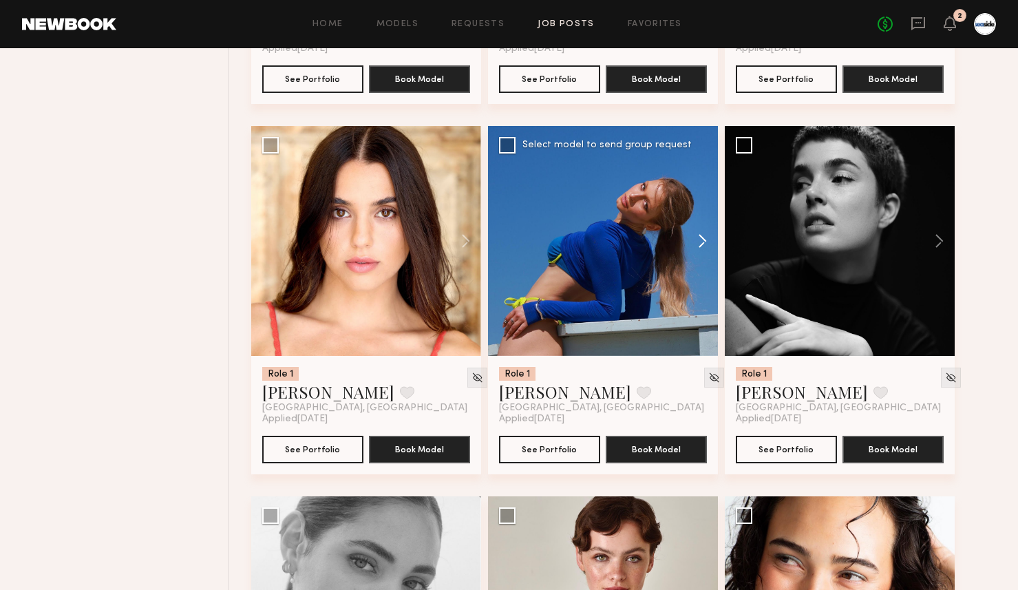
click at [703, 242] on button at bounding box center [696, 241] width 44 height 230
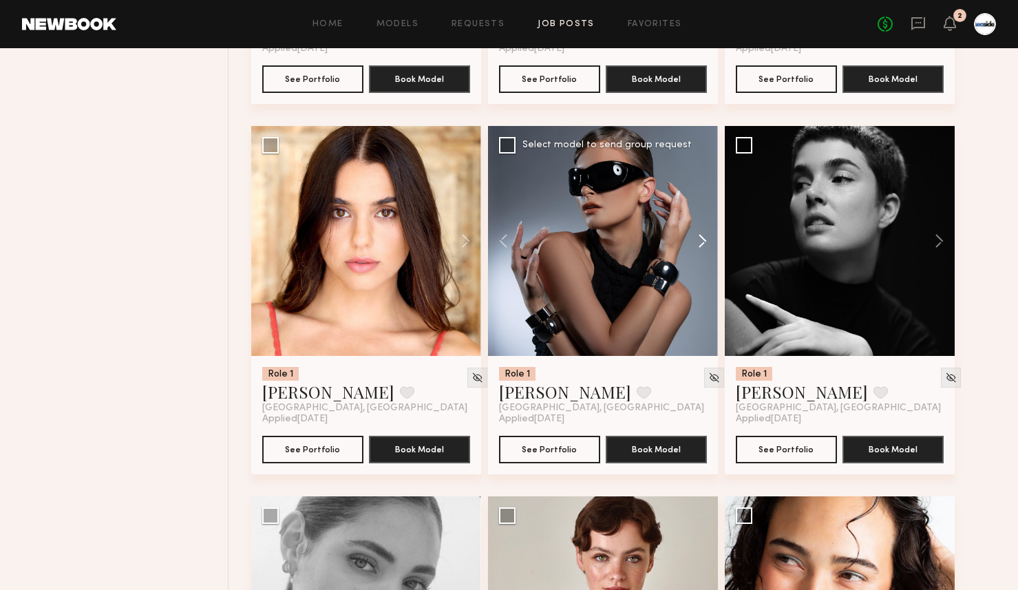
click at [703, 242] on button at bounding box center [696, 241] width 44 height 230
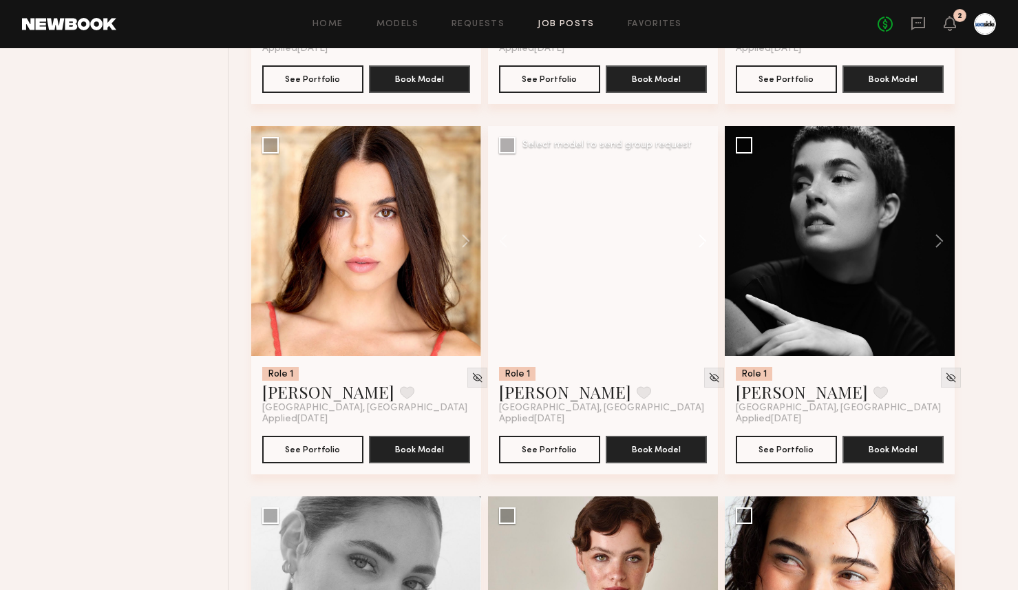
click at [703, 242] on button at bounding box center [696, 241] width 44 height 230
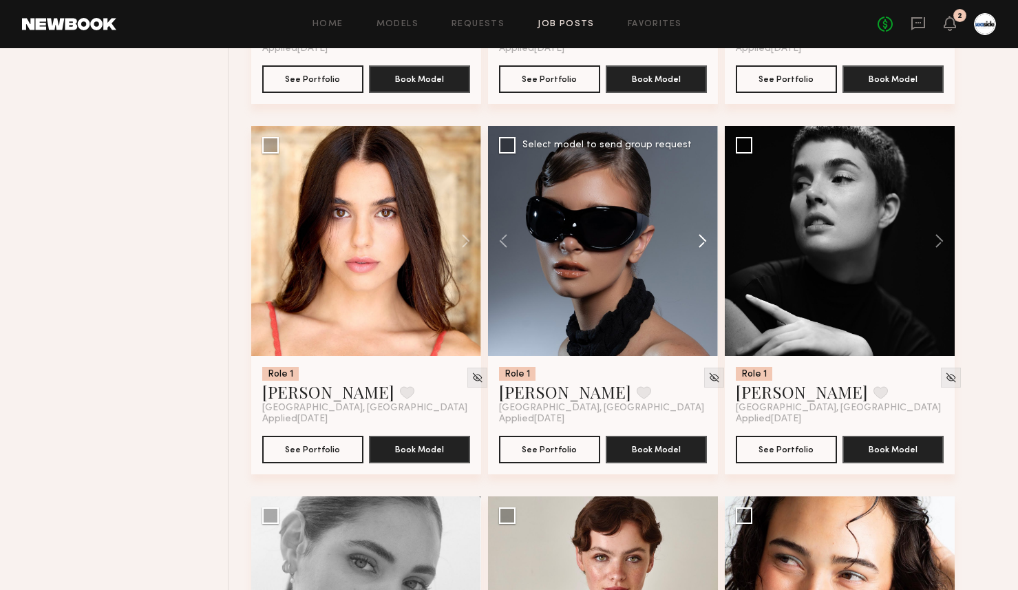
click at [703, 242] on button at bounding box center [696, 241] width 44 height 230
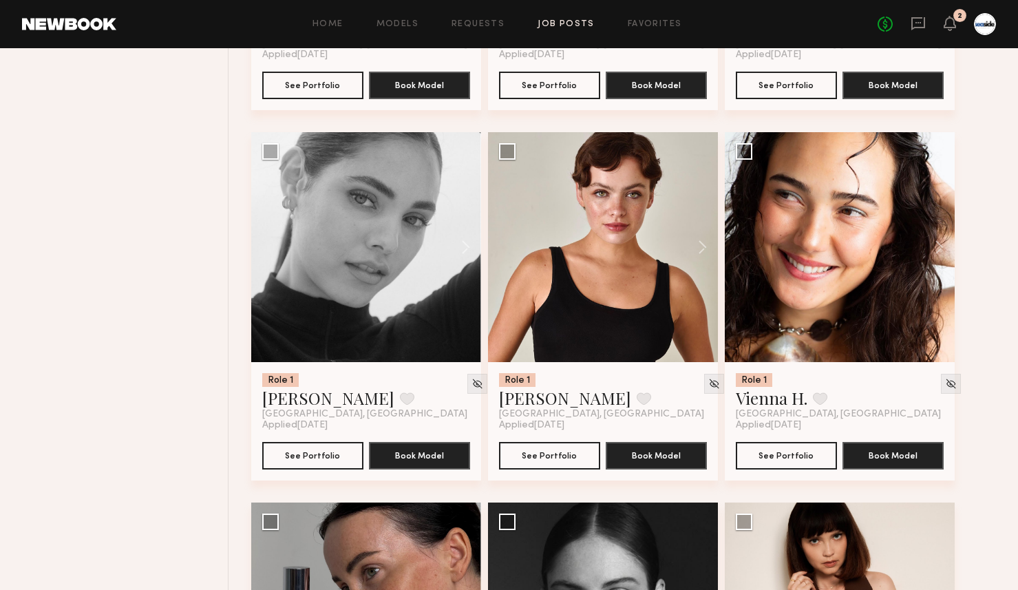
scroll to position [7902, 0]
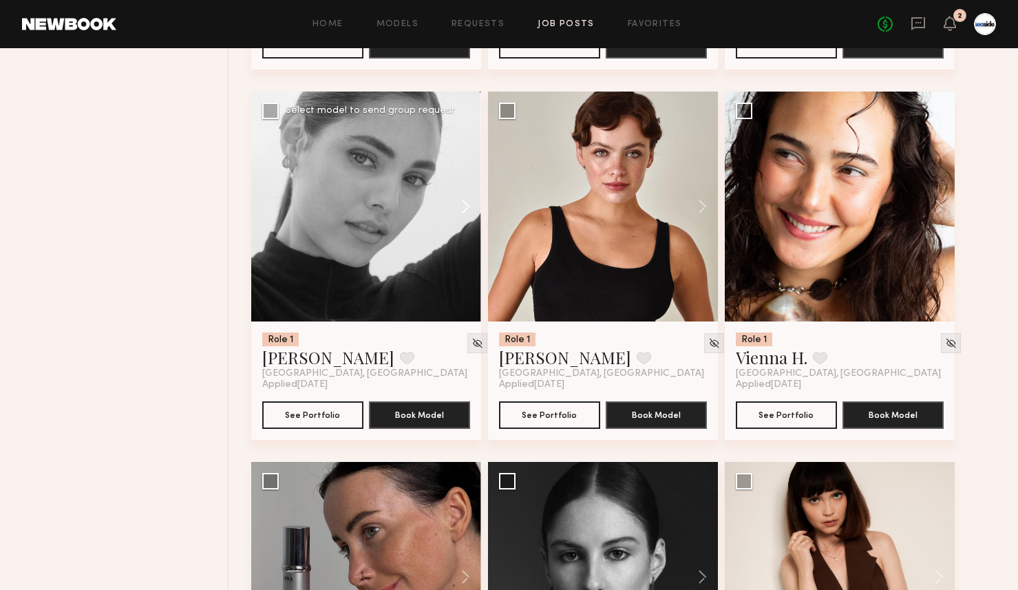
click at [469, 209] on button at bounding box center [459, 207] width 44 height 230
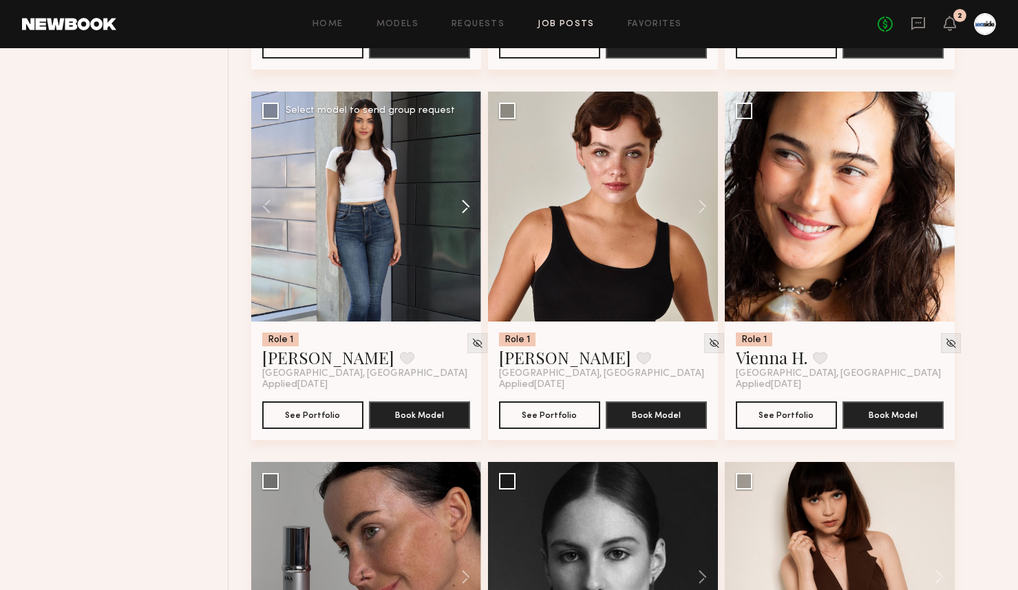
click at [469, 209] on button at bounding box center [459, 207] width 44 height 230
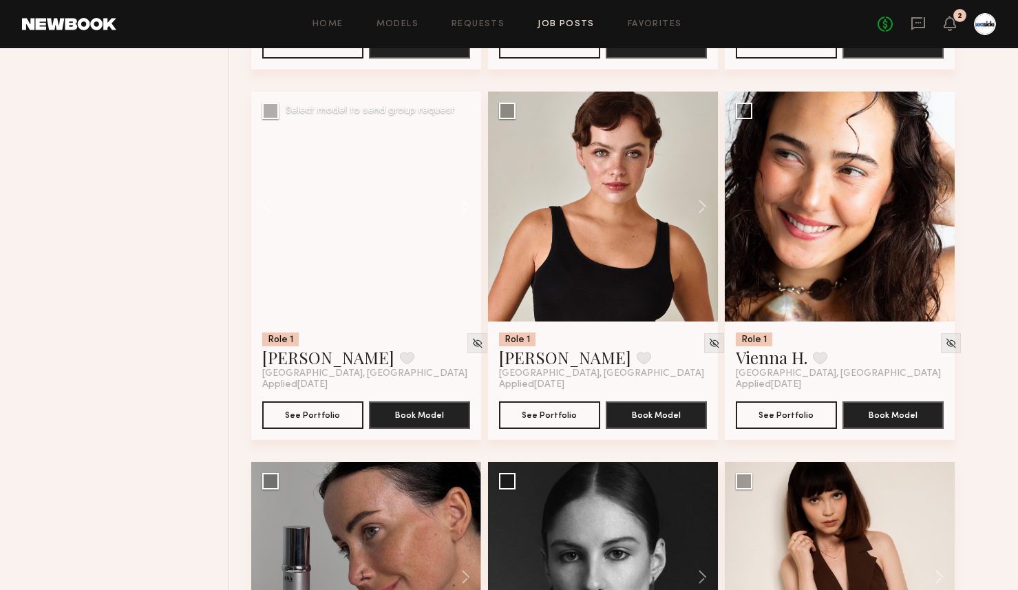
click at [469, 209] on button at bounding box center [459, 207] width 44 height 230
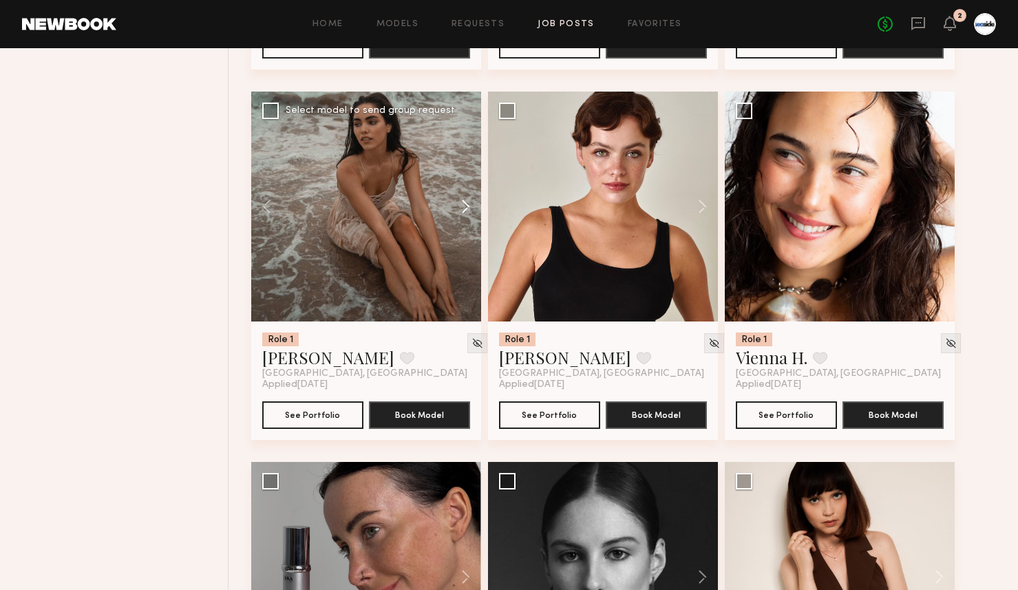
click at [469, 209] on button at bounding box center [459, 207] width 44 height 230
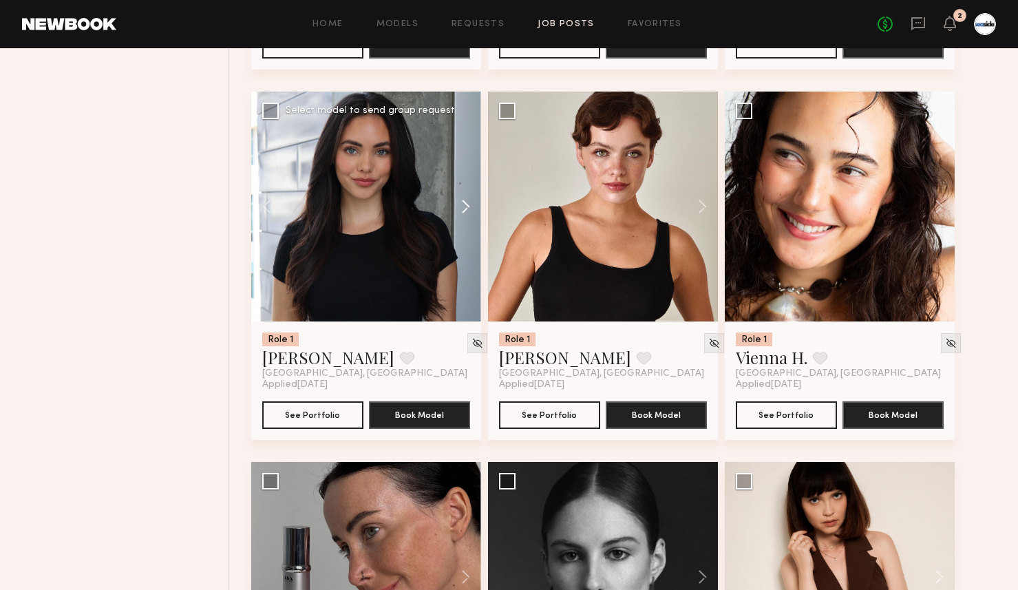
click at [469, 209] on button at bounding box center [459, 207] width 44 height 230
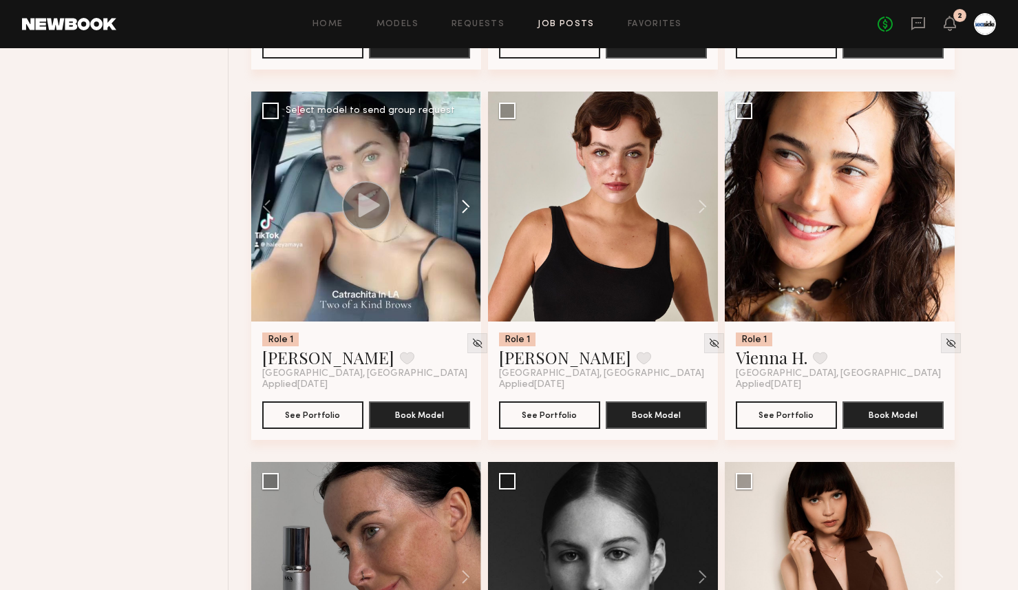
click at [469, 209] on button at bounding box center [459, 207] width 44 height 230
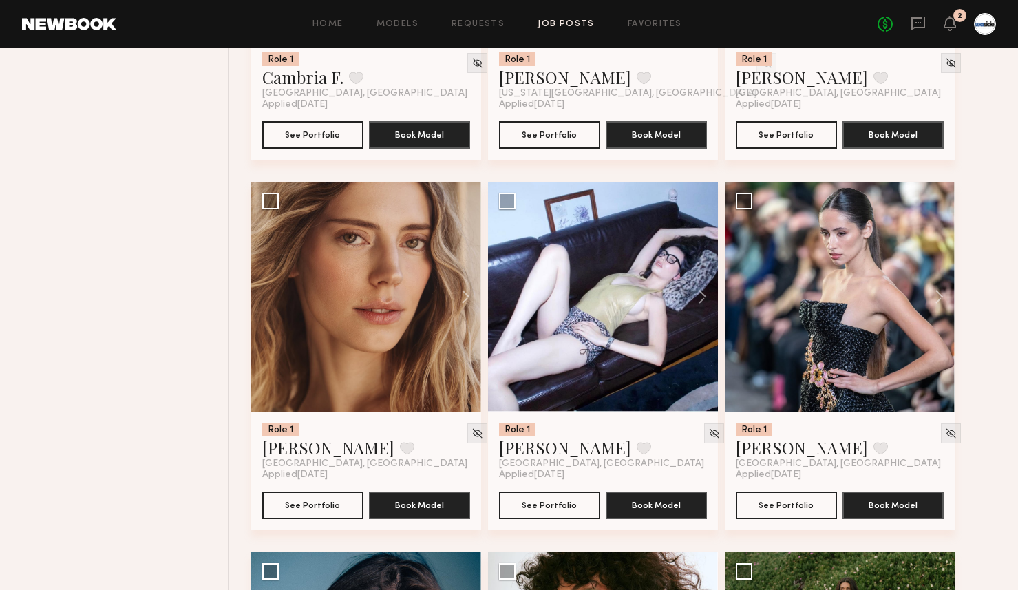
scroll to position [8977, 0]
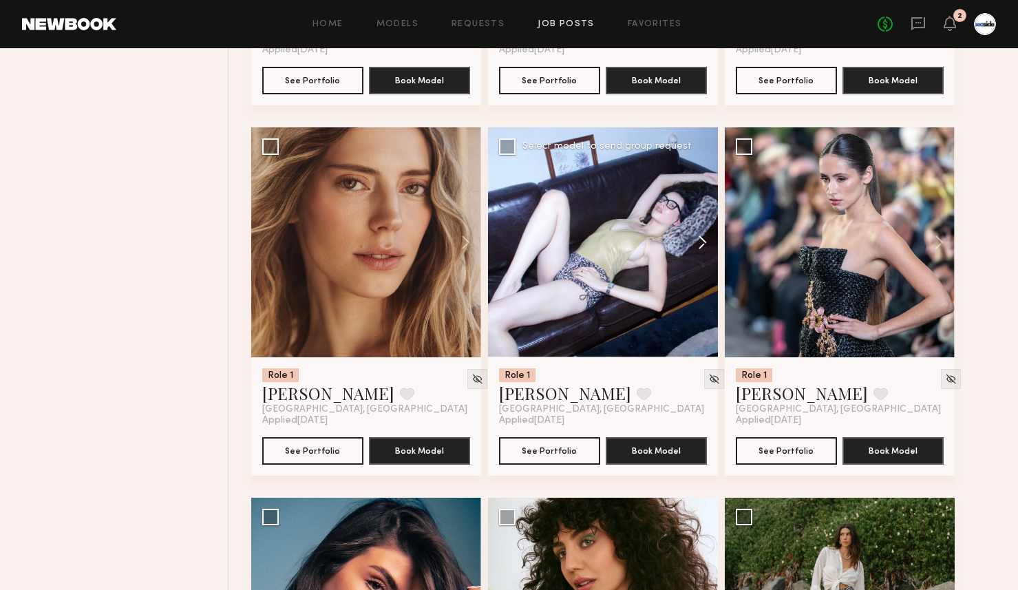
click at [695, 253] on button at bounding box center [696, 242] width 44 height 230
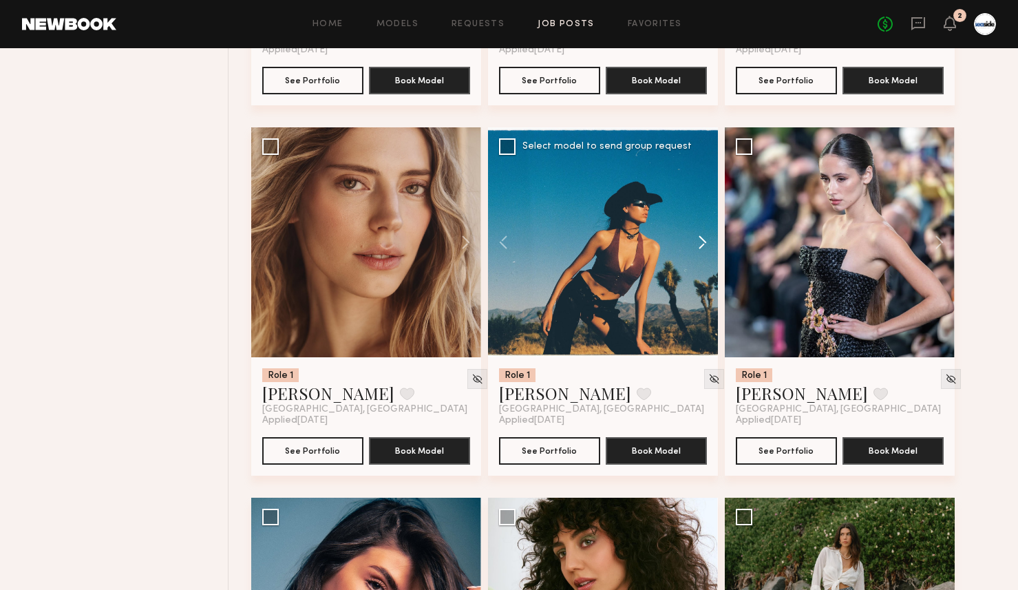
click at [695, 253] on button at bounding box center [696, 242] width 44 height 230
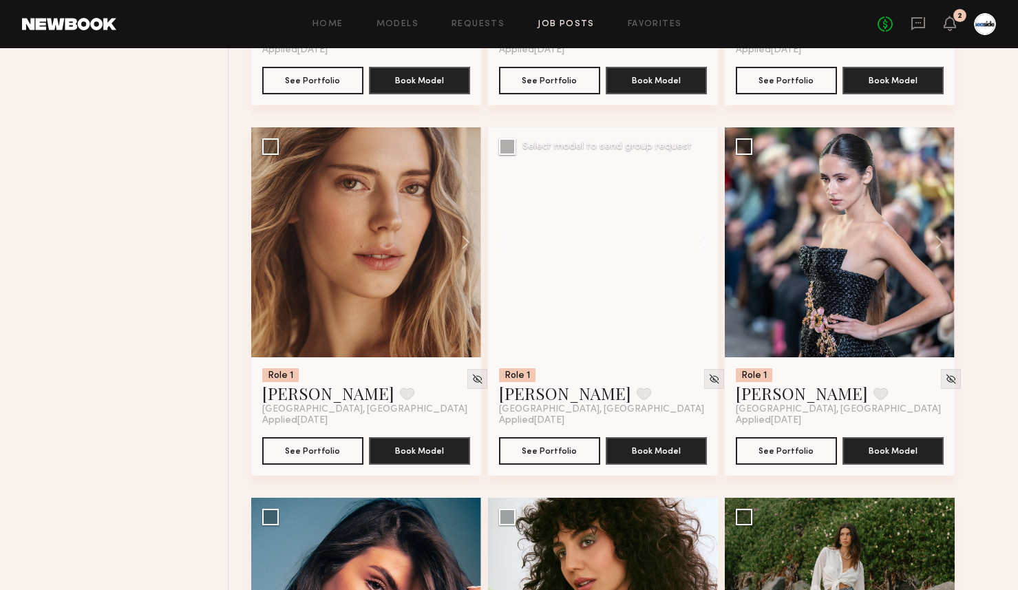
click at [695, 253] on button at bounding box center [696, 242] width 44 height 230
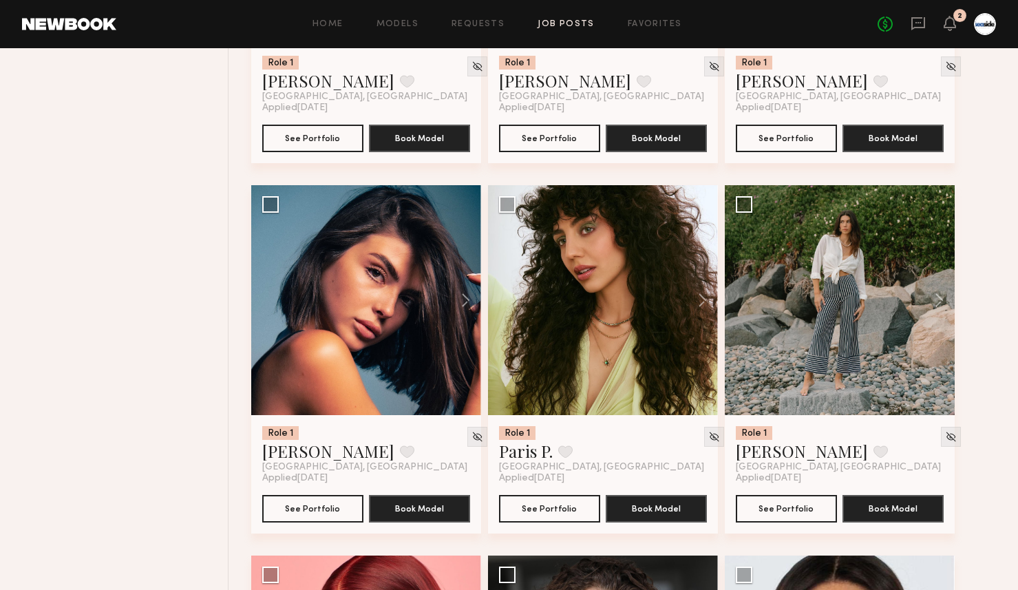
scroll to position [9299, 0]
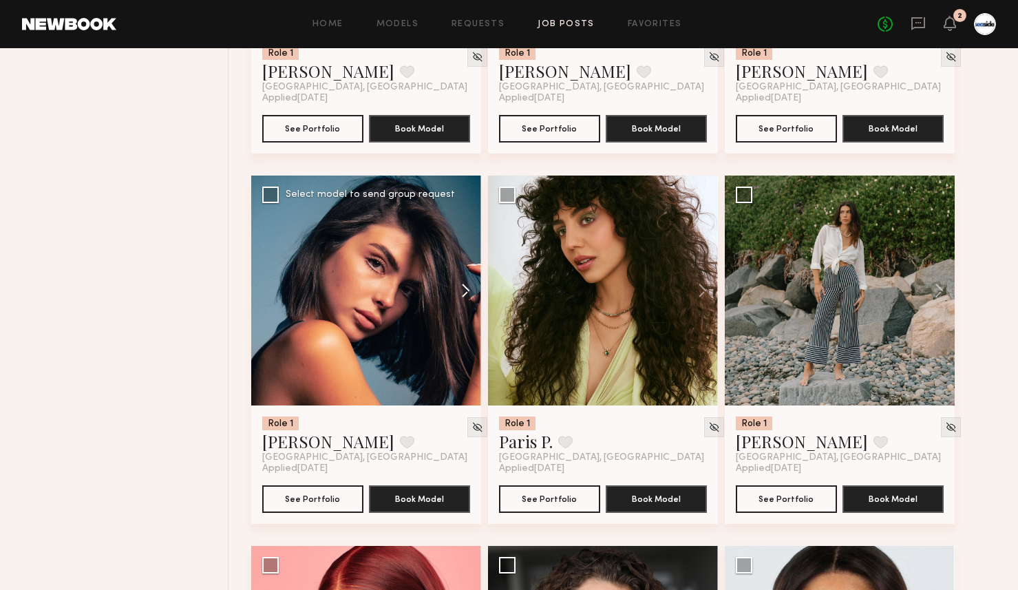
click at [465, 297] on button at bounding box center [459, 290] width 44 height 230
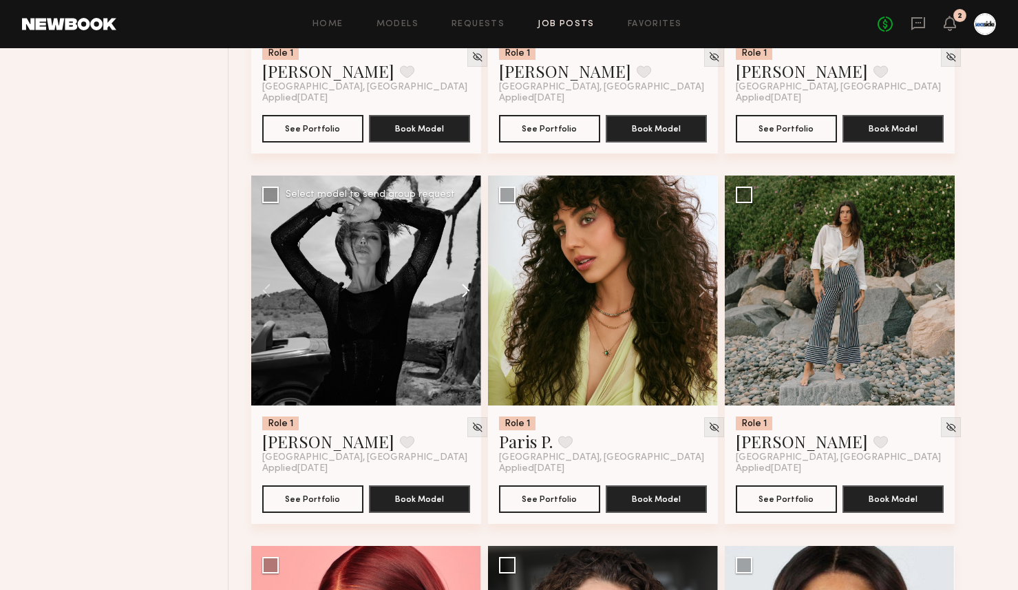
click at [465, 297] on button at bounding box center [459, 290] width 44 height 230
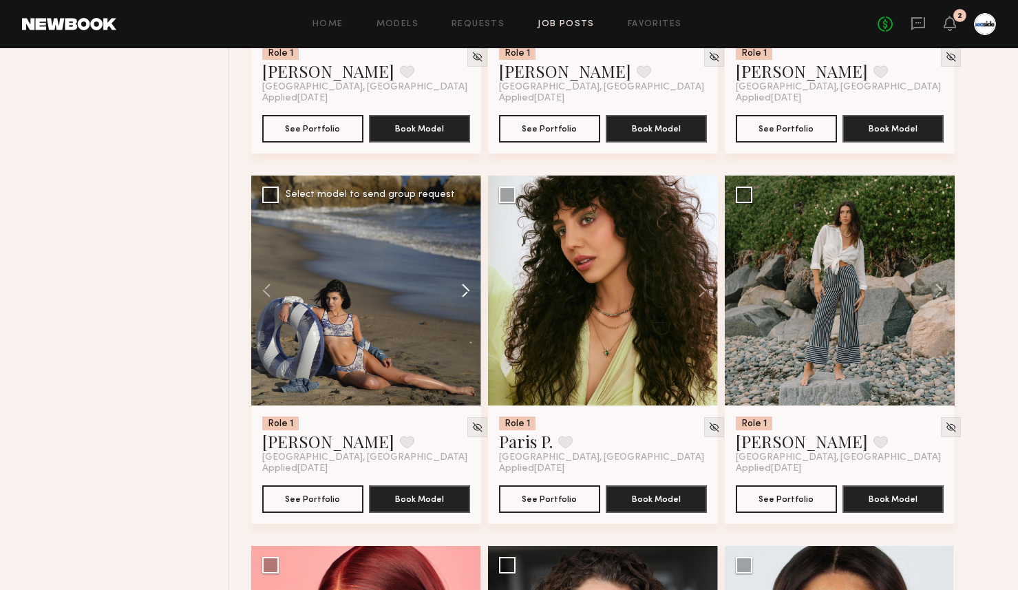
click at [465, 297] on button at bounding box center [459, 290] width 44 height 230
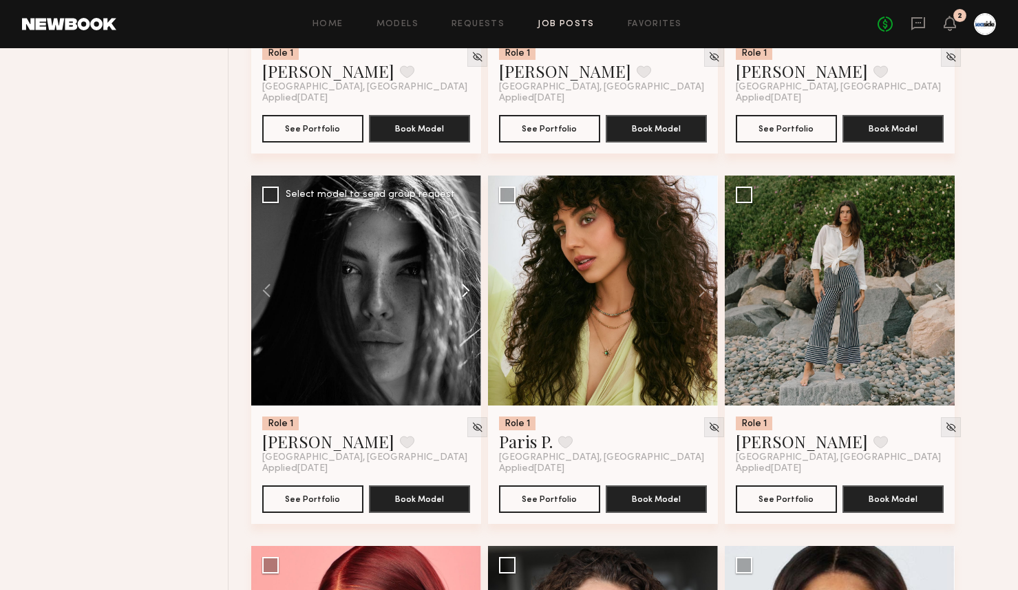
click at [465, 297] on button at bounding box center [459, 290] width 44 height 230
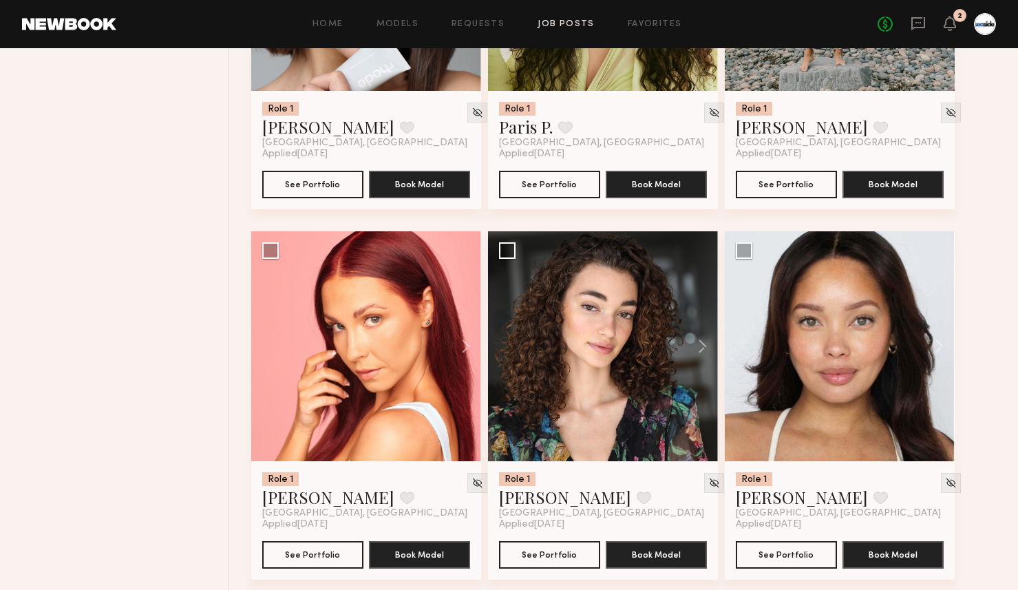
scroll to position [9621, 0]
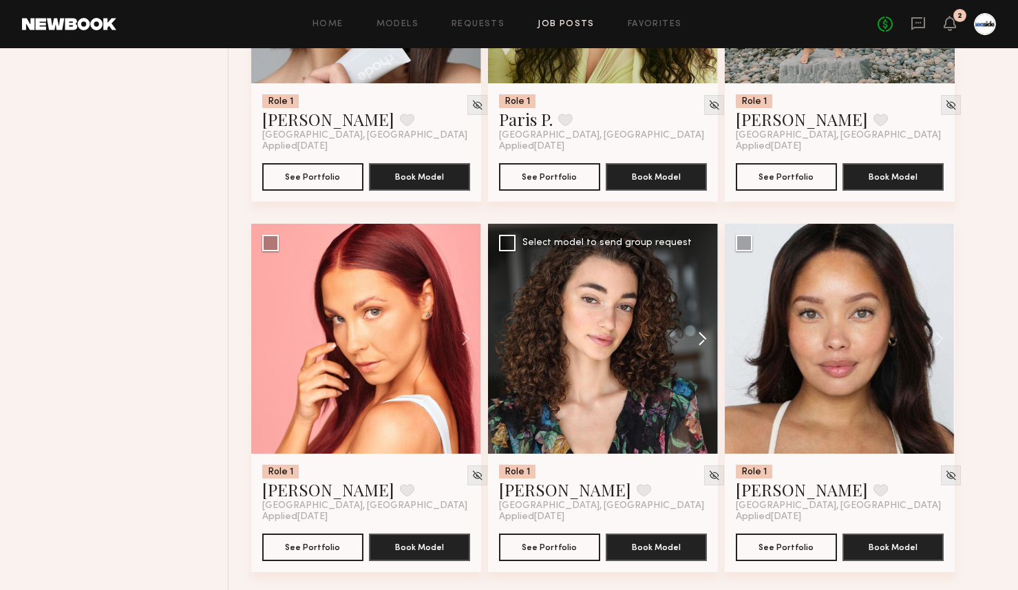
click at [707, 348] on button at bounding box center [696, 339] width 44 height 230
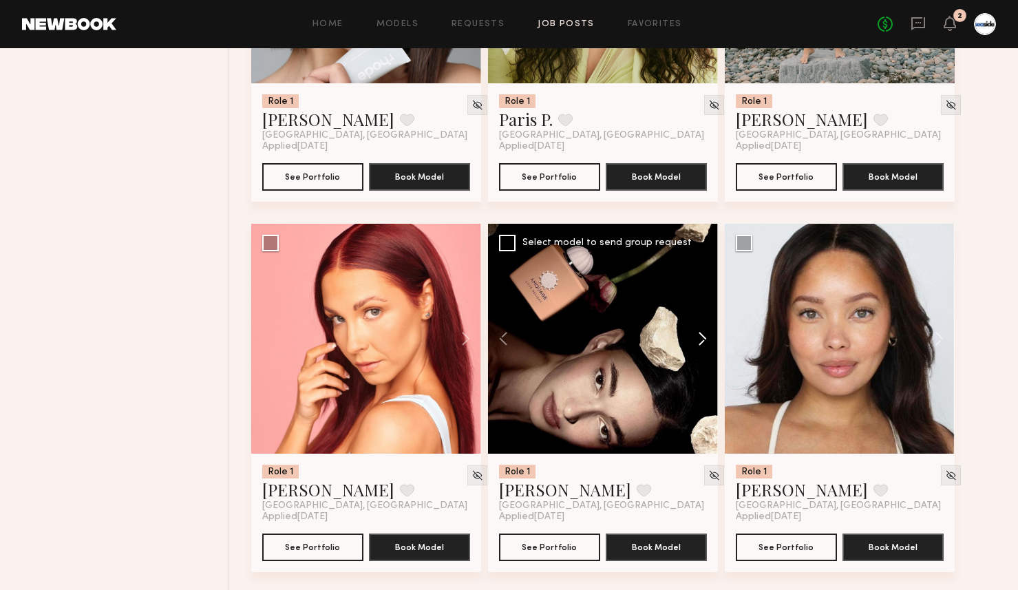
click at [707, 348] on button at bounding box center [696, 339] width 44 height 230
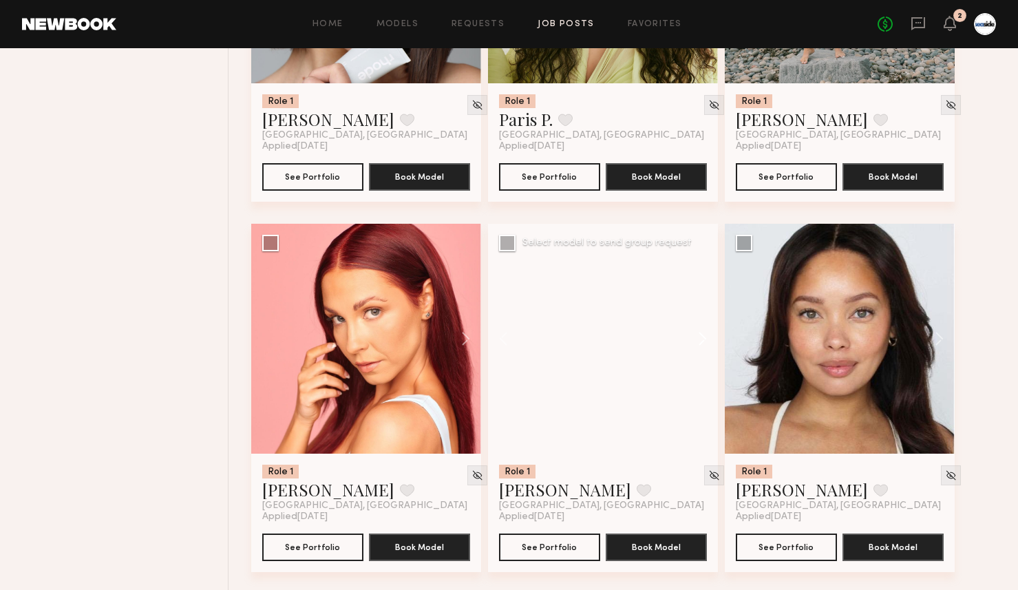
click at [707, 348] on button at bounding box center [696, 339] width 44 height 230
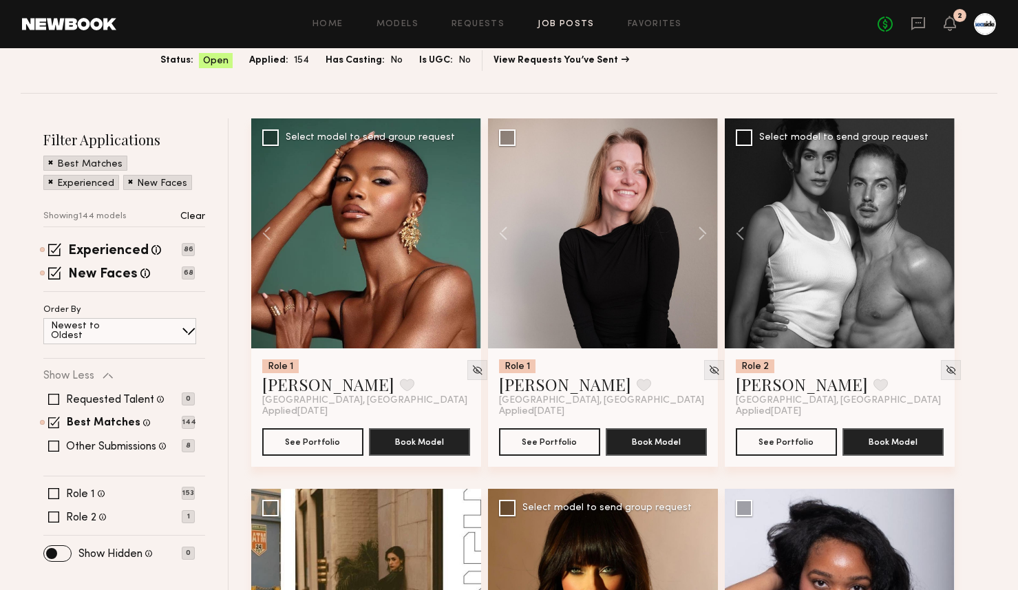
scroll to position [0, 0]
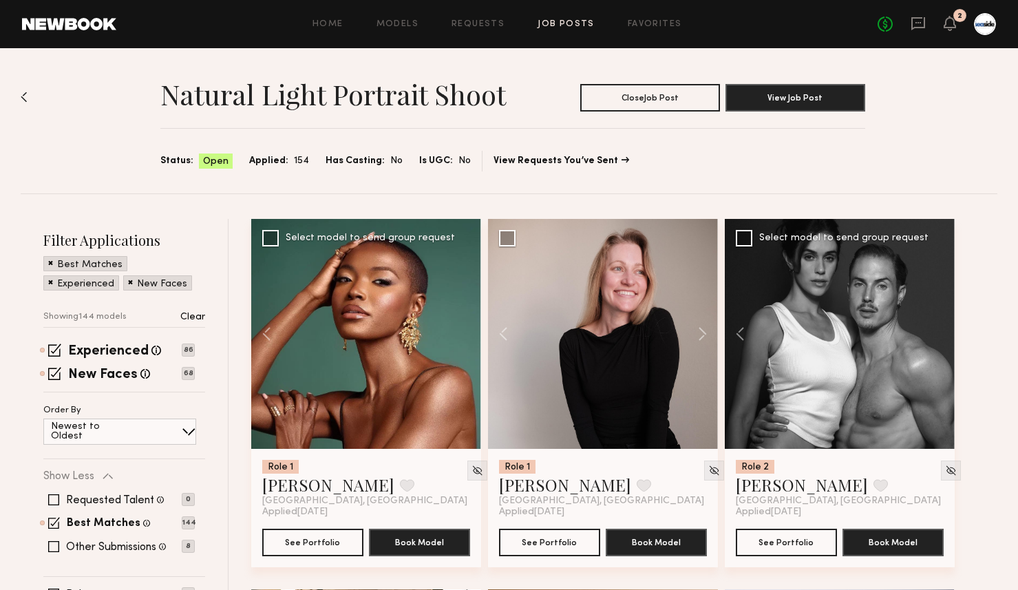
click at [29, 96] on div "Natural Light Portrait Shoot Close Job Post View Job Post Status: Open Applied:…" at bounding box center [509, 120] width 976 height 145
click at [26, 96] on img at bounding box center [24, 97] width 7 height 11
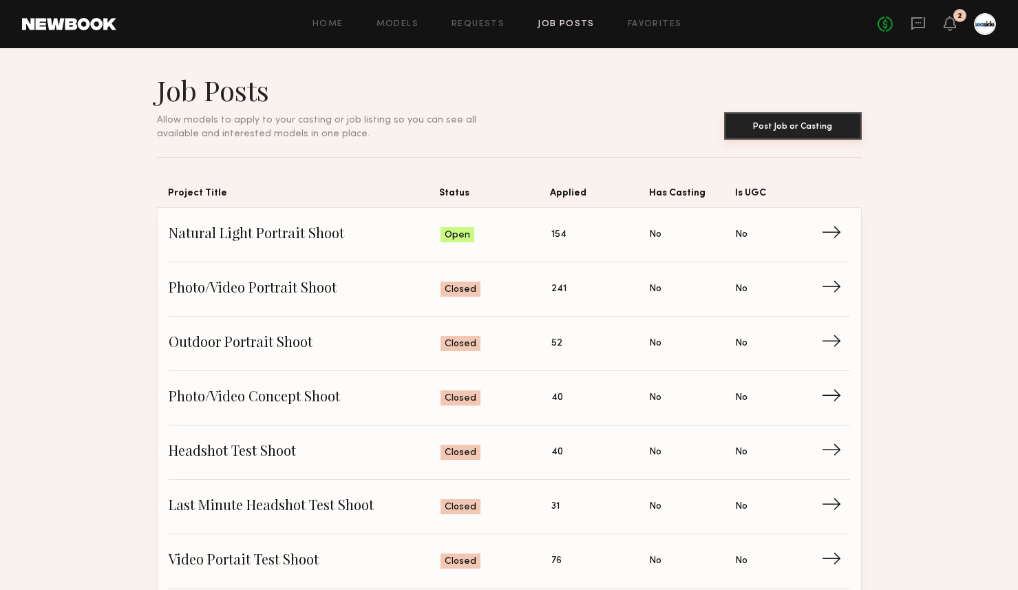
click at [762, 122] on button "Post Job or Casting" at bounding box center [793, 126] width 138 height 28
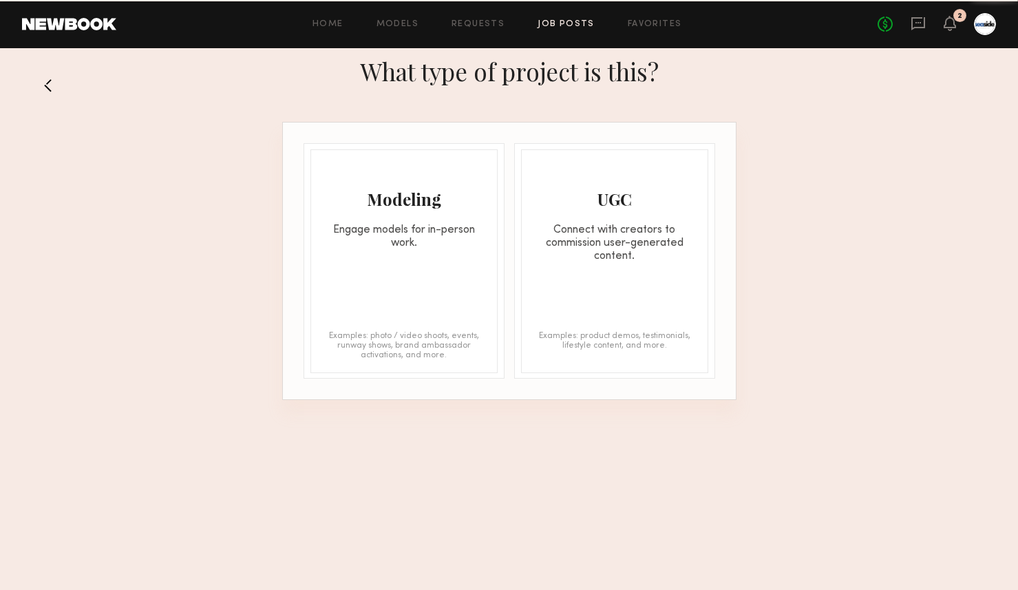
click at [762, 122] on section "What type of project is this? Modeling Engage models for in-person work. Exampl…" at bounding box center [509, 224] width 1018 height 352
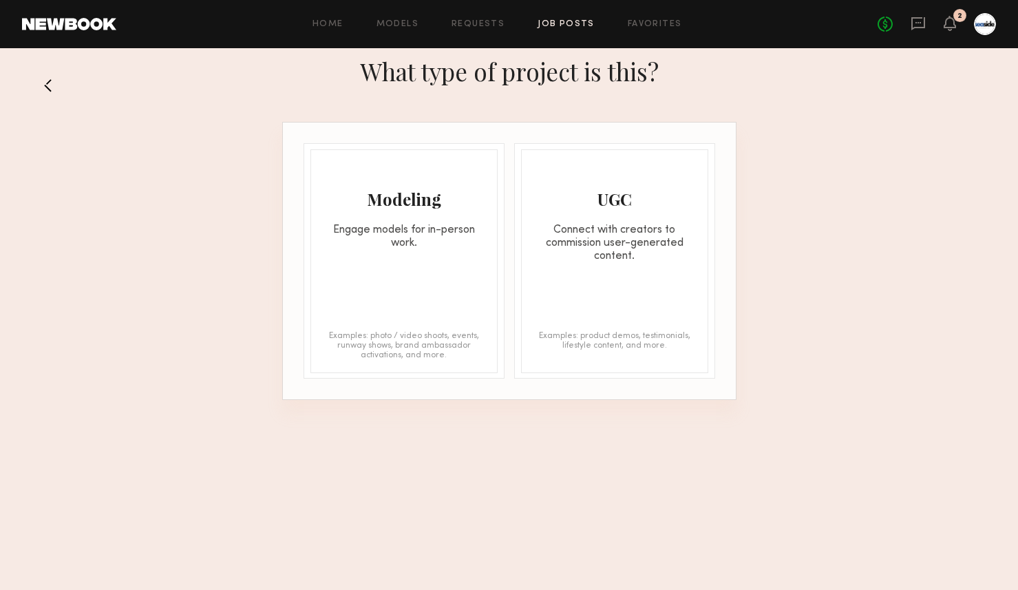
click at [481, 197] on div "Modeling" at bounding box center [404, 199] width 186 height 22
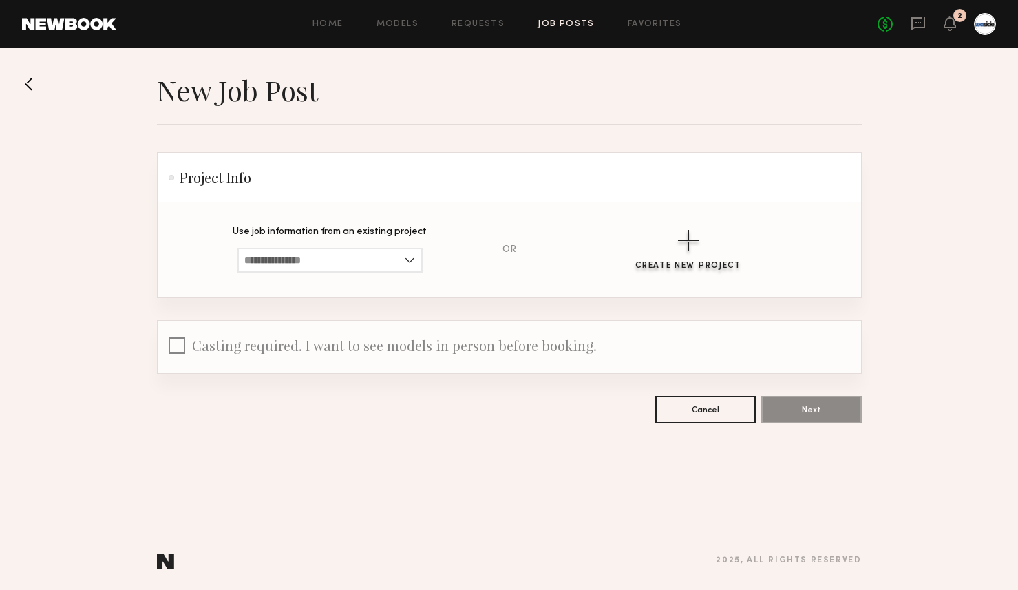
click at [688, 252] on button "Create New Project" at bounding box center [688, 250] width 106 height 41
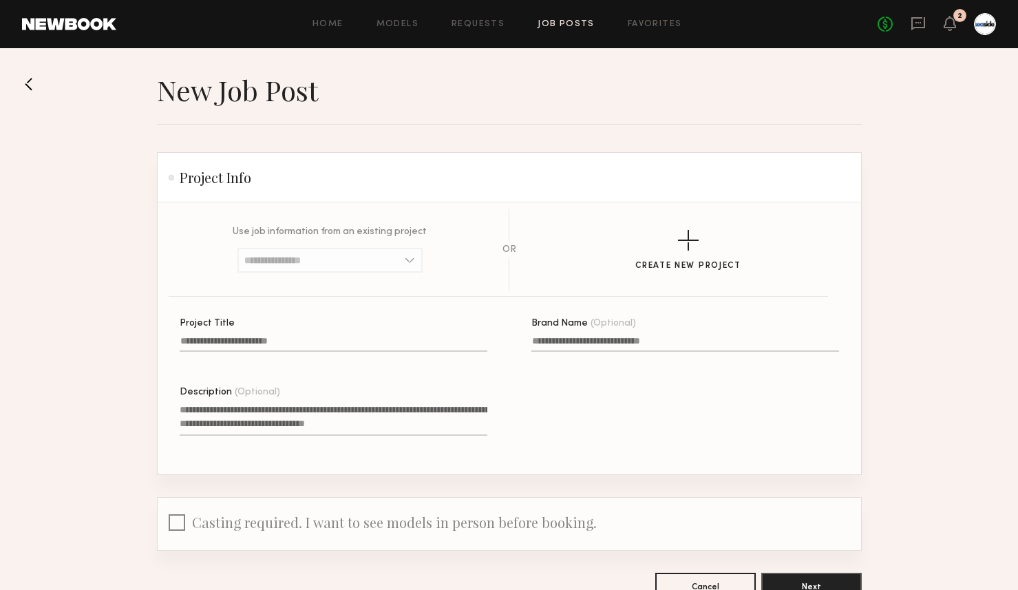
click at [339, 330] on label "Project Title" at bounding box center [334, 342] width 308 height 47
click at [339, 336] on input "Project Title" at bounding box center [334, 344] width 308 height 16
type input "**********"
click at [246, 407] on textarea "Description (Optional)" at bounding box center [334, 419] width 308 height 33
paste textarea "**********"
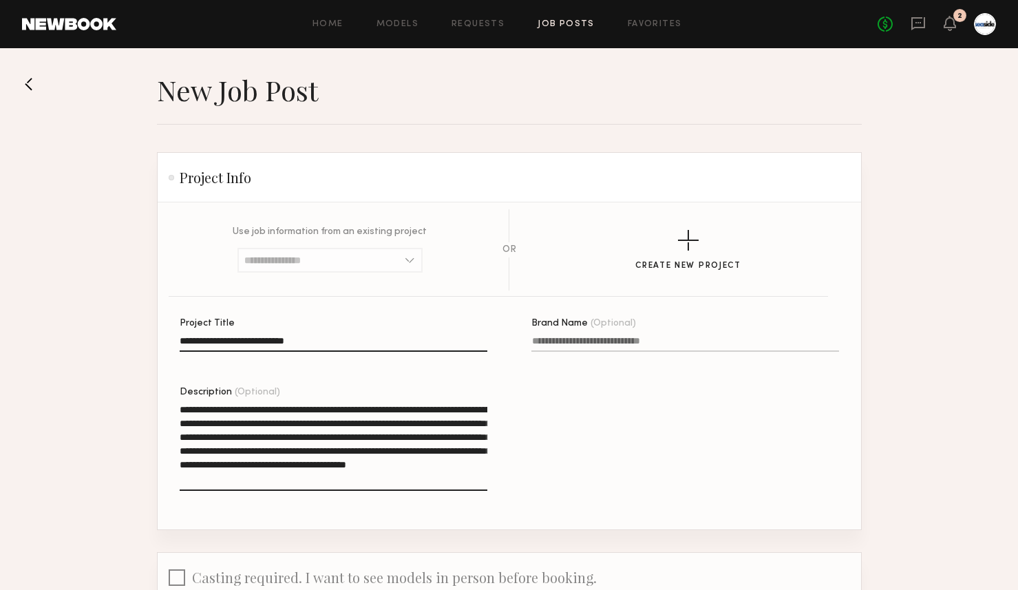
click at [237, 420] on textarea "**********" at bounding box center [334, 447] width 308 height 88
click at [307, 422] on textarea "**********" at bounding box center [334, 447] width 308 height 88
click at [356, 423] on textarea "**********" at bounding box center [334, 447] width 308 height 88
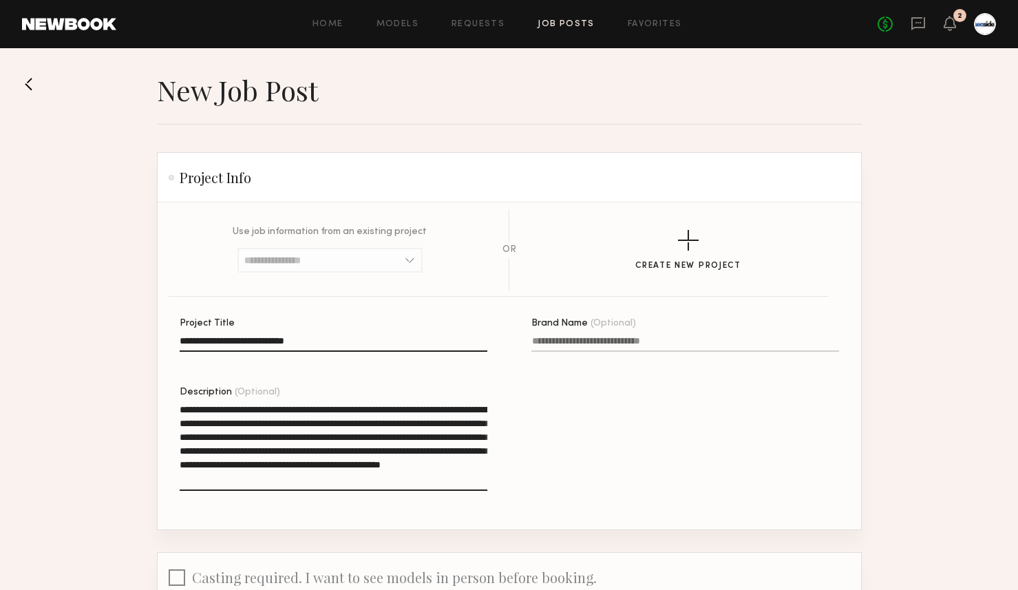
click at [356, 423] on textarea "**********" at bounding box center [334, 447] width 308 height 88
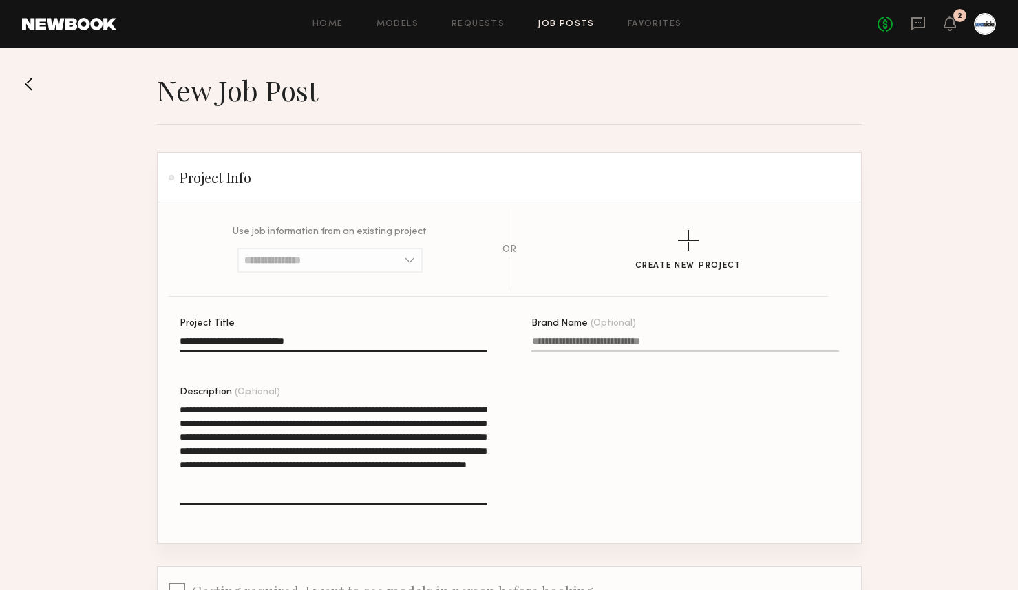
click at [235, 434] on textarea "**********" at bounding box center [334, 454] width 308 height 102
click at [268, 435] on textarea "**********" at bounding box center [334, 454] width 308 height 102
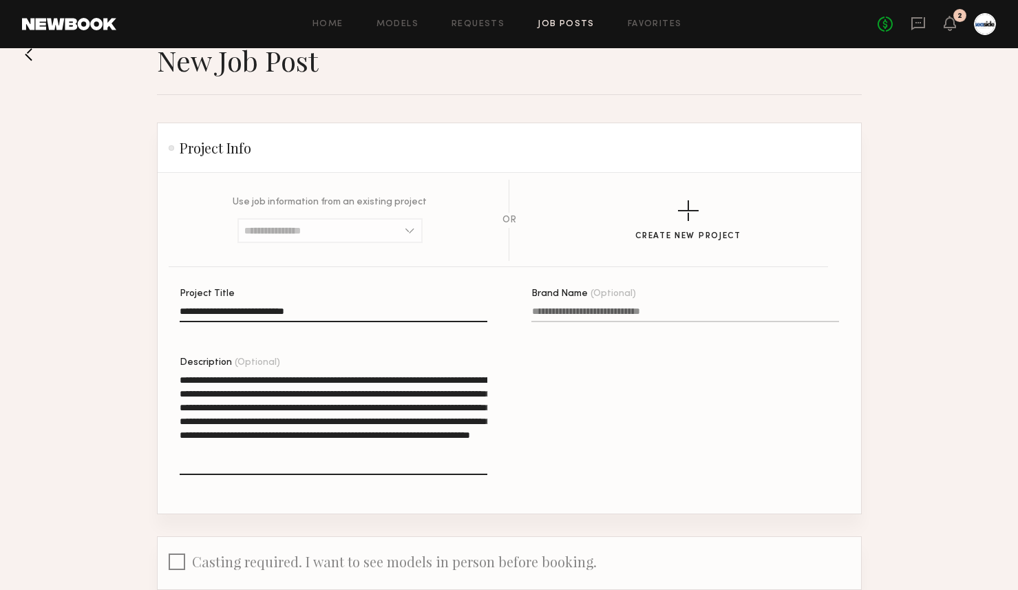
scroll to position [46, 0]
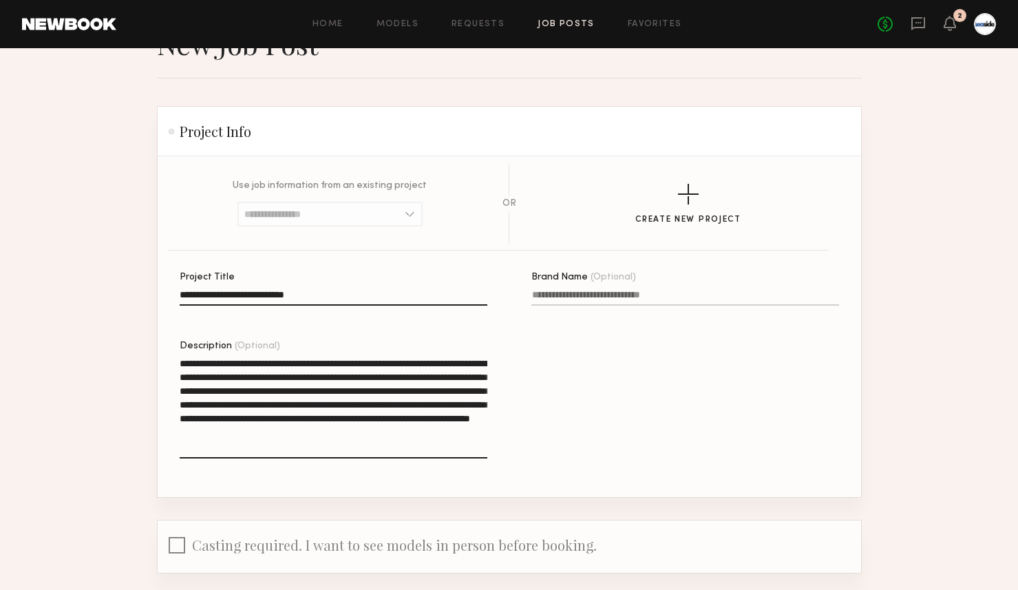
drag, startPoint x: 239, startPoint y: 415, endPoint x: 352, endPoint y: 448, distance: 117.6
click at [352, 448] on textarea "**********" at bounding box center [334, 407] width 308 height 102
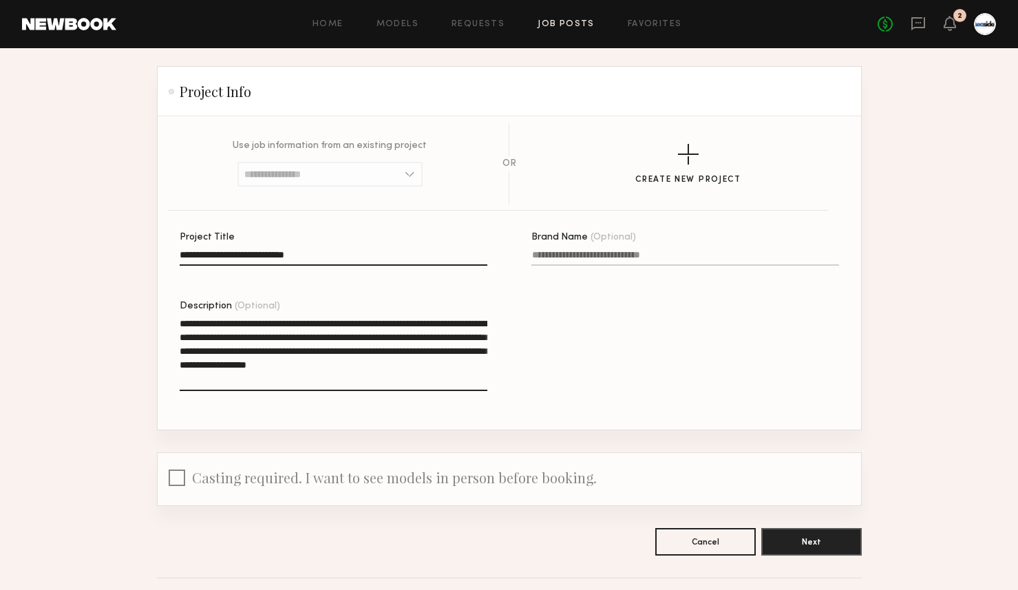
scroll to position [94, 0]
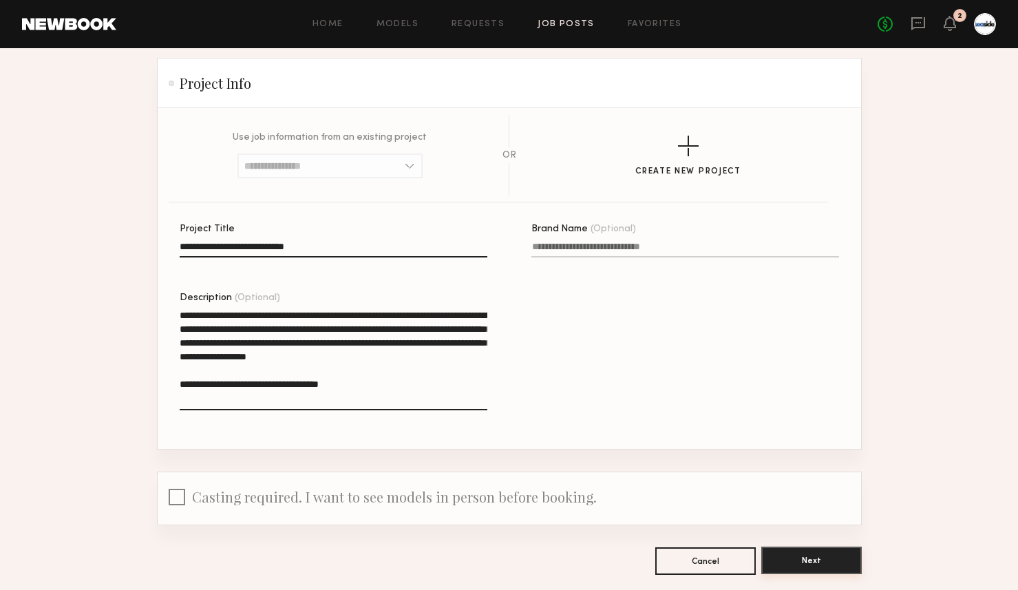
type textarea "**********"
click at [802, 558] on button "Next" at bounding box center [811, 560] width 100 height 28
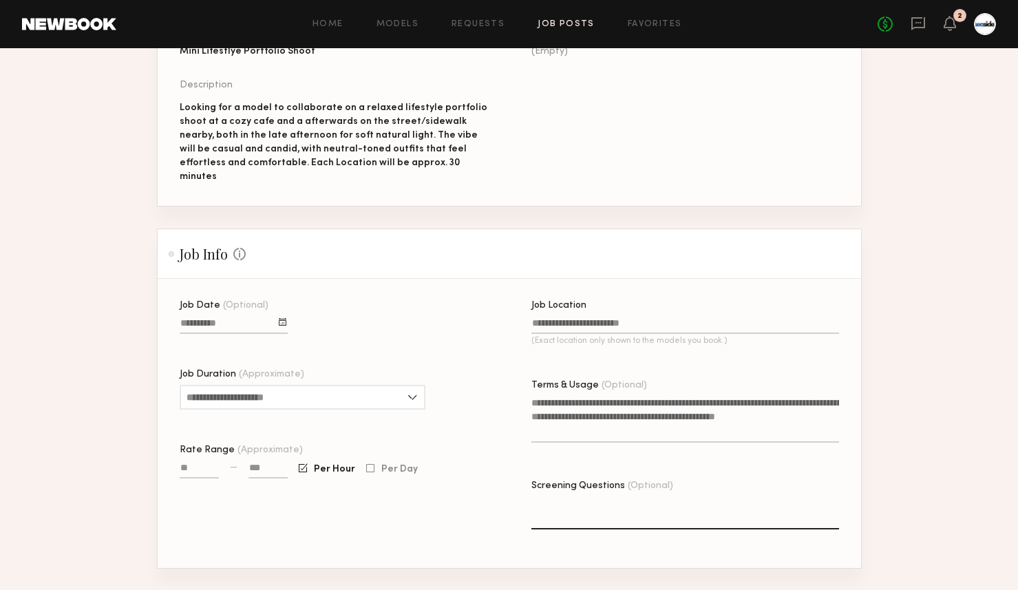
scroll to position [222, 0]
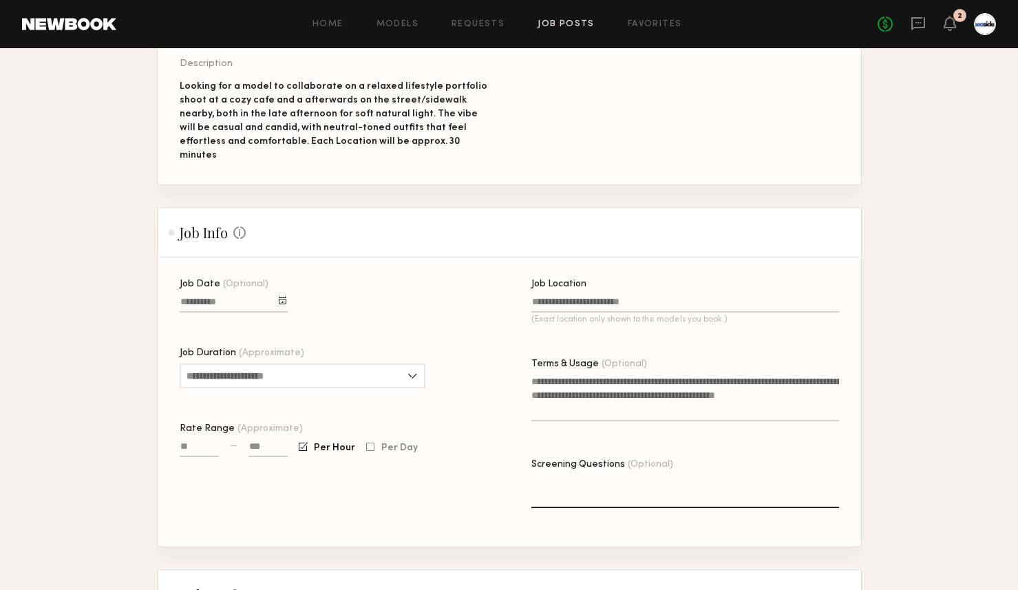
click at [284, 297] on input "Job Date (Optional)" at bounding box center [234, 305] width 108 height 16
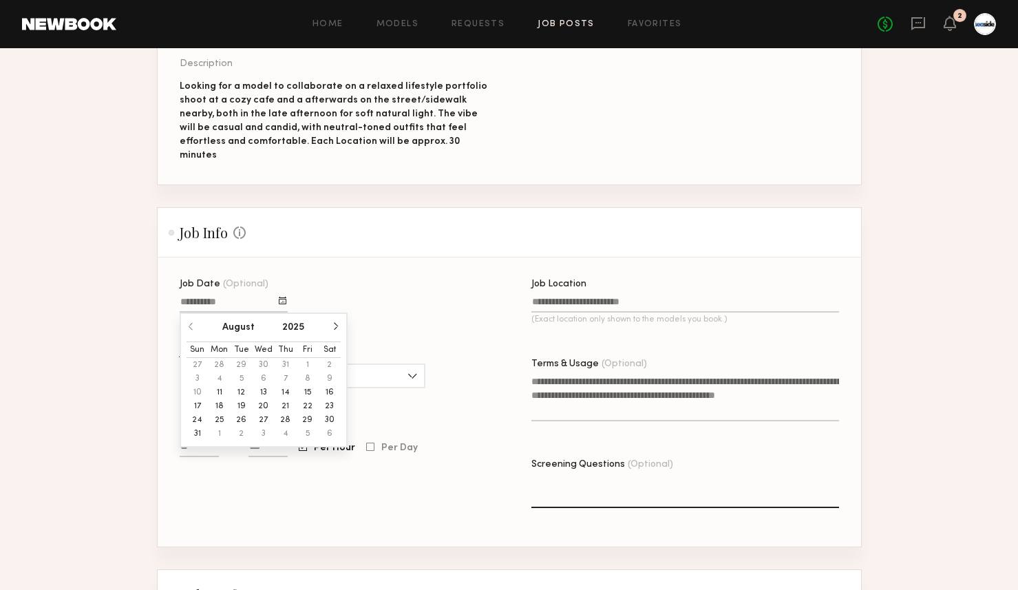
click at [303, 385] on button "15" at bounding box center [308, 392] width 22 height 14
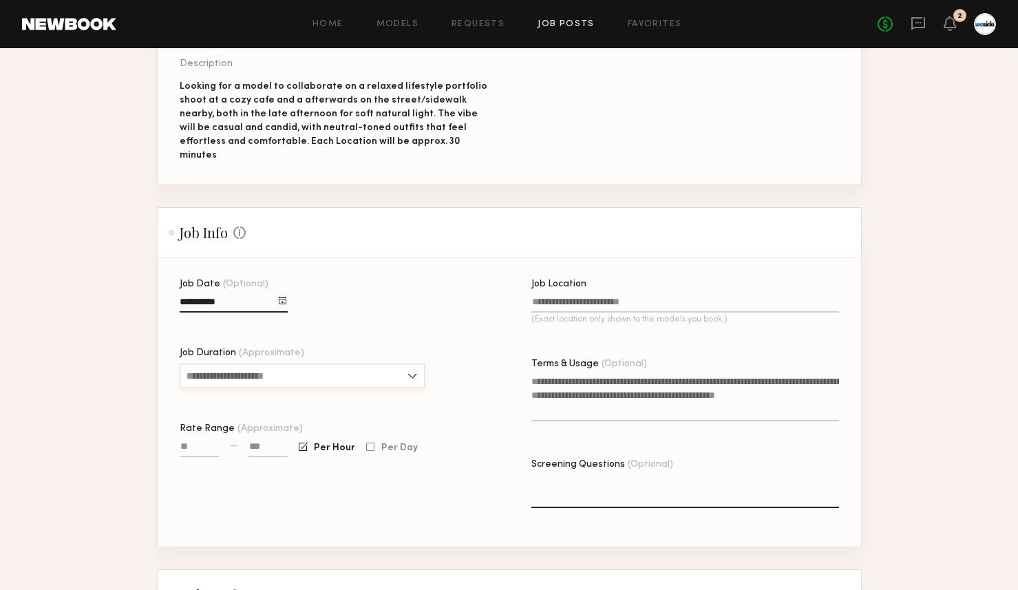
click at [293, 363] on input "Job Duration (Approximate)" at bounding box center [303, 375] width 246 height 25
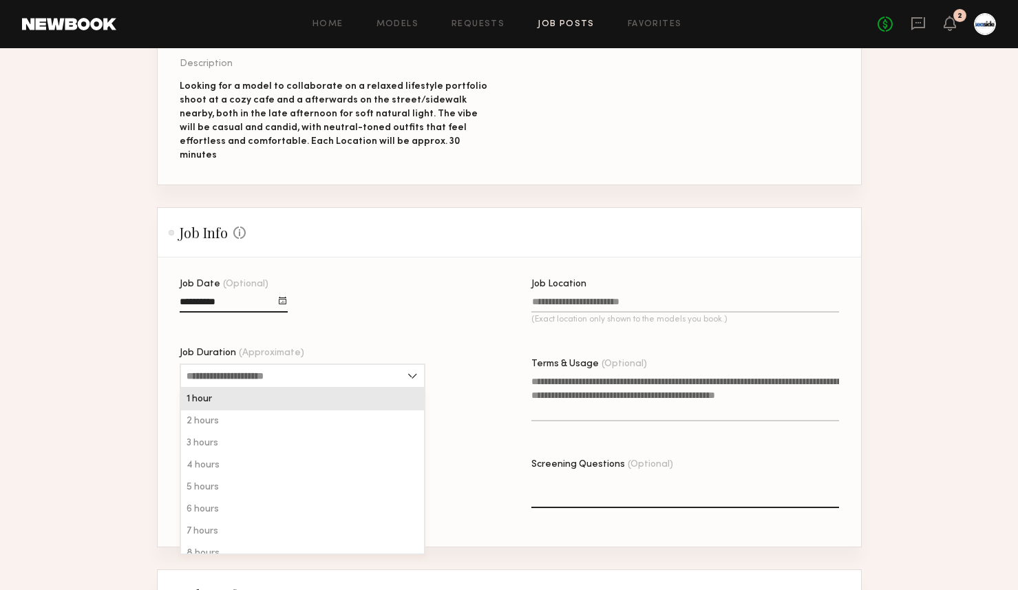
click at [286, 388] on div "1 hour" at bounding box center [302, 399] width 243 height 22
type input "******"
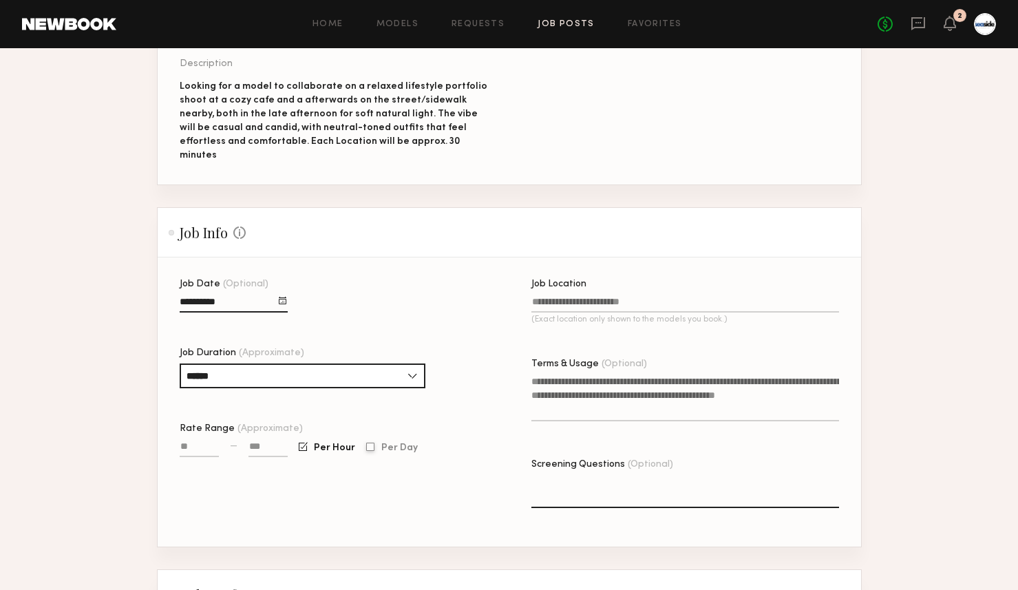
click at [366, 442] on div at bounding box center [370, 446] width 8 height 9
click at [205, 441] on input "Rate Range (Approximate)" at bounding box center [199, 449] width 39 height 16
type input "****"
click at [588, 297] on input "Job Location (Exact location only shown to the models you book.)" at bounding box center [685, 305] width 308 height 16
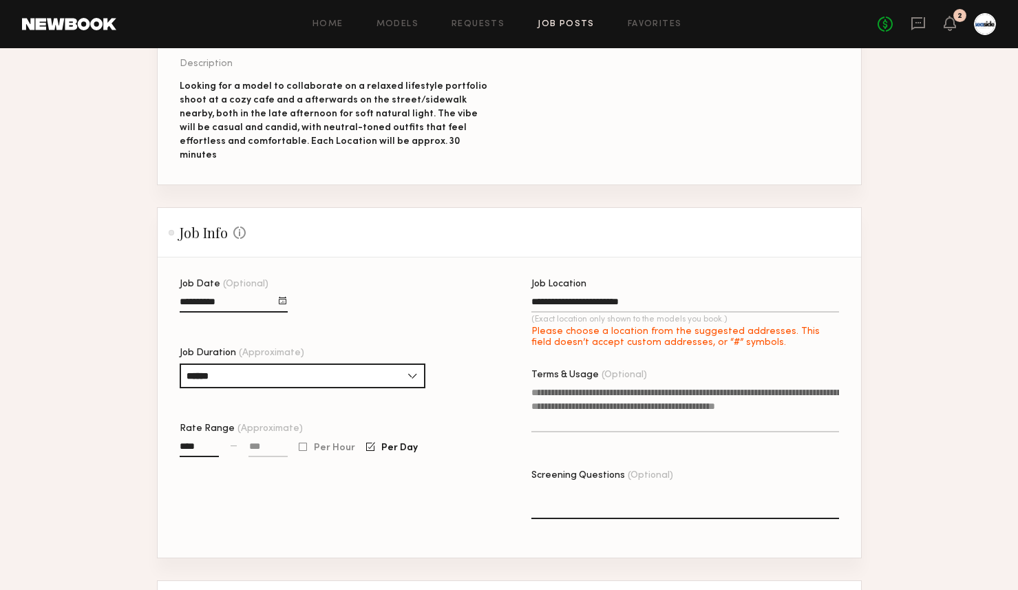
type input "**********"
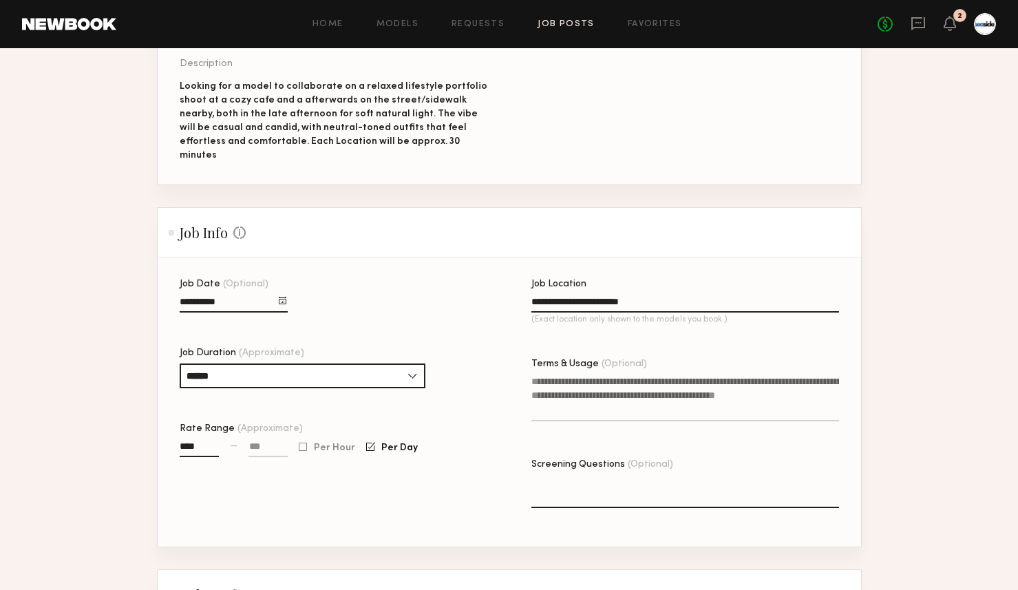
click at [588, 374] on textarea "Terms & Usage (Optional)" at bounding box center [685, 397] width 308 height 47
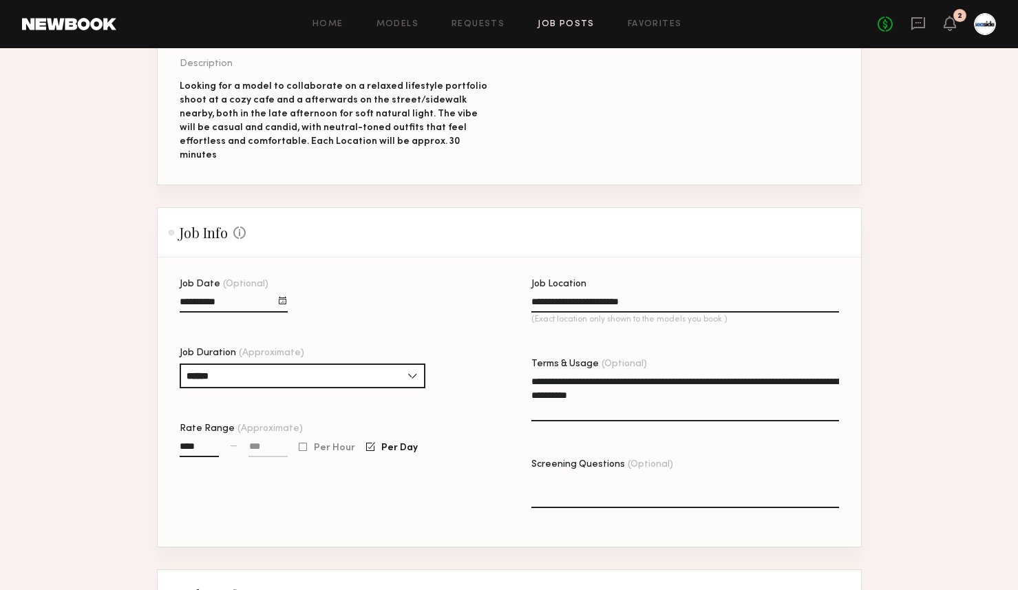
click at [637, 378] on textarea "**********" at bounding box center [685, 397] width 308 height 47
click at [721, 381] on textarea "**********" at bounding box center [685, 397] width 308 height 47
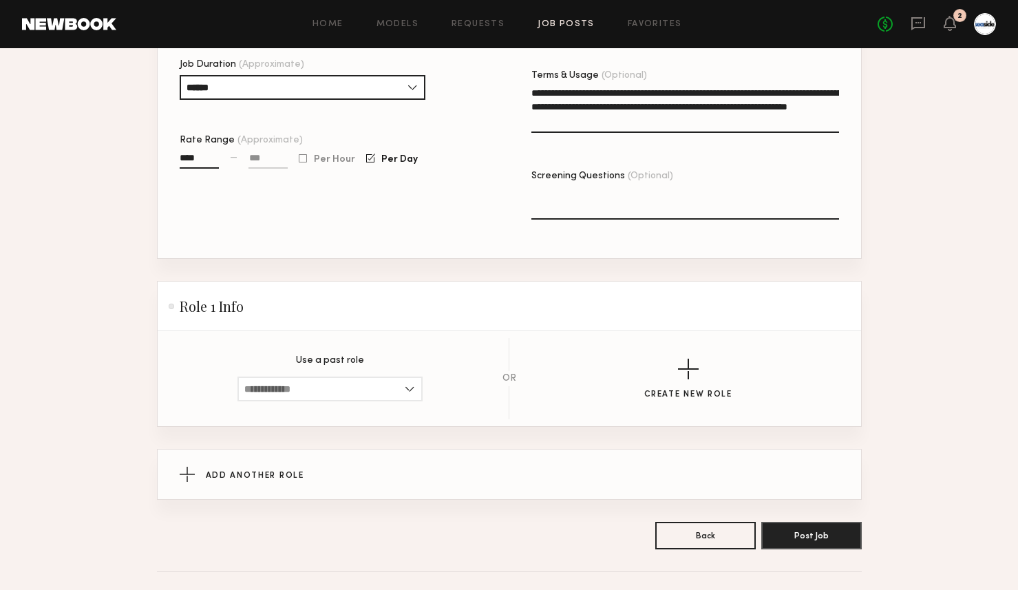
scroll to position [520, 0]
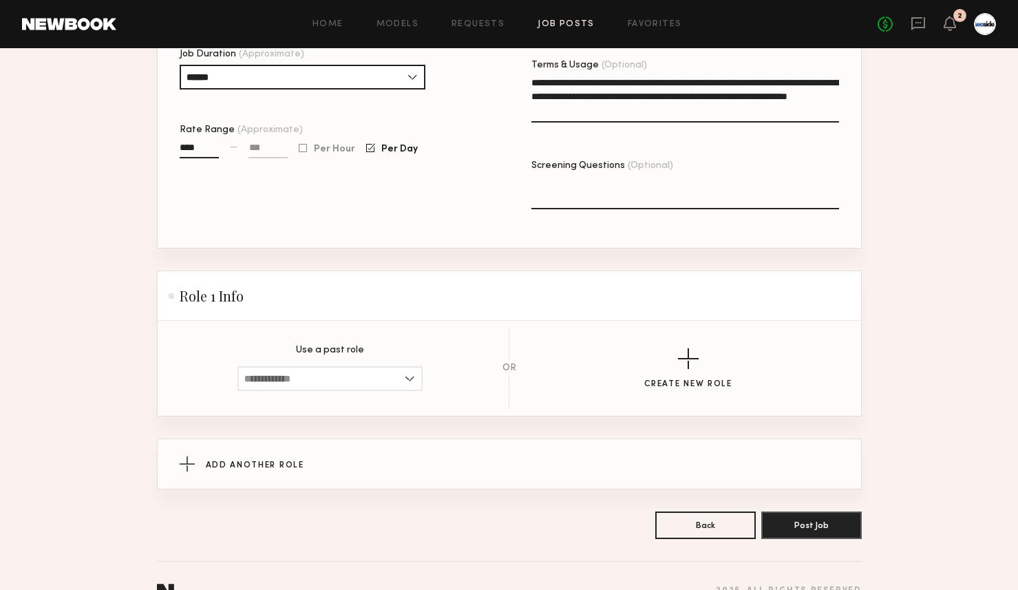
type textarea "**********"
click at [355, 328] on section "Use a past role [DEMOGRAPHIC_DATA], 24–35, All ethnicities [DEMOGRAPHIC_DATA], …" at bounding box center [509, 368] width 659 height 81
click at [412, 366] on input at bounding box center [329, 378] width 185 height 25
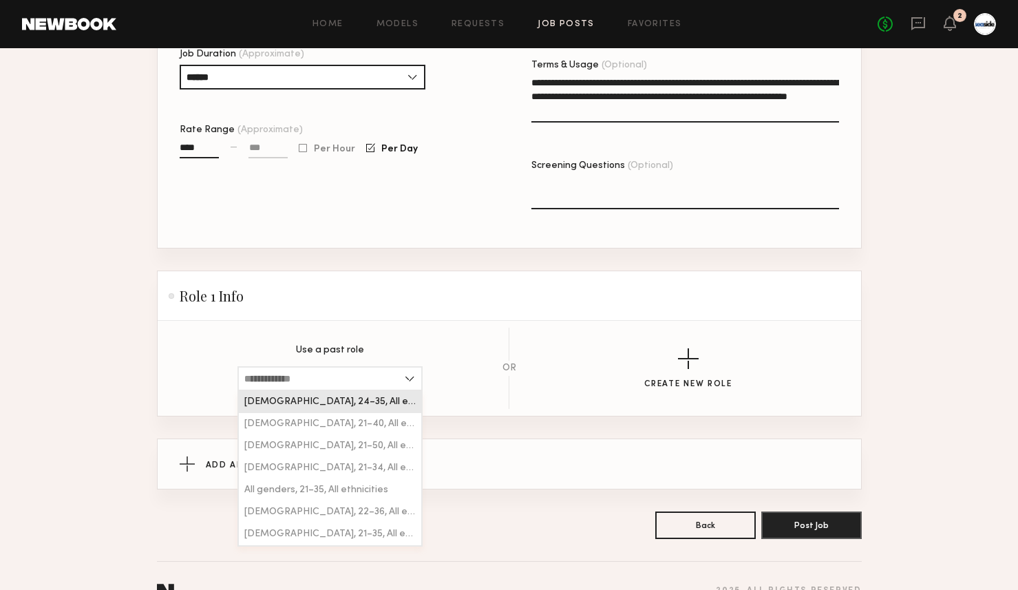
click at [402, 391] on div "[DEMOGRAPHIC_DATA], 24–35, All ethnicities" at bounding box center [330, 402] width 182 height 22
type input "**********"
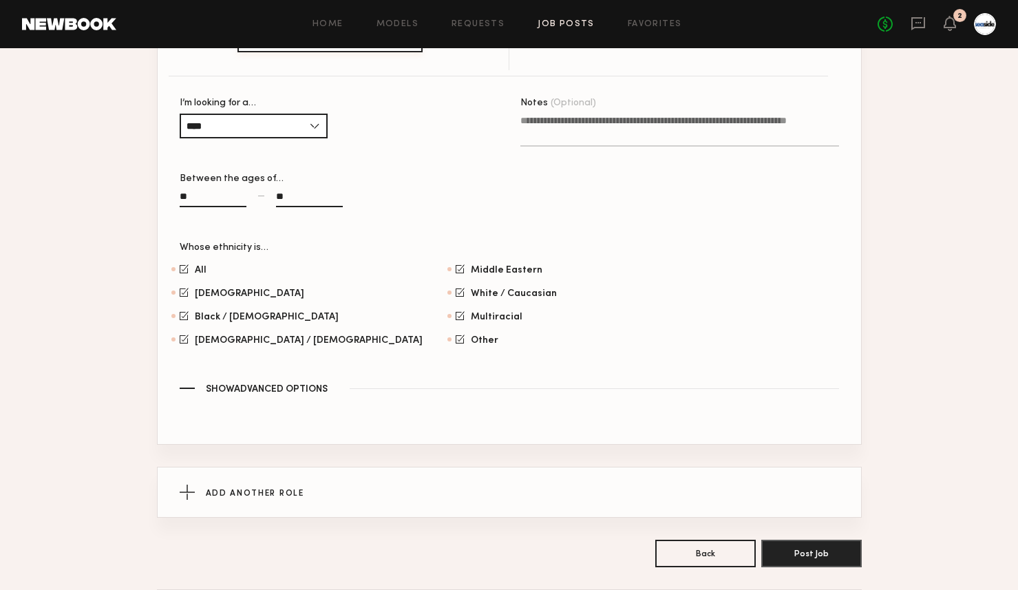
scroll to position [878, 0]
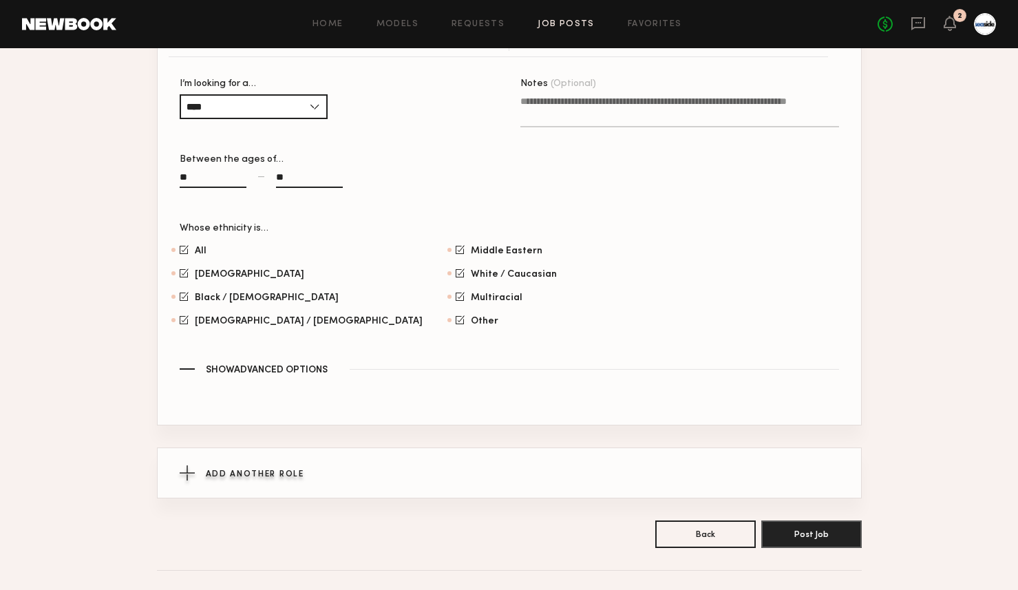
click at [283, 477] on div "Add Another Role" at bounding box center [509, 473] width 659 height 50
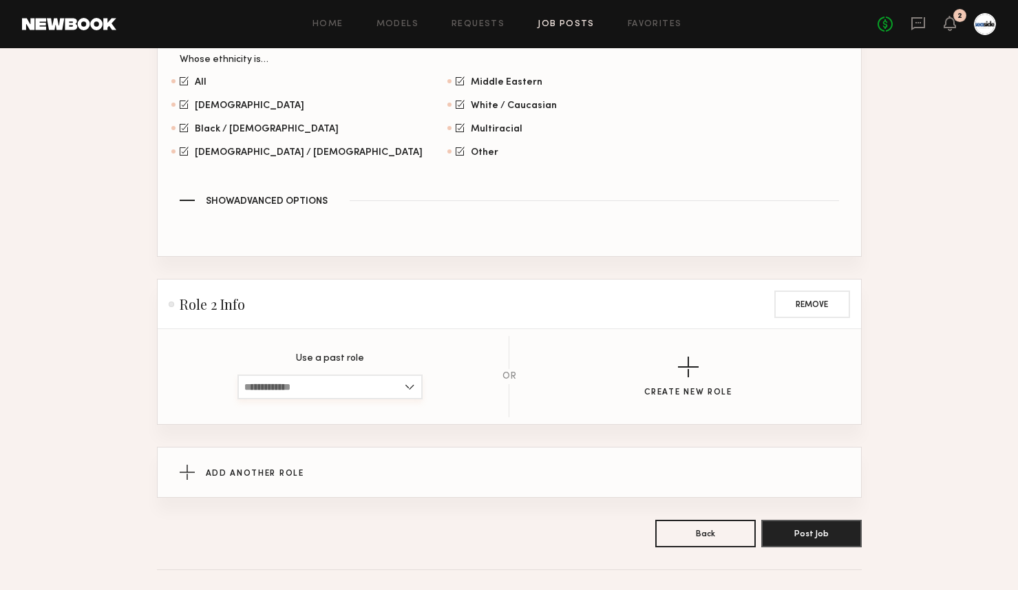
scroll to position [1048, 0]
click at [420, 373] on input at bounding box center [329, 385] width 185 height 25
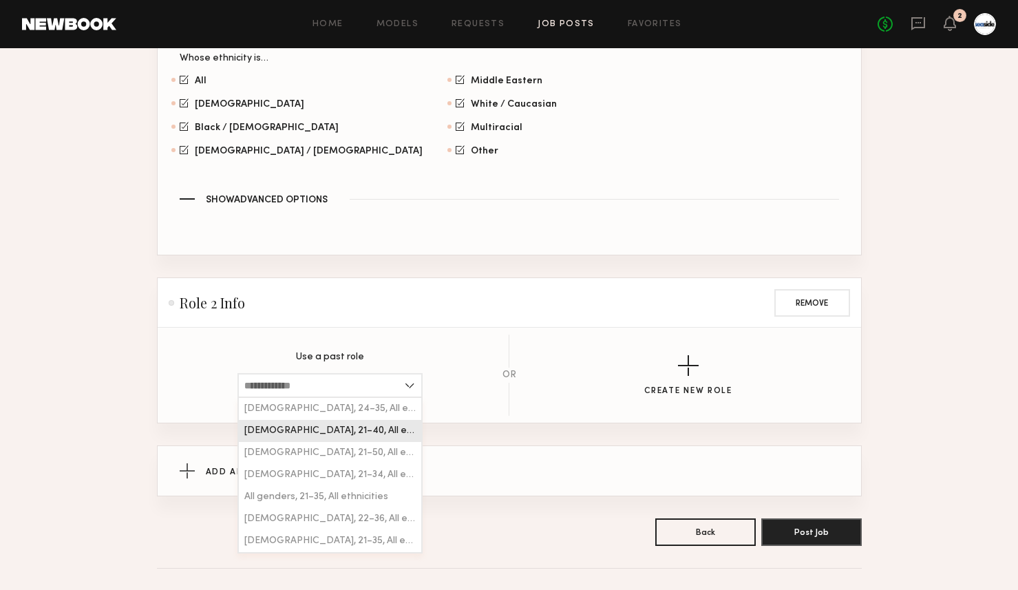
click at [405, 420] on div "[DEMOGRAPHIC_DATA], 21–40, All ethnicities" at bounding box center [330, 431] width 182 height 22
type input "**********"
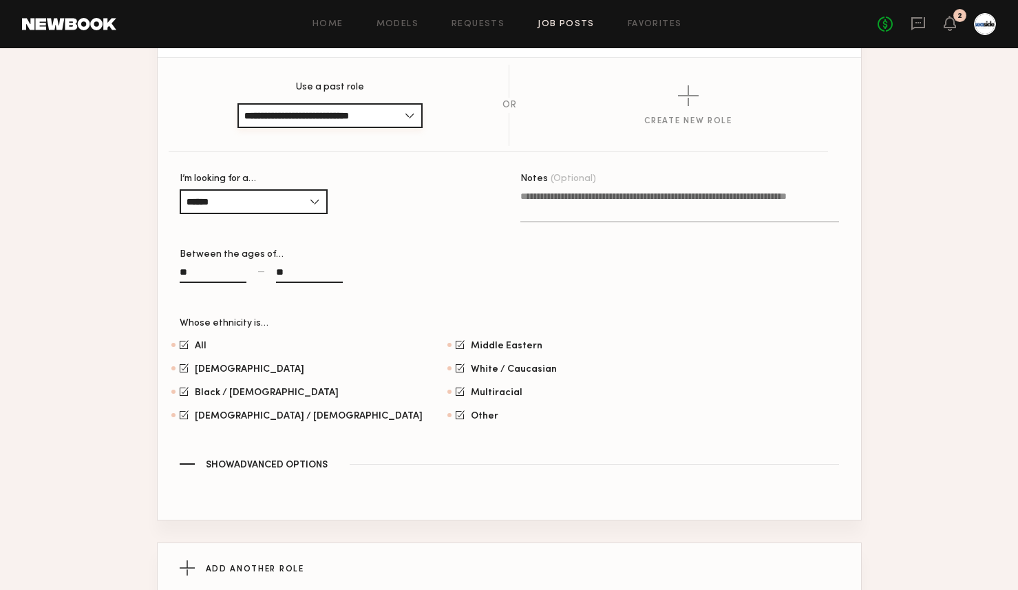
scroll to position [1441, 0]
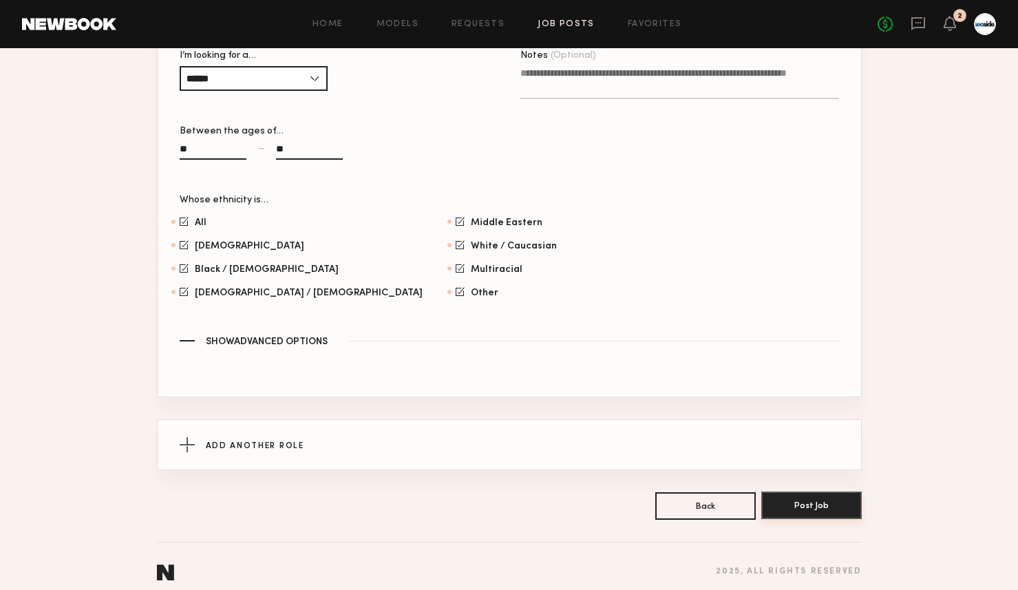
click at [792, 498] on button "Post Job" at bounding box center [811, 505] width 100 height 28
click at [829, 491] on button "Post Job" at bounding box center [811, 505] width 100 height 28
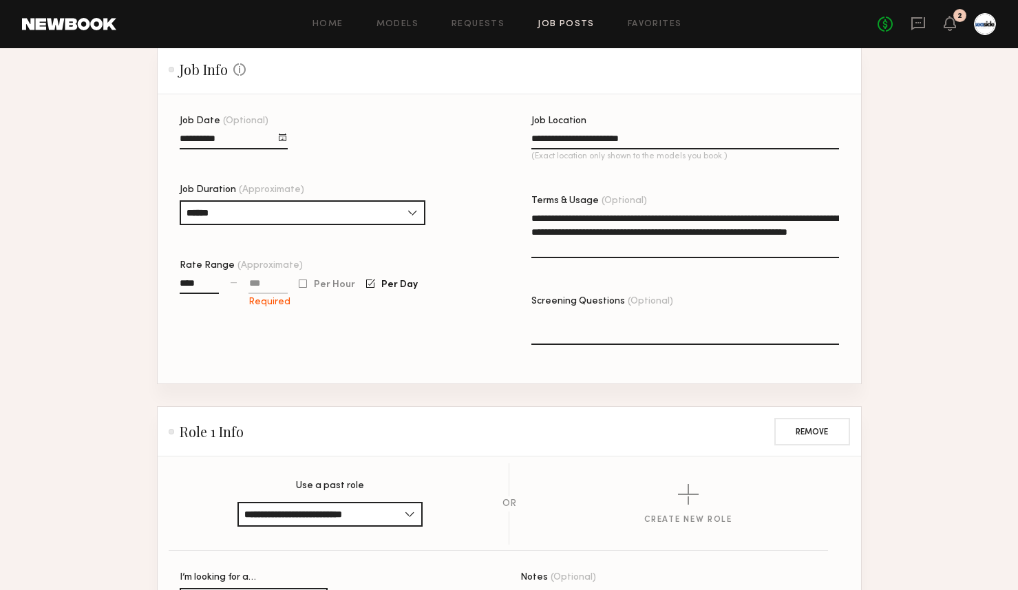
scroll to position [384, 0]
click at [279, 279] on input at bounding box center [267, 287] width 39 height 16
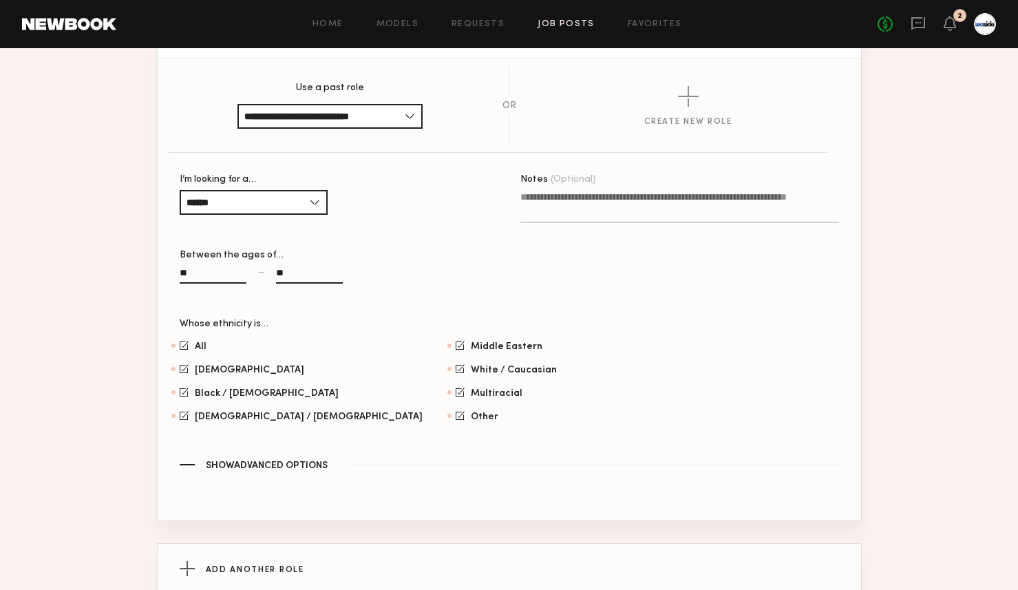
scroll to position [1441, 0]
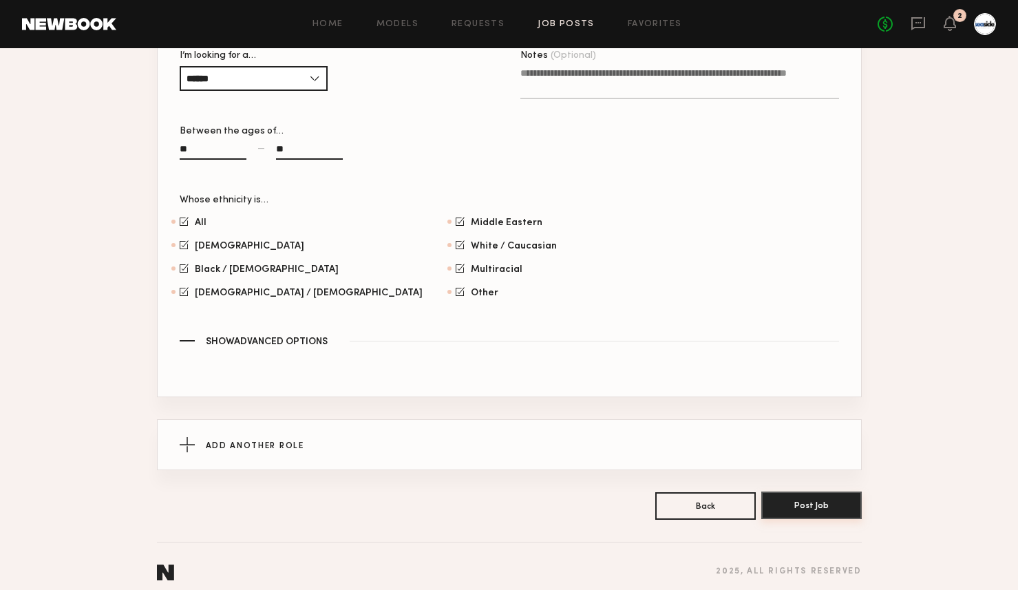
type input "****"
click at [791, 491] on button "Post Job" at bounding box center [811, 505] width 100 height 28
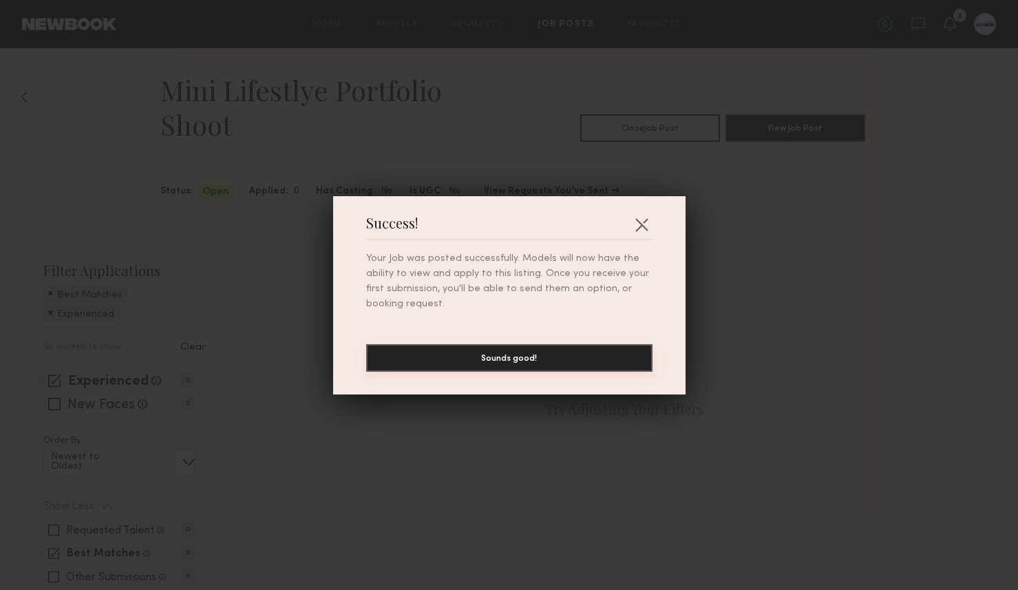
click at [590, 352] on button "Sounds good!" at bounding box center [509, 358] width 286 height 28
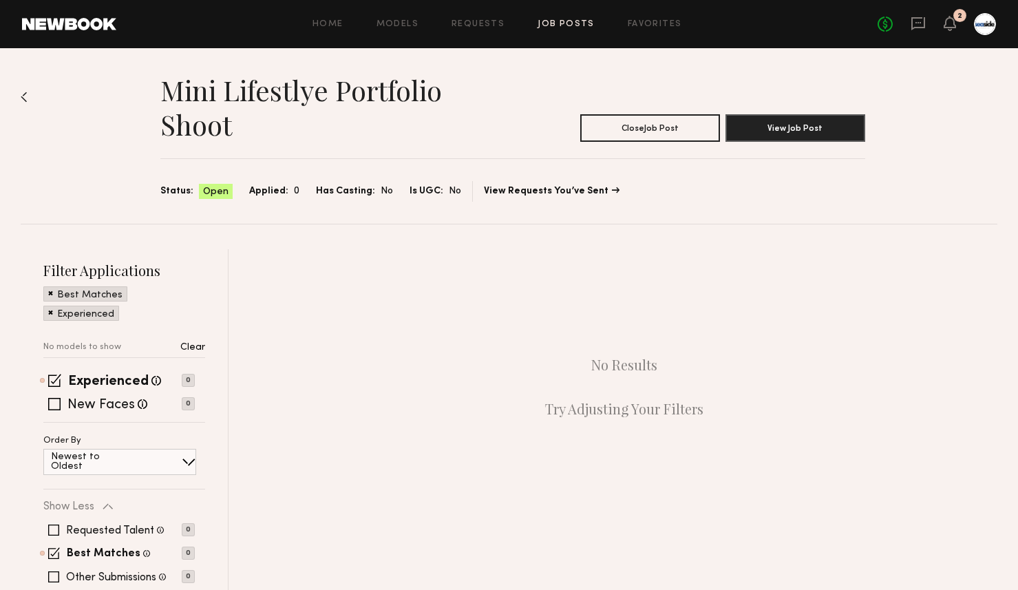
click at [27, 92] on img at bounding box center [24, 97] width 7 height 11
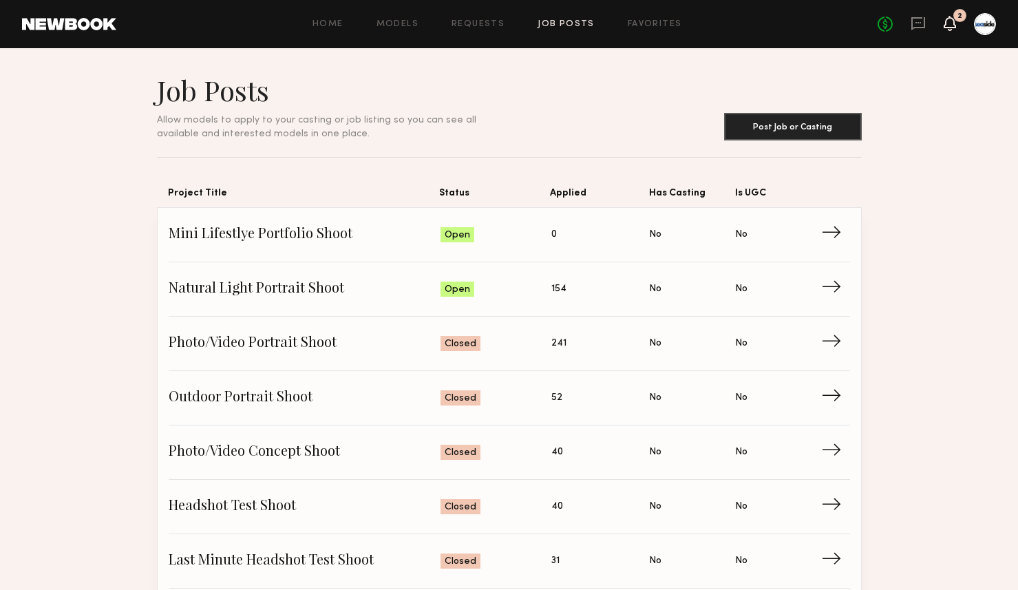
click at [949, 30] on icon at bounding box center [950, 30] width 4 height 2
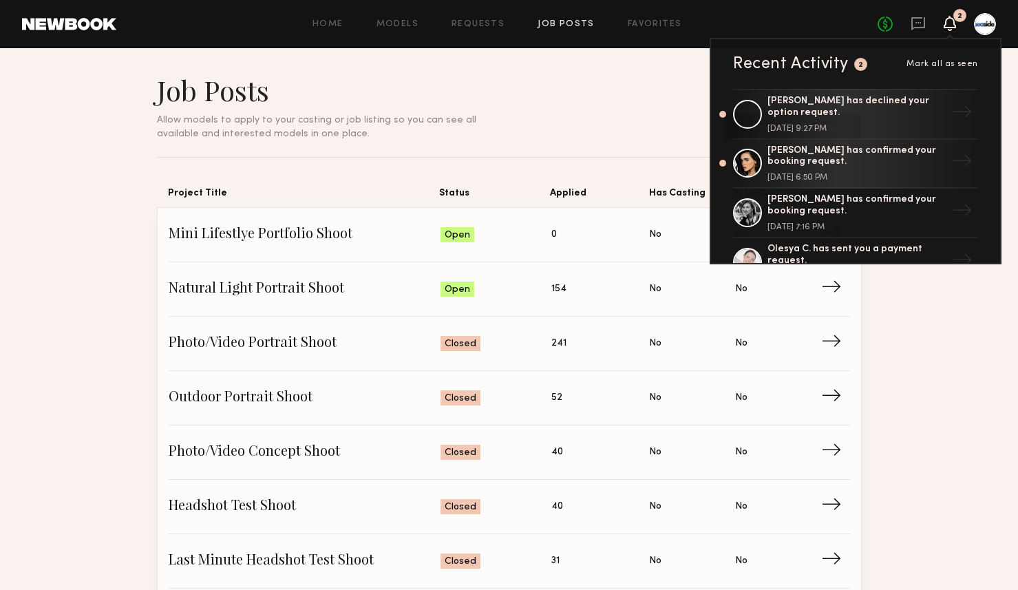
click at [949, 30] on icon at bounding box center [950, 30] width 4 height 2
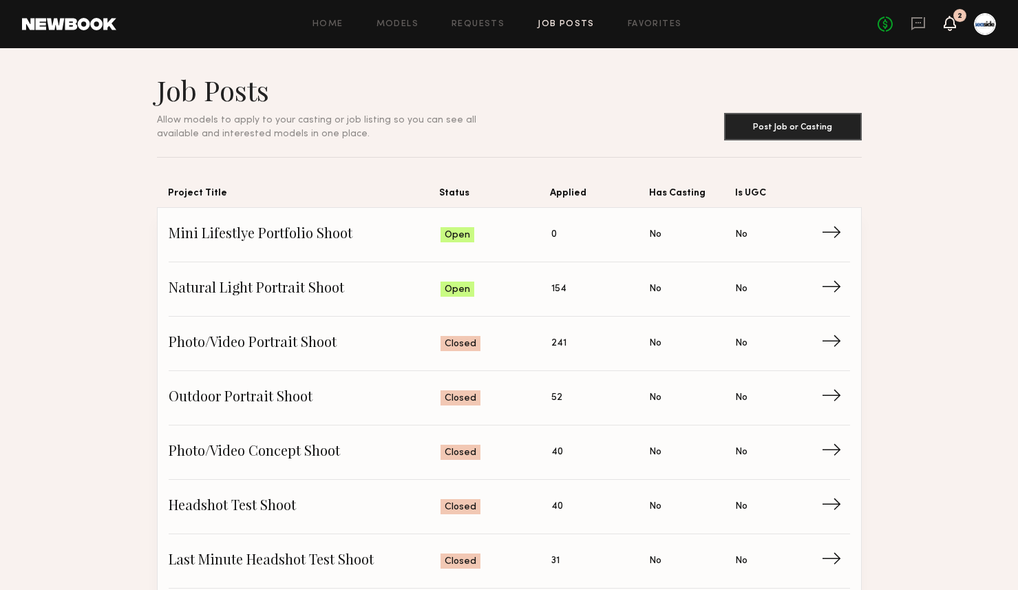
click at [949, 30] on icon at bounding box center [950, 30] width 4 height 2
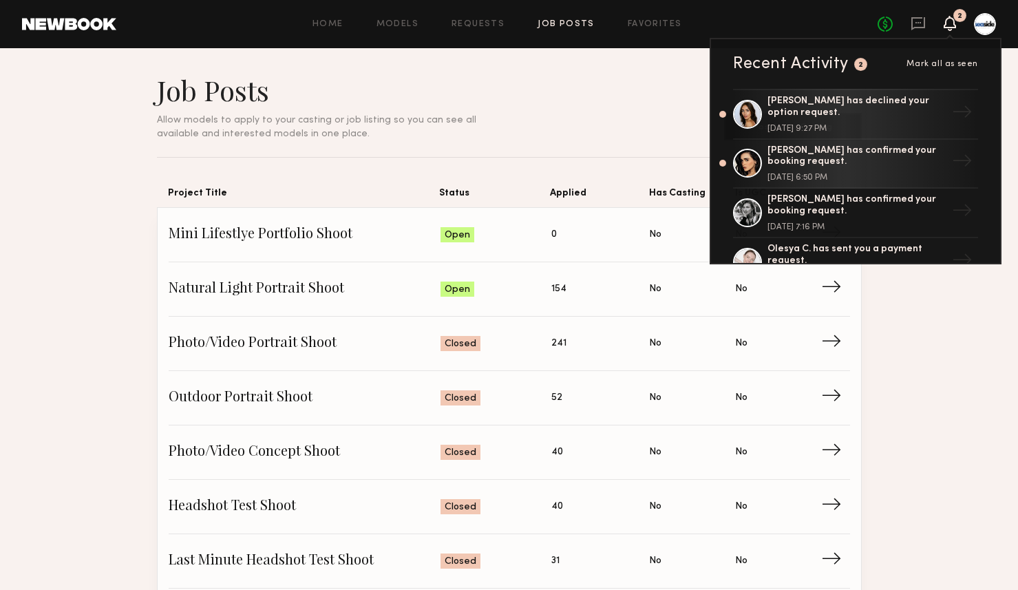
click at [949, 30] on icon at bounding box center [950, 30] width 4 height 2
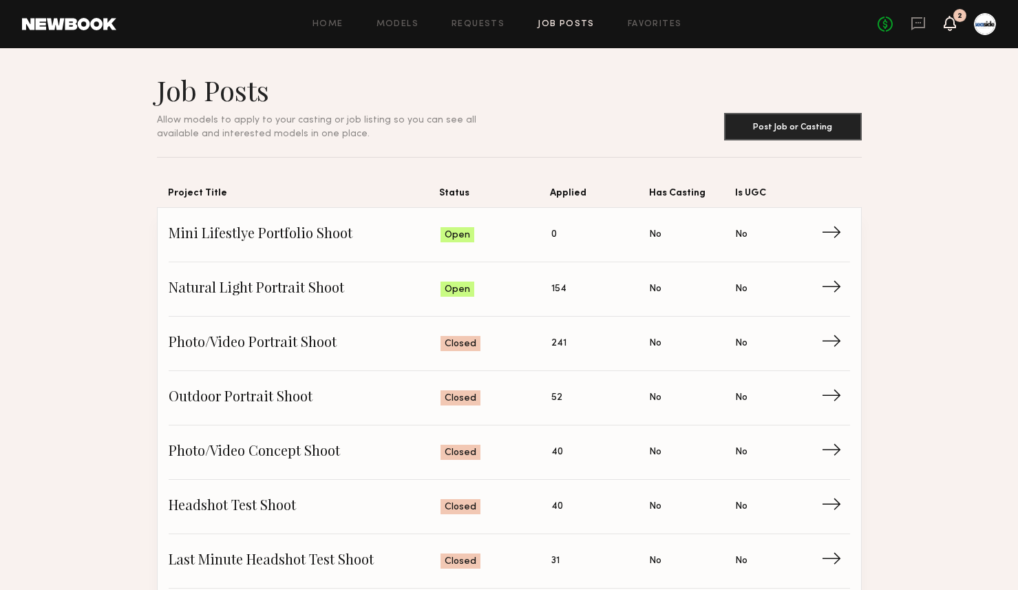
click at [946, 19] on icon at bounding box center [949, 23] width 11 height 10
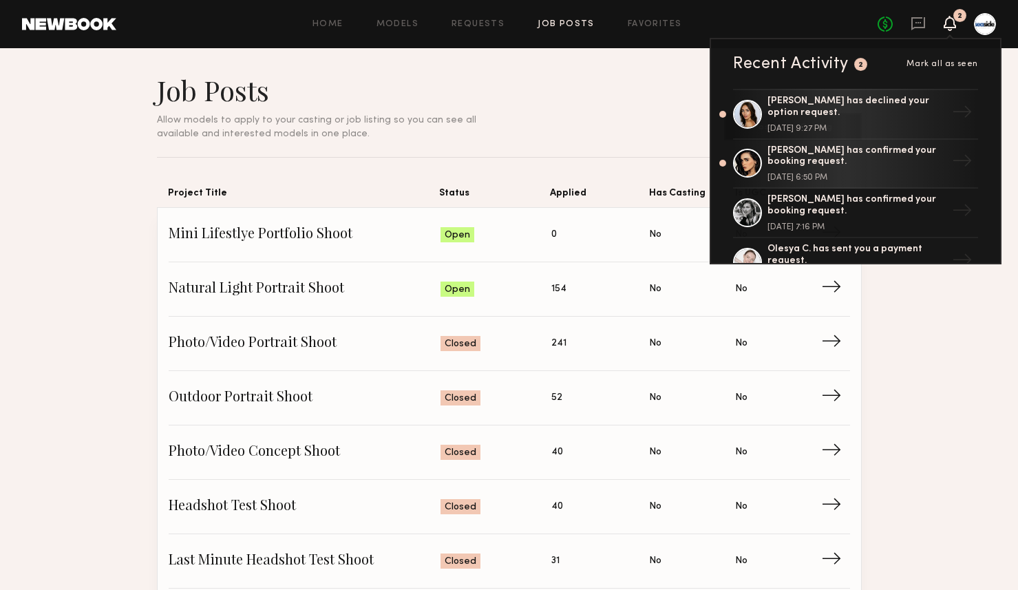
click at [938, 60] on span "Mark all as seen" at bounding box center [942, 64] width 72 height 8
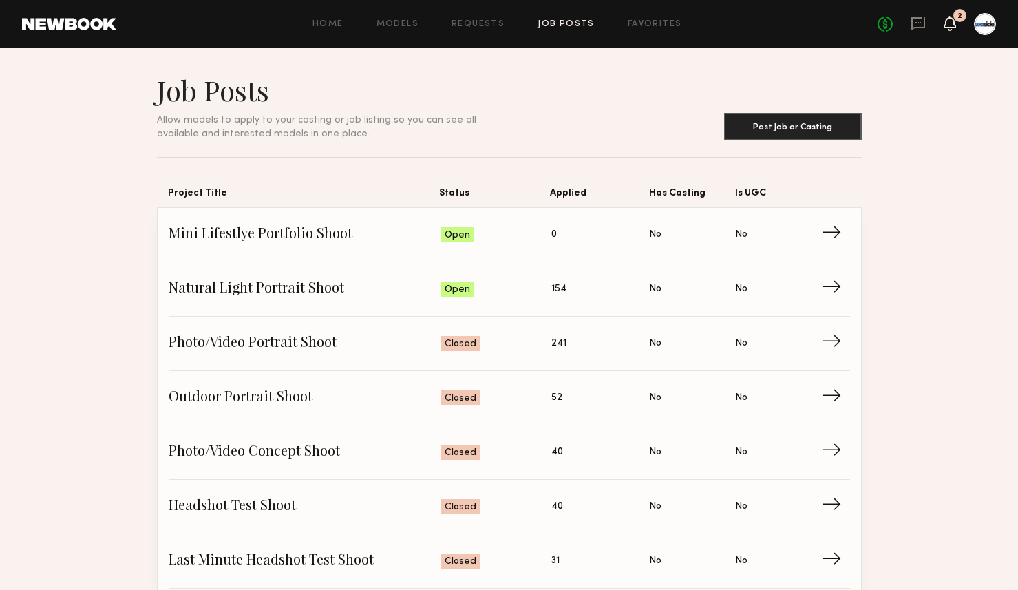
click at [952, 23] on icon at bounding box center [949, 23] width 11 height 10
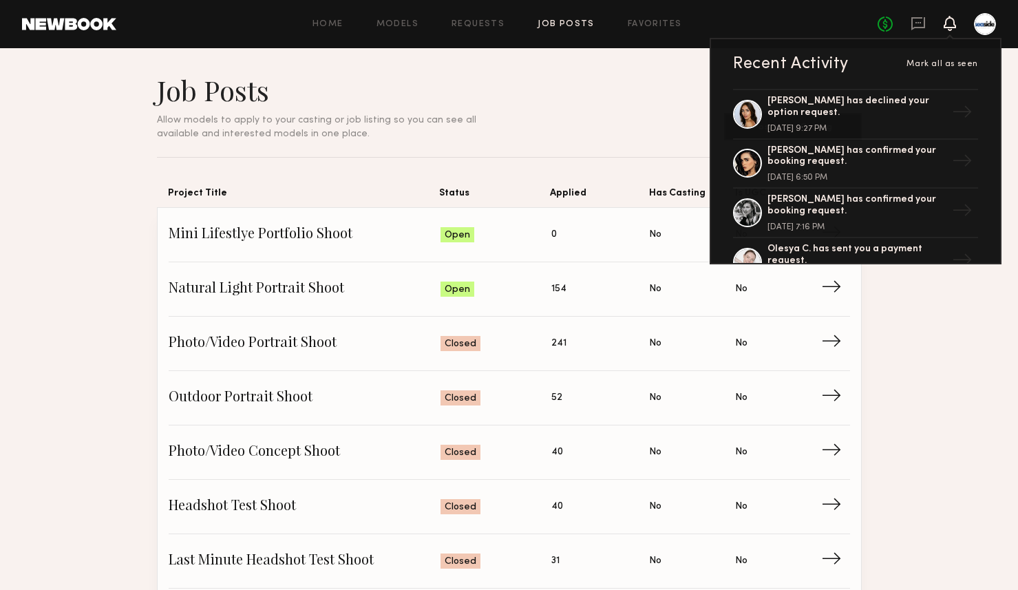
click at [952, 25] on icon at bounding box center [949, 23] width 11 height 10
